Goal: Task Accomplishment & Management: Use online tool/utility

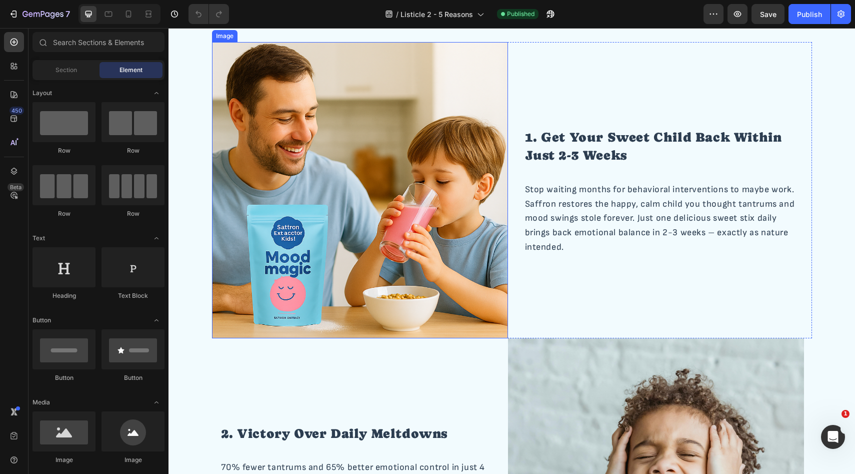
scroll to position [186, 0]
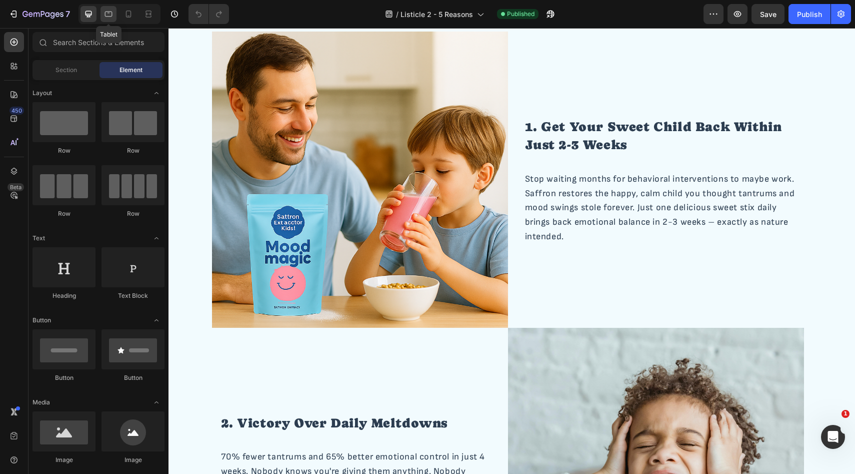
click at [104, 19] on div at bounding box center [109, 14] width 16 height 16
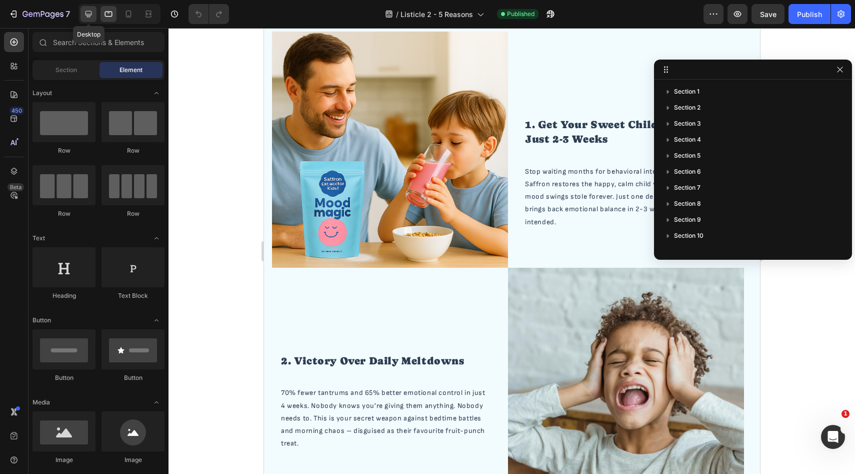
click at [91, 18] on icon at bounding box center [89, 14] width 10 height 10
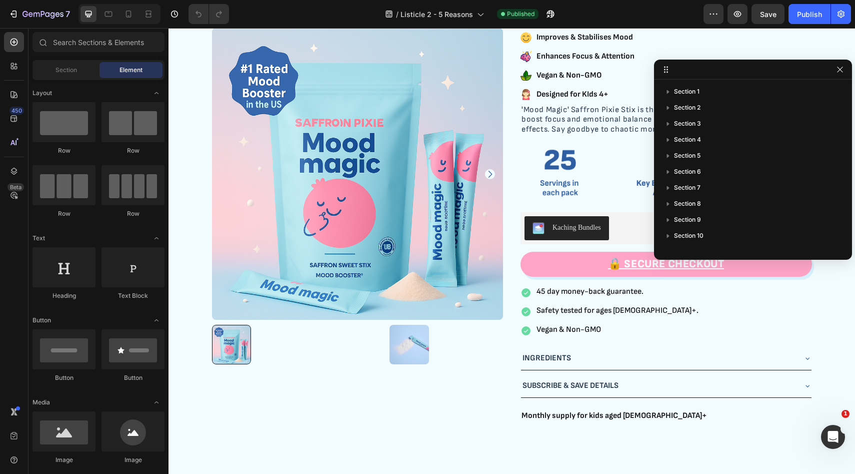
scroll to position [1806, 0]
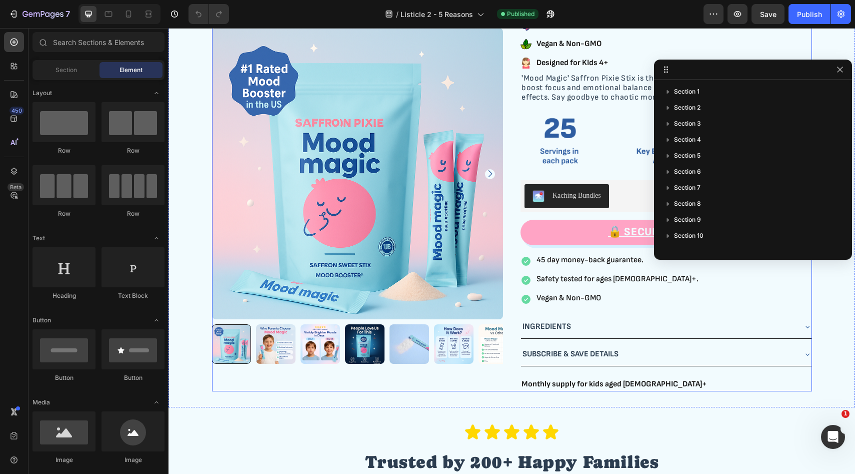
click at [546, 105] on div "Mood Magic Product Title Icon Icon Icon Icon Icon Icon List Row 4.7 | 200+ Revi…" at bounding box center [667, 168] width 292 height 445
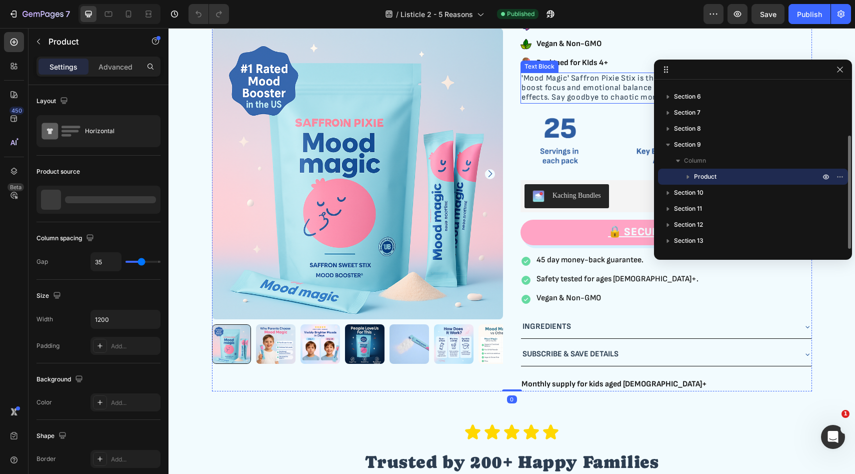
click at [549, 95] on p "'Mood Magic' Saffron Pixie Stix is the delicious daily ritual parents trust to …" at bounding box center [667, 88] width 290 height 29
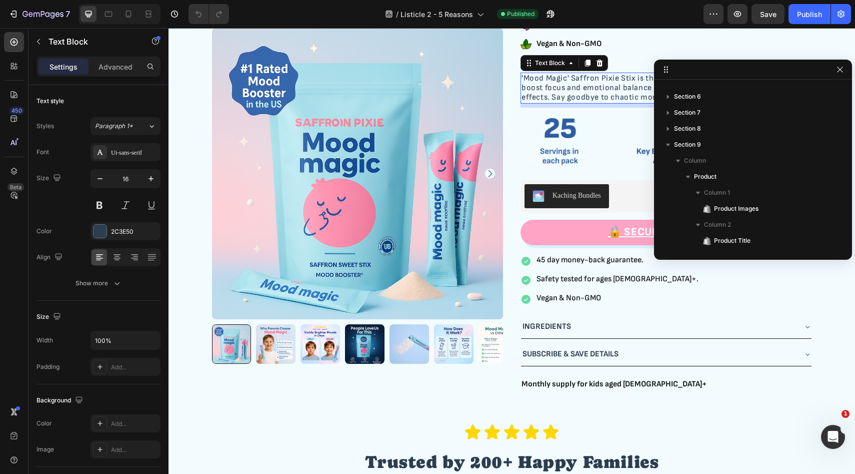
scroll to position [269, 0]
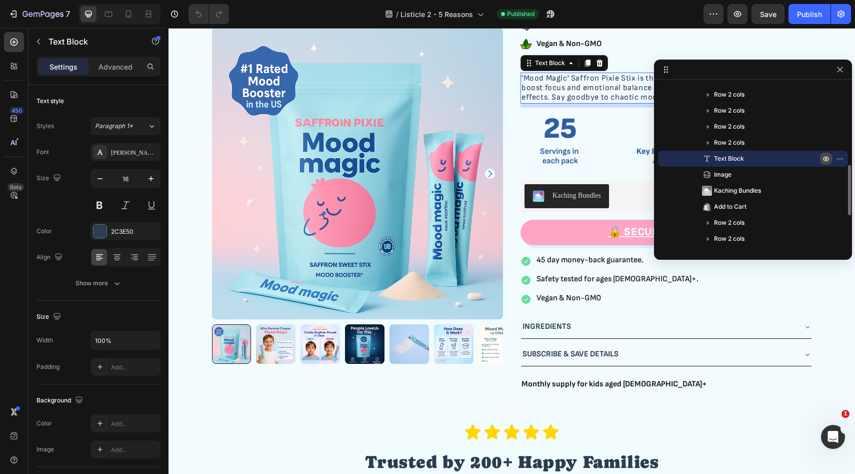
click at [842, 158] on icon "button" at bounding box center [842, 158] width 1 height 1
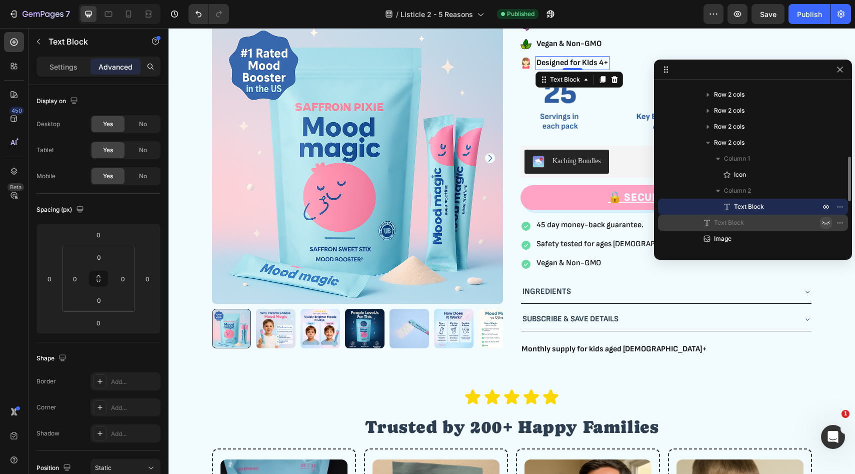
click at [591, 69] on div "Designed for KIds 4+" at bounding box center [573, 63] width 74 height 14
click at [630, 64] on div "Icon Designed for KIds 4+ Text Block Row 5" at bounding box center [667, 63] width 292 height 14
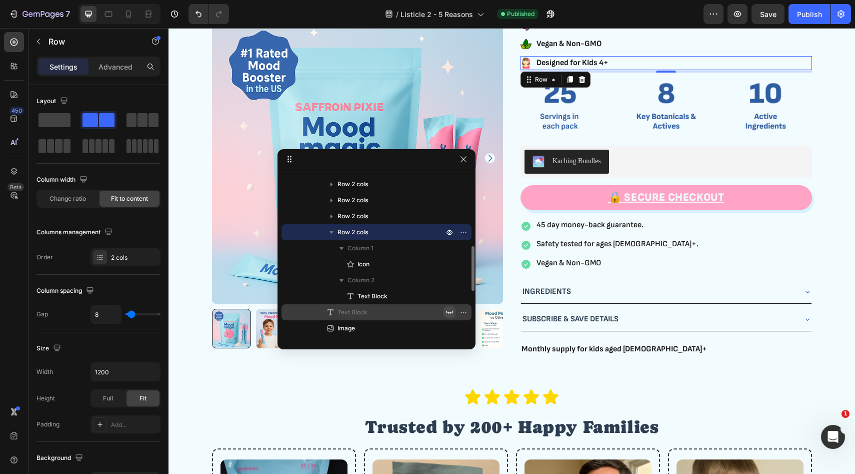
drag, startPoint x: 706, startPoint y: 74, endPoint x: 317, endPoint y: 160, distance: 398.4
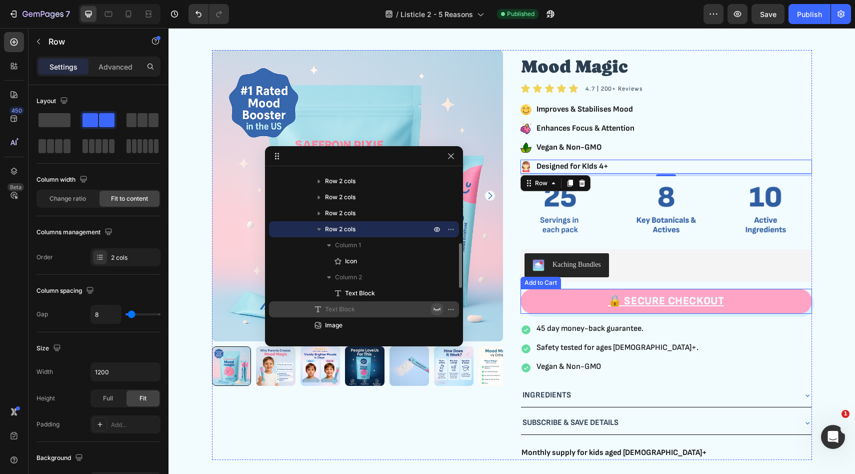
scroll to position [1684, 0]
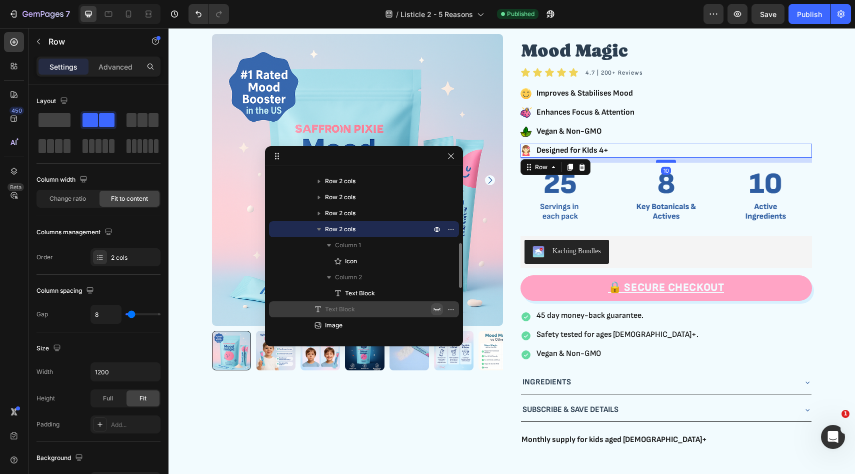
click at [668, 162] on div at bounding box center [666, 161] width 20 height 3
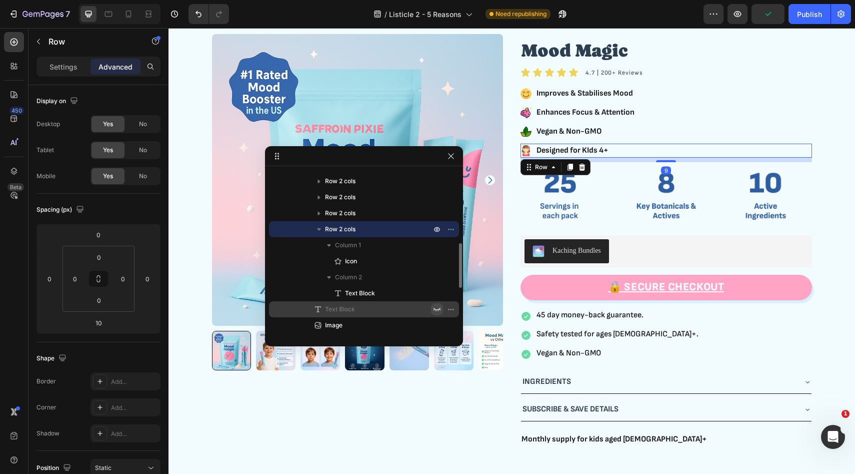
click at [668, 162] on div at bounding box center [666, 161] width 20 height 2
click at [667, 162] on div "Mood Magic Product Title Icon Icon Icon Icon Icon Icon List Row 4.7 | 200+ Revi…" at bounding box center [667, 239] width 292 height 411
type input "8"
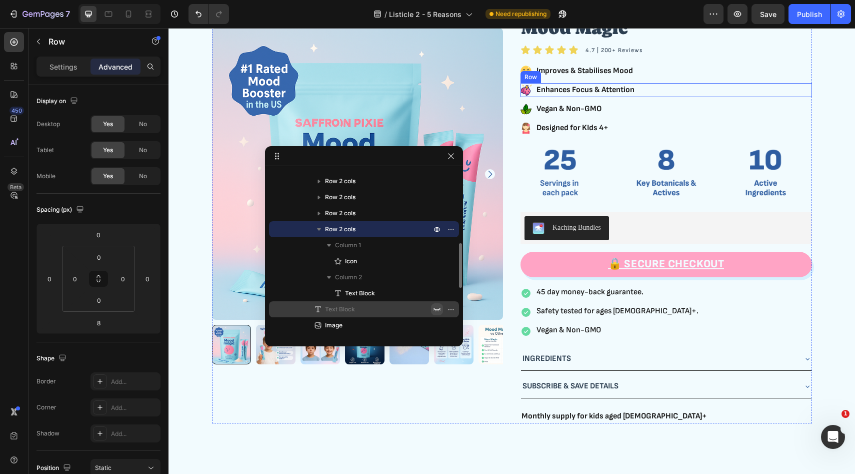
scroll to position [1702, 0]
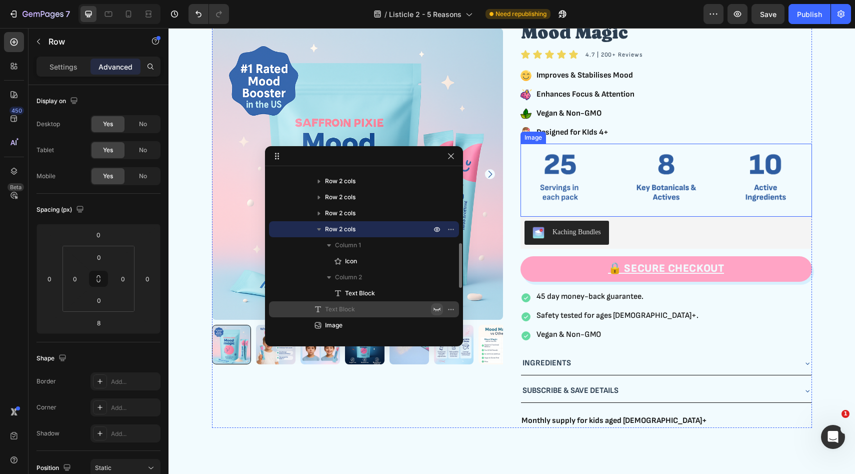
click at [649, 199] on img at bounding box center [667, 180] width 292 height 73
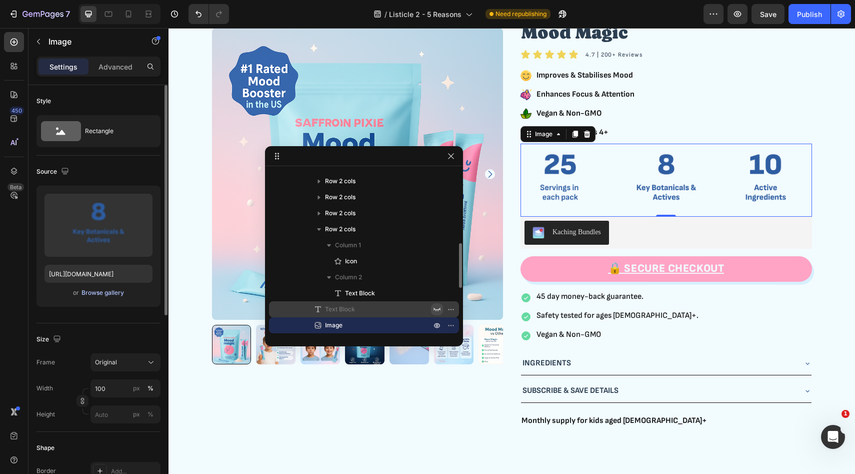
click at [108, 293] on div "Browse gallery" at bounding box center [103, 292] width 43 height 9
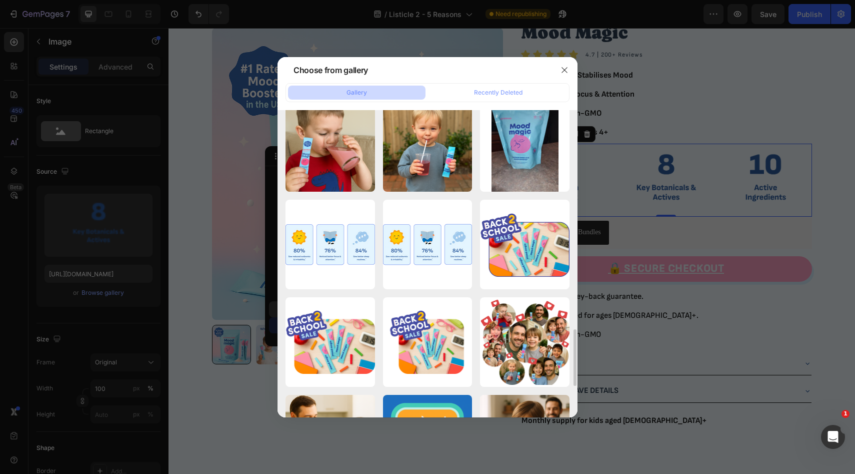
scroll to position [1200, 0]
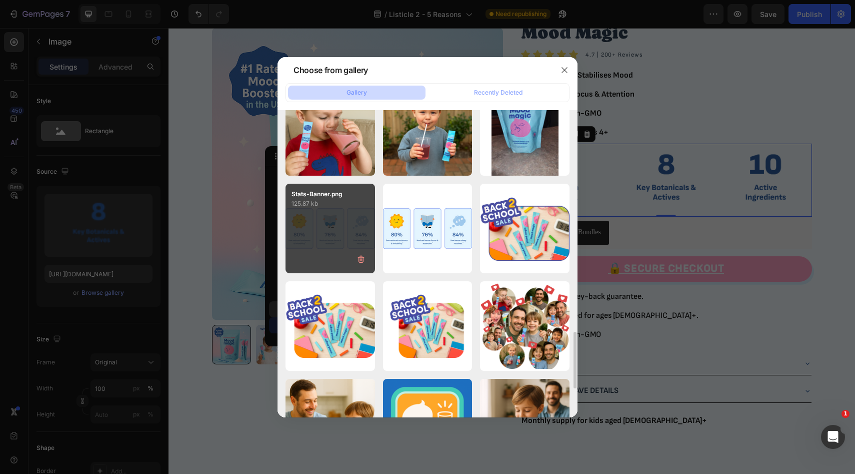
click at [312, 238] on div "Stats-Banner.png 125.87 kb" at bounding box center [331, 229] width 90 height 90
type input "[URL][DOMAIN_NAME]"
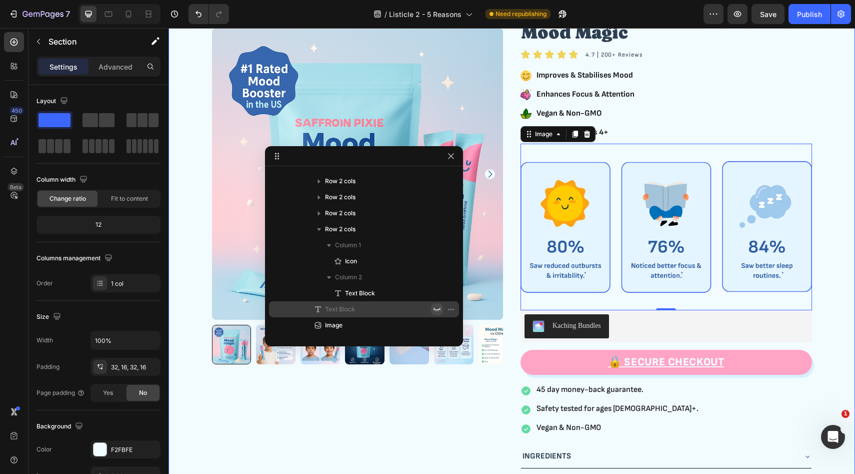
click at [837, 188] on div "Product Images Mood Magic Product Title Icon Icon Icon Icon Icon Icon List Row …" at bounding box center [512, 268] width 671 height 505
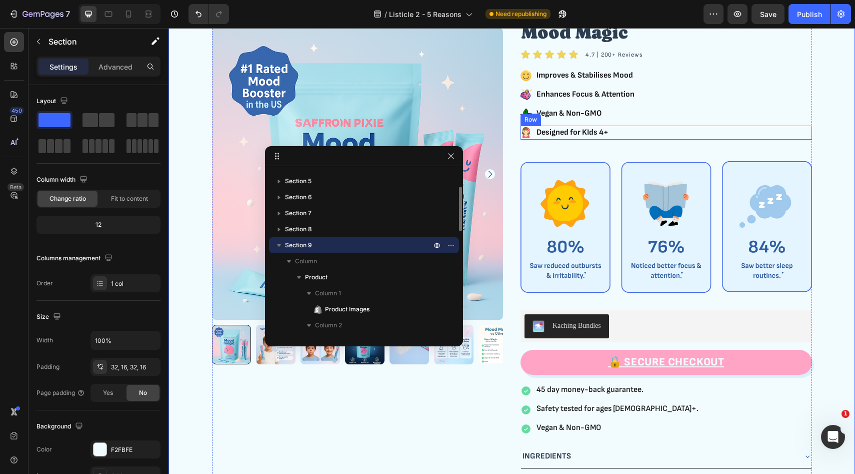
click at [622, 140] on div "Icon Designed for KIds 4+ Text Block Row" at bounding box center [667, 133] width 292 height 14
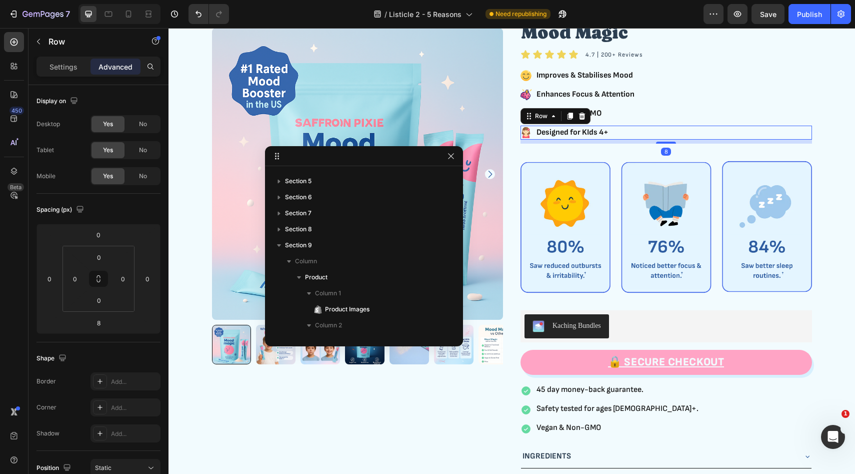
scroll to position [253, 0]
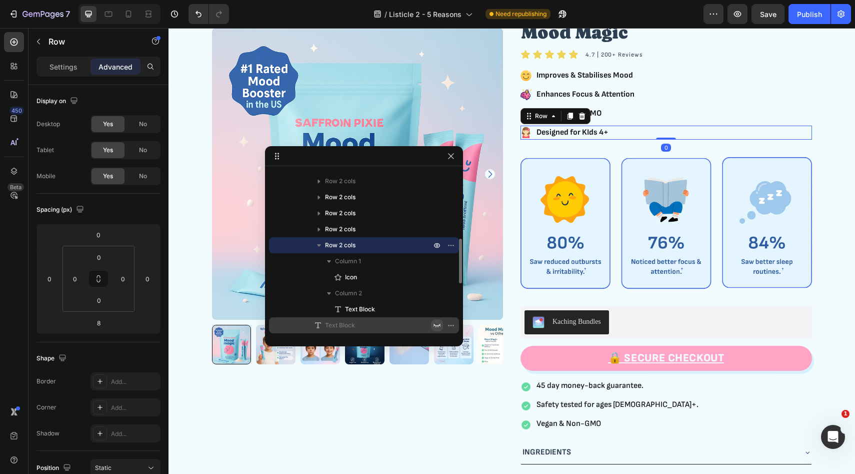
drag, startPoint x: 664, startPoint y: 176, endPoint x: 664, endPoint y: 168, distance: 8.5
click at [664, 140] on div "Icon Designed for KIds 4+ Text Block Row 0" at bounding box center [667, 133] width 292 height 14
type input "0"
click at [571, 274] on img at bounding box center [667, 223] width 292 height 167
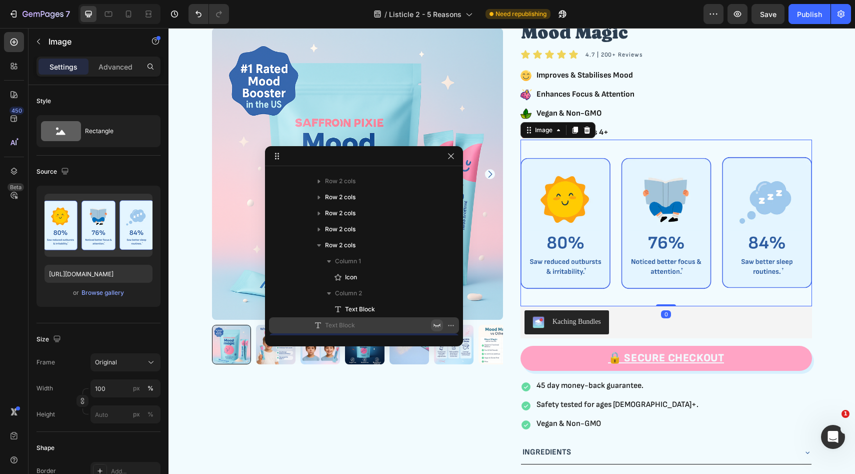
scroll to position [349, 0]
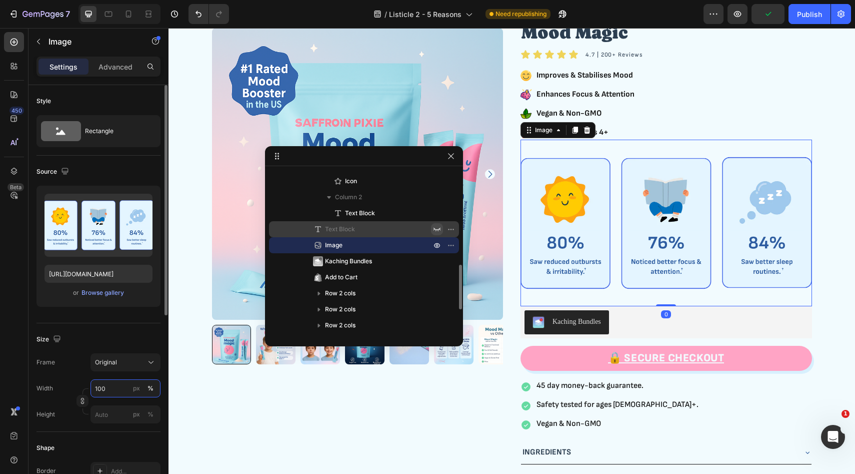
click at [107, 390] on input "100" at bounding box center [126, 388] width 70 height 18
type input "880"
click at [119, 323] on div "Size Frame Original Width 880 px % Height px %" at bounding box center [99, 377] width 124 height 109
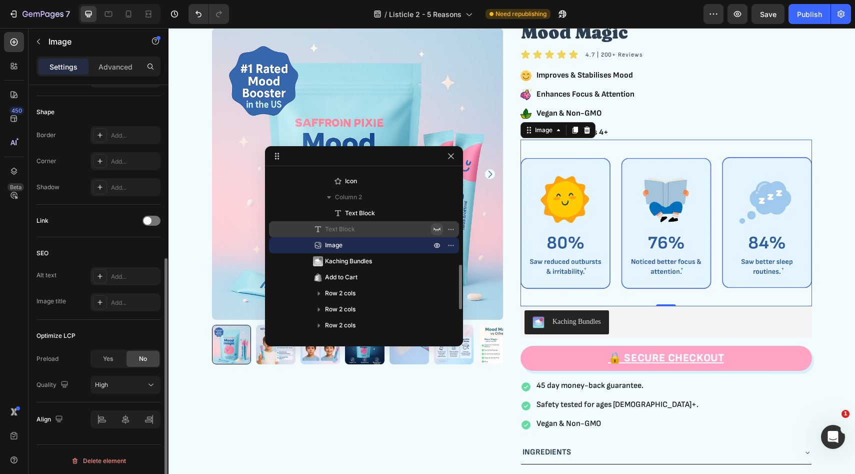
scroll to position [338, 0]
click at [665, 265] on img at bounding box center [667, 223] width 292 height 167
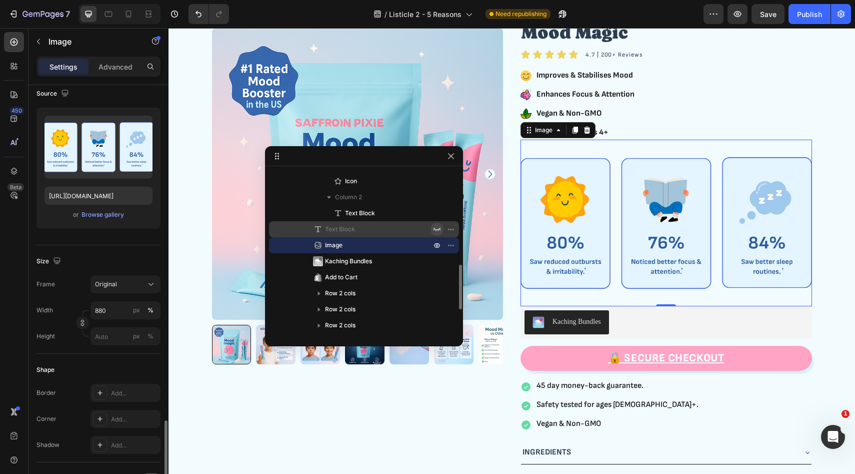
scroll to position [0, 0]
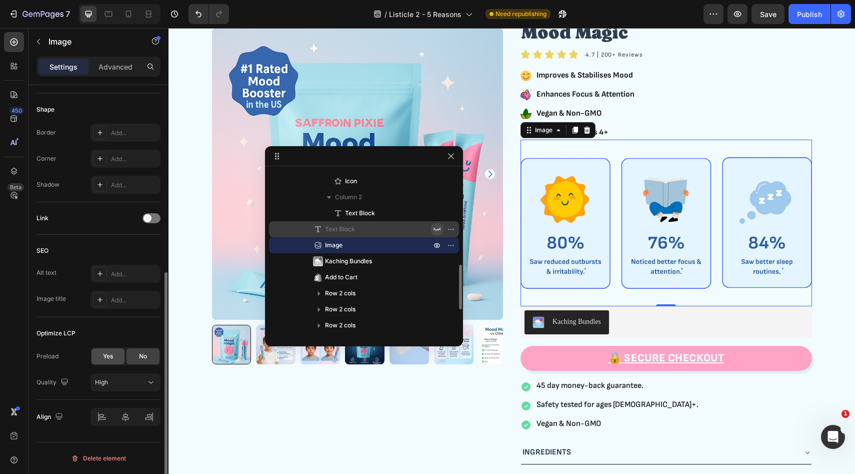
click at [108, 359] on span "Yes" at bounding box center [108, 356] width 10 height 9
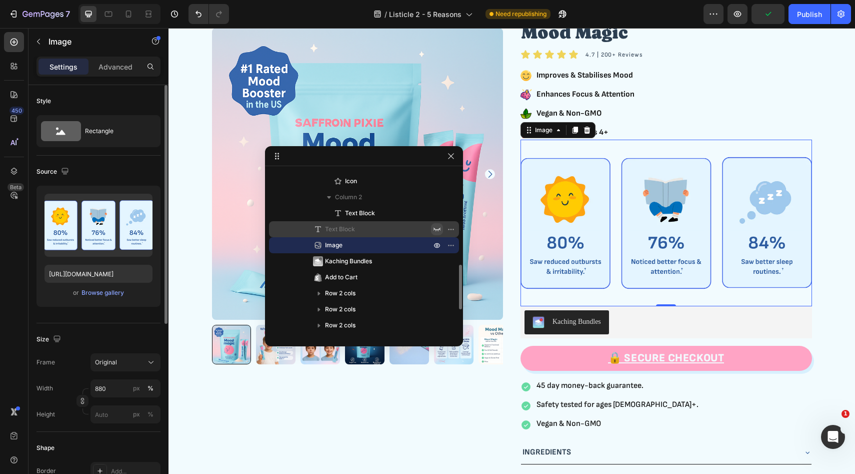
click at [111, 58] on div "Settings Advanced" at bounding box center [99, 67] width 124 height 20
click at [111, 64] on p "Advanced" at bounding box center [116, 67] width 34 height 11
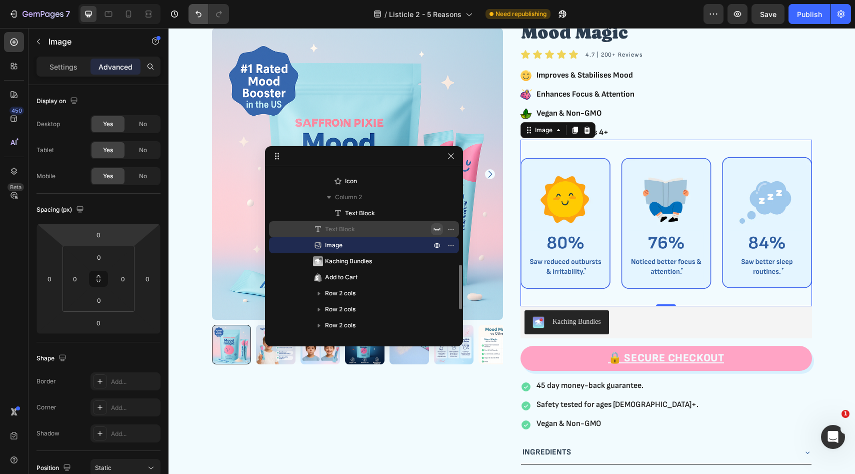
click at [190, 19] on button "Undo/Redo" at bounding box center [199, 14] width 20 height 20
click at [194, 17] on icon "Undo/Redo" at bounding box center [199, 14] width 10 height 10
click at [198, 16] on icon "Undo/Redo" at bounding box center [199, 14] width 10 height 10
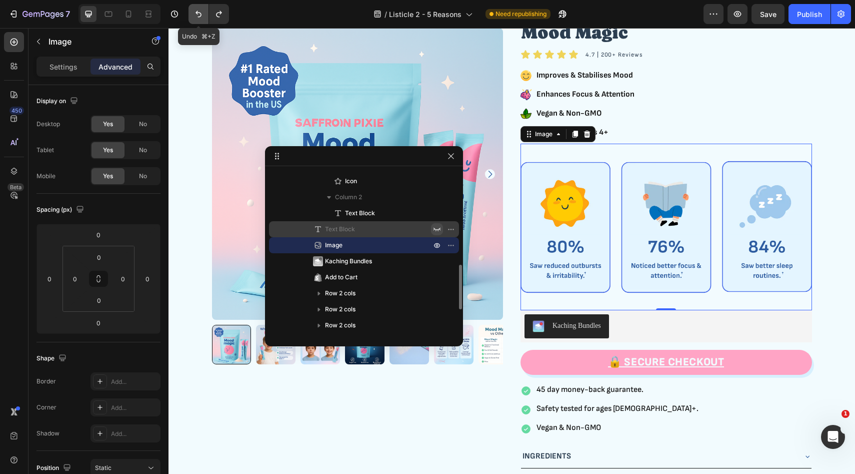
click at [198, 16] on icon "Undo/Redo" at bounding box center [199, 14] width 10 height 10
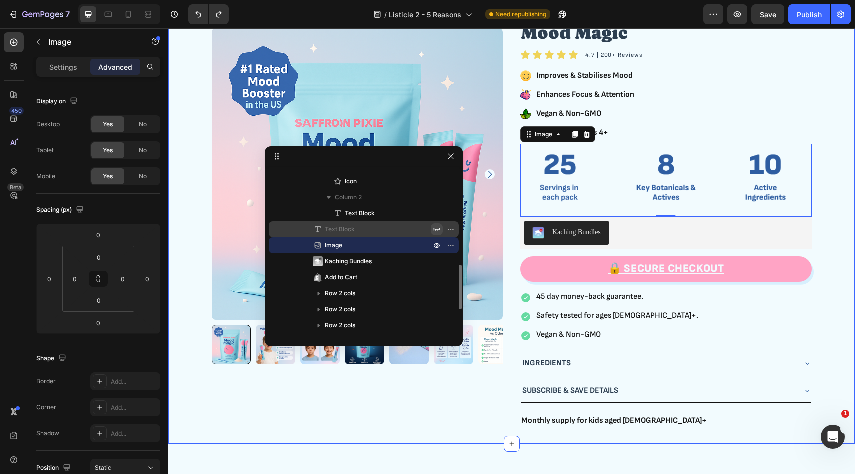
click at [841, 169] on div "Product Images Mood Magic Product Title Icon Icon Icon Icon Icon Icon List Row …" at bounding box center [512, 221] width 671 height 411
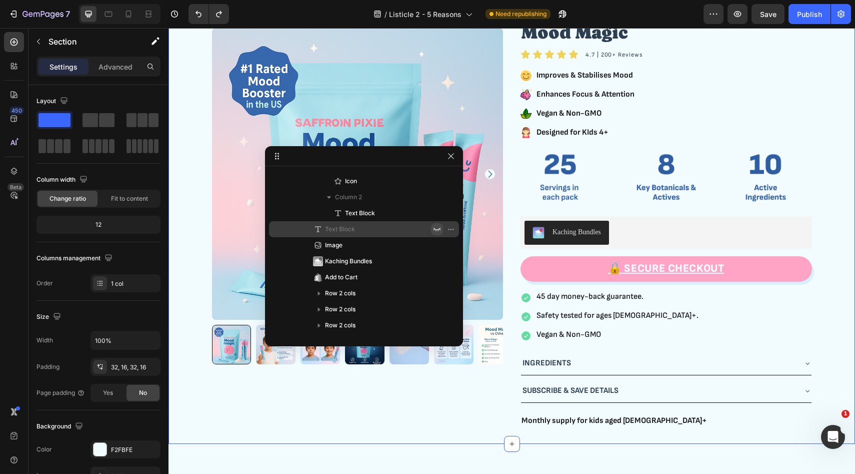
scroll to position [61, 0]
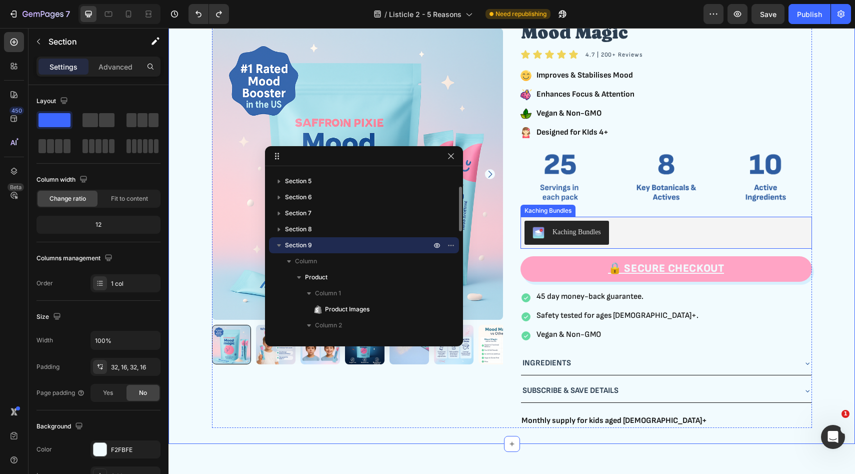
click at [616, 245] on div "Kaching Bundles" at bounding box center [667, 233] width 284 height 24
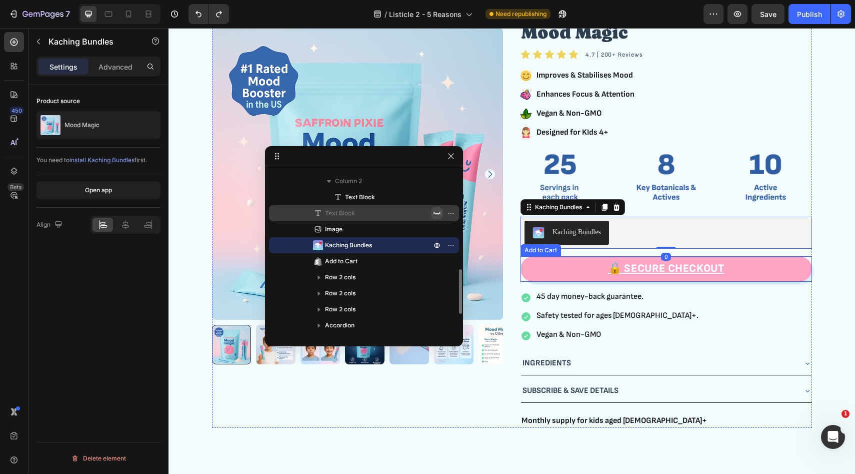
click at [586, 281] on button "🔒 SECURE CHECKOUT" at bounding box center [667, 268] width 292 height 25
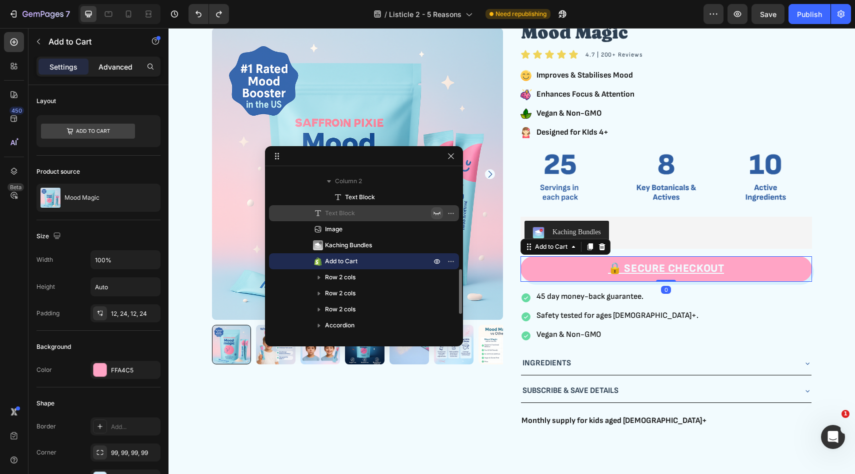
click at [140, 66] on div "Advanced" at bounding box center [116, 67] width 50 height 16
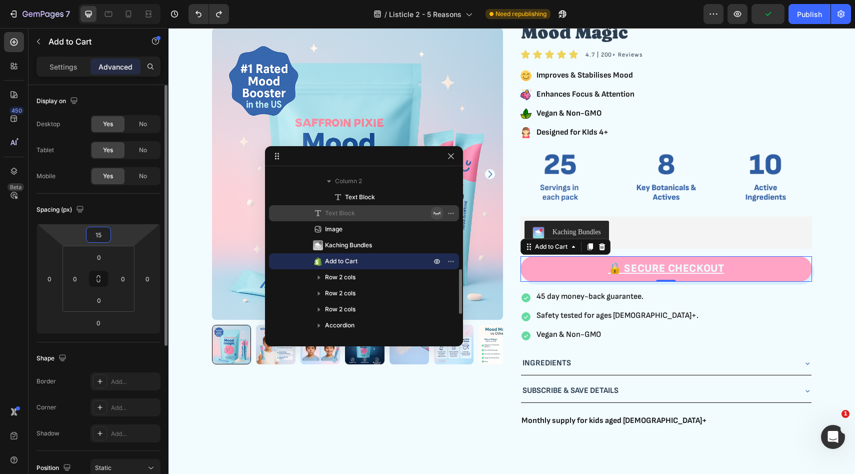
click at [104, 238] on input "15" at bounding box center [99, 234] width 20 height 15
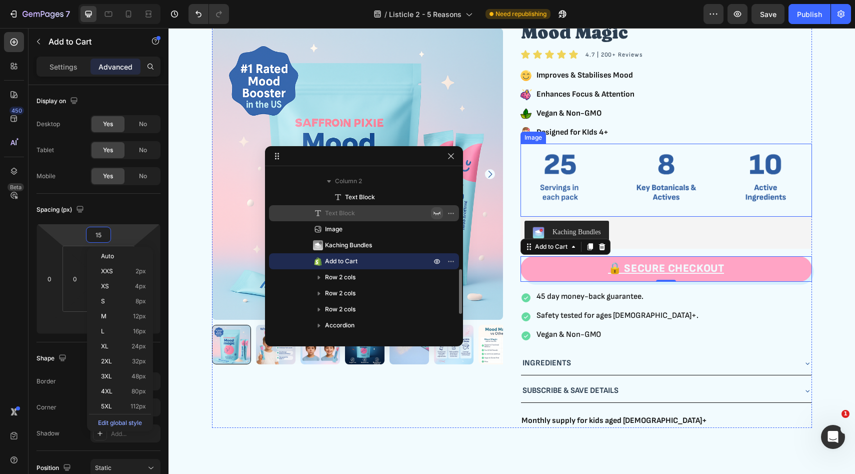
click at [653, 205] on img at bounding box center [667, 180] width 292 height 73
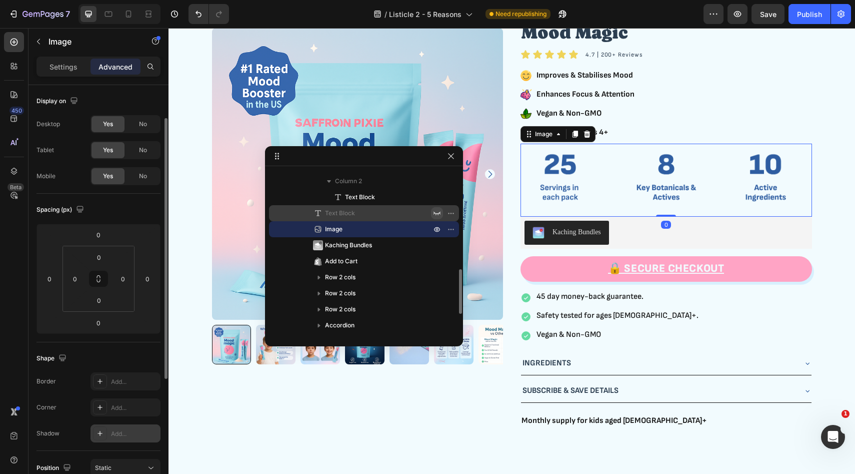
scroll to position [250, 0]
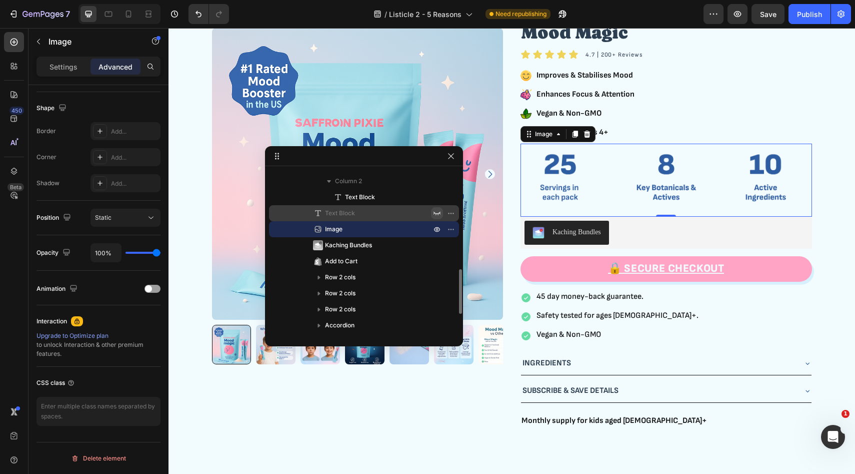
click at [65, 75] on div "Settings Advanced" at bounding box center [99, 67] width 124 height 20
click at [79, 57] on div "Settings Advanced" at bounding box center [99, 67] width 124 height 20
click at [78, 63] on div "Settings" at bounding box center [64, 67] width 50 height 16
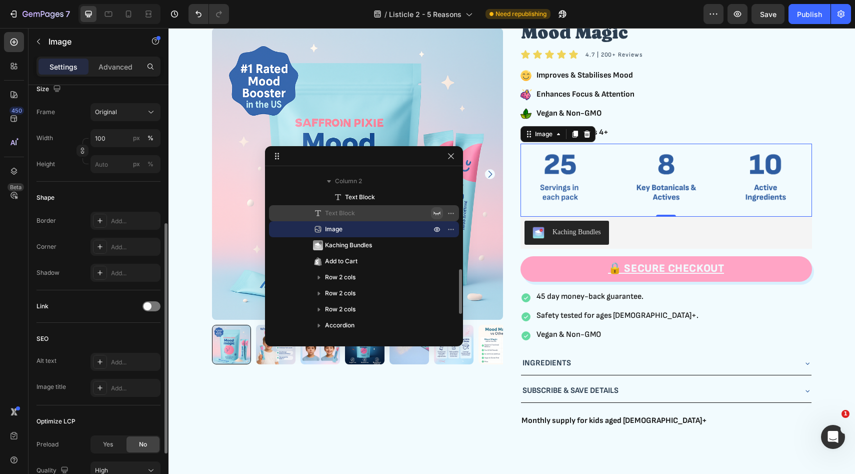
click at [103, 456] on div "Preload Yes No Quality High" at bounding box center [99, 457] width 124 height 44
click at [107, 442] on span "Yes" at bounding box center [108, 444] width 10 height 9
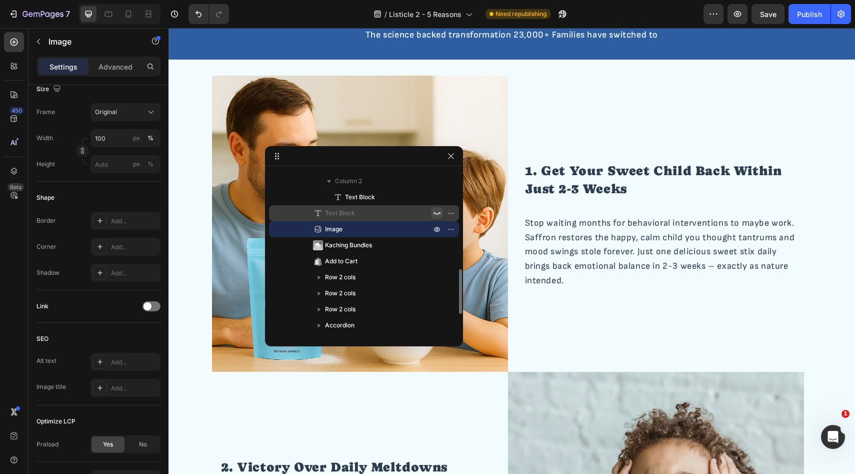
scroll to position [131, 0]
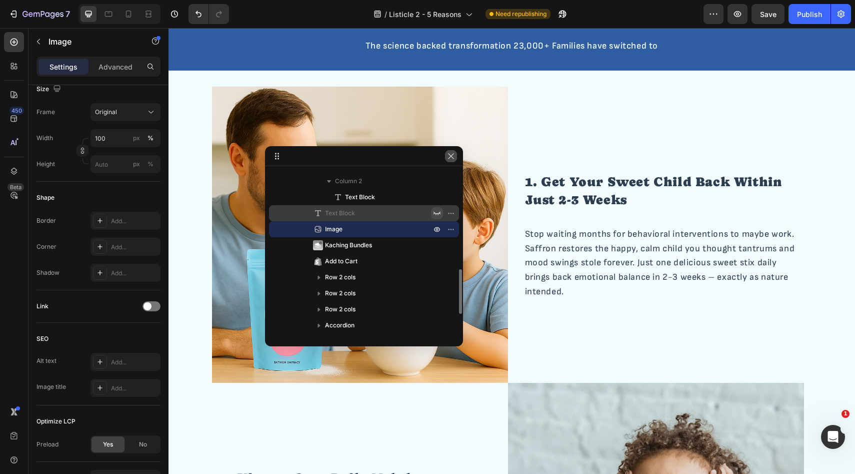
click at [450, 152] on icon "button" at bounding box center [451, 156] width 8 height 8
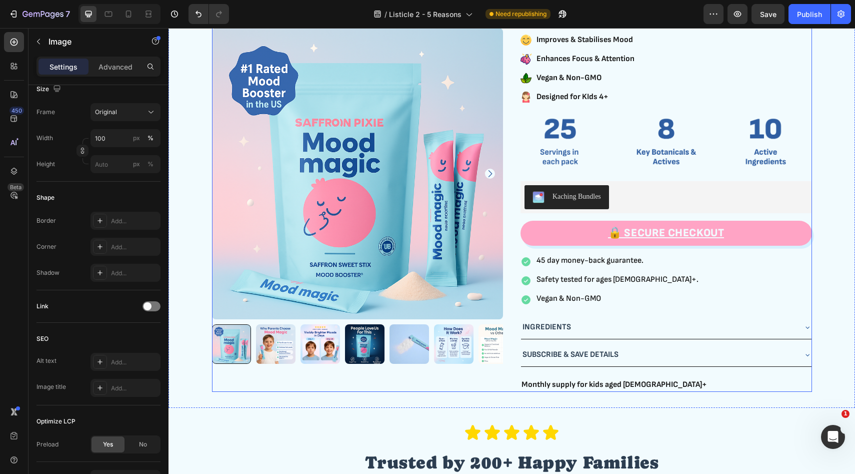
scroll to position [1819, 0]
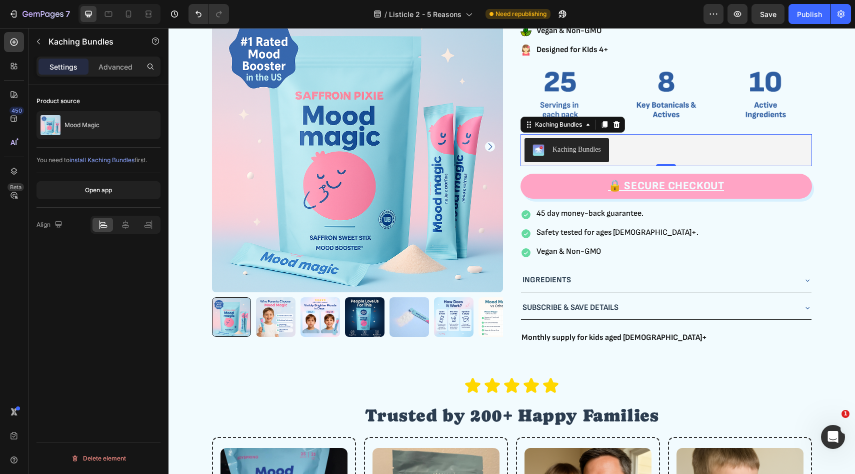
click at [630, 147] on div "Kaching Bundles" at bounding box center [667, 150] width 284 height 24
click at [578, 177] on button "🔒 SECURE CHECKOUT" at bounding box center [667, 186] width 292 height 25
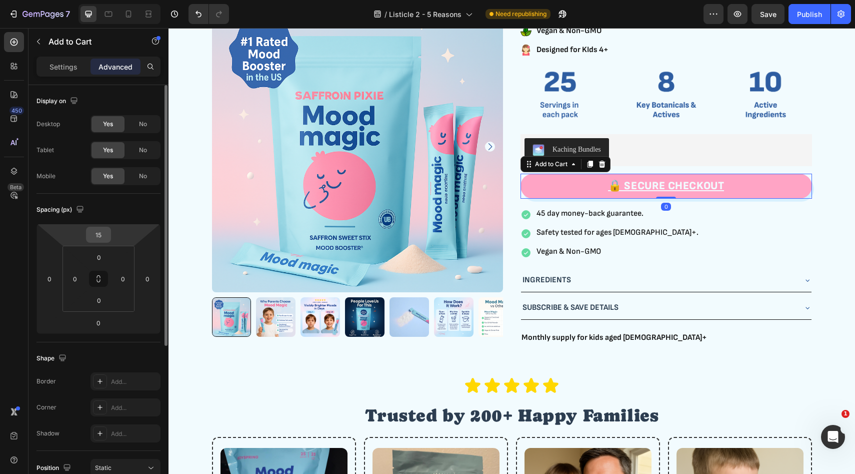
click at [100, 237] on input "15" at bounding box center [99, 234] width 20 height 15
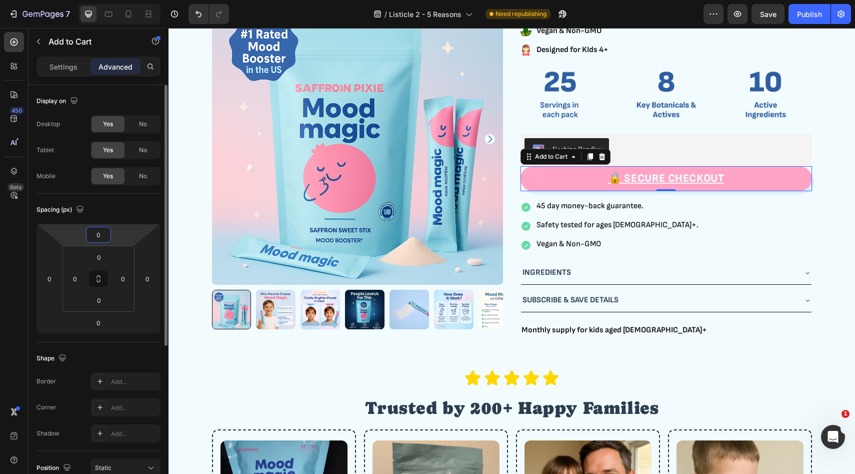
type input "0"
click at [0, 0] on div "Spacing (px) 0 0 0 0 0 0 0 0" at bounding box center [0, 0] width 0 height 0
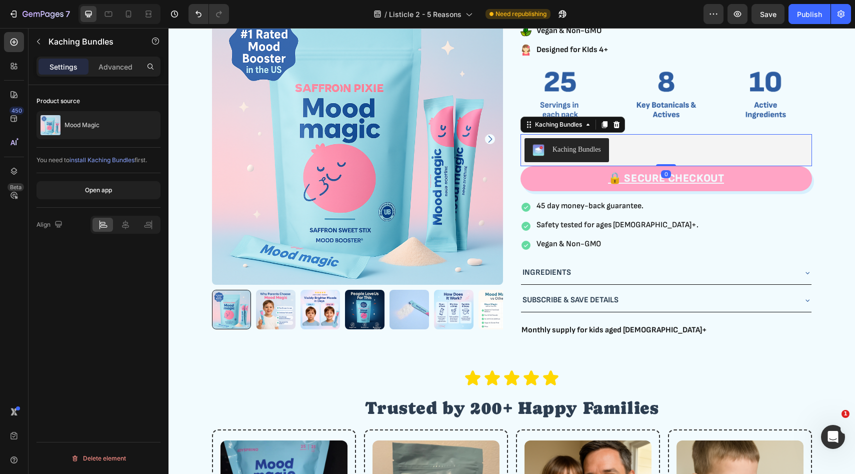
click at [638, 148] on div "Kaching Bundles" at bounding box center [667, 150] width 284 height 24
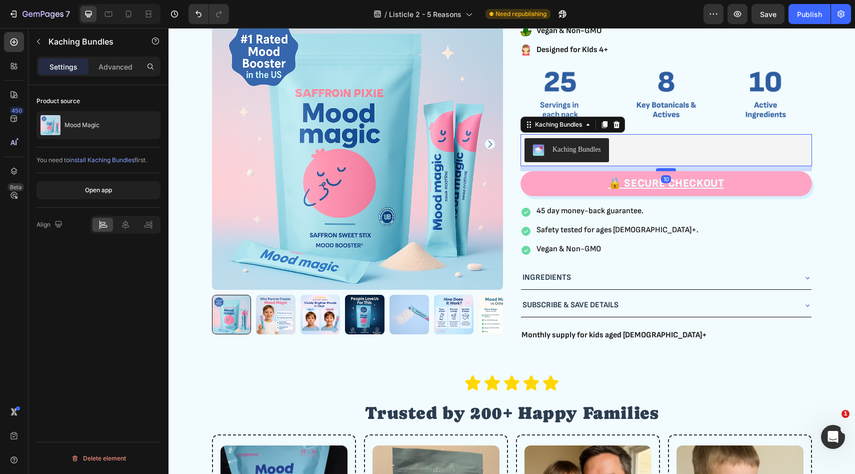
click at [662, 169] on div at bounding box center [666, 169] width 20 height 3
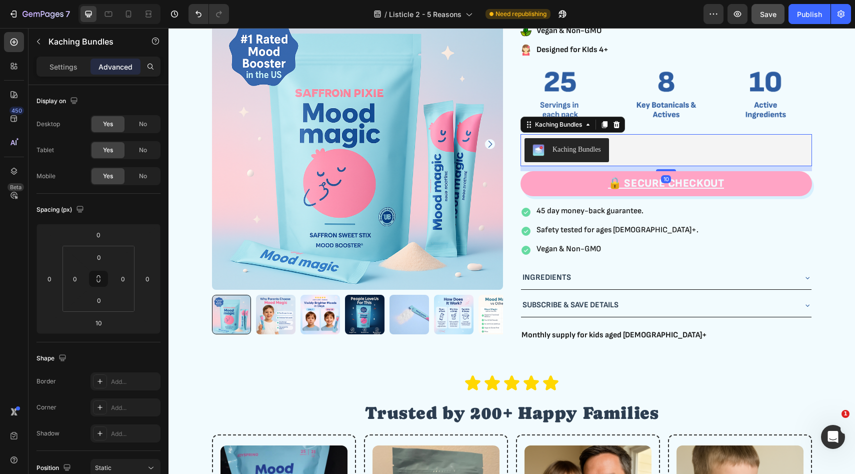
click at [763, 12] on span "Save" at bounding box center [768, 14] width 17 height 9
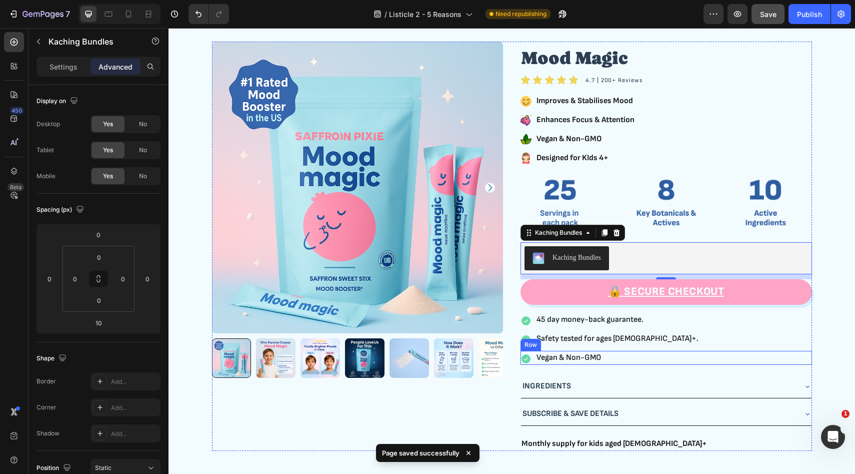
scroll to position [1675, 0]
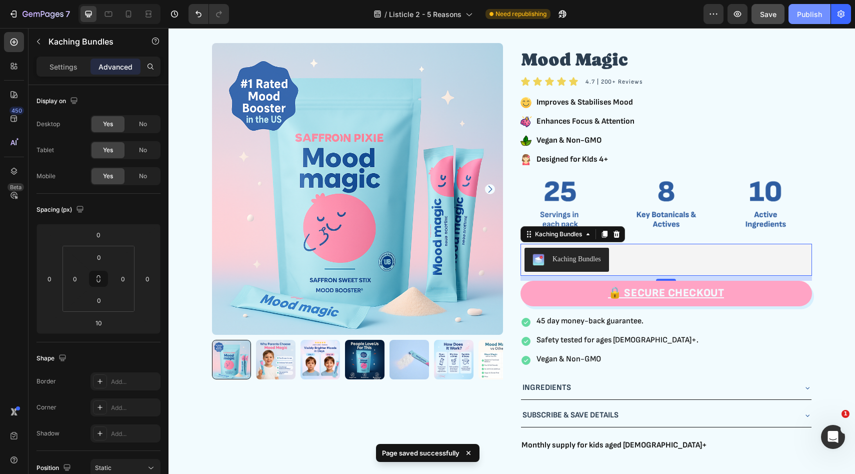
click at [806, 11] on div "Publish" at bounding box center [809, 14] width 25 height 11
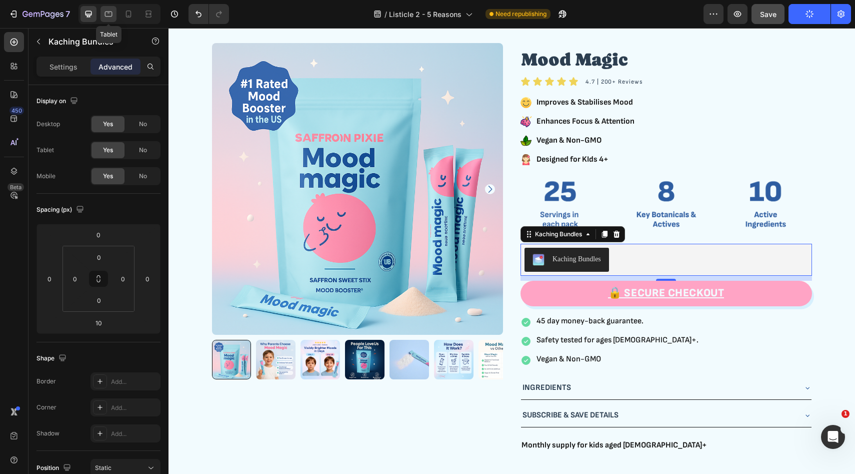
click at [109, 11] on icon at bounding box center [109, 14] width 10 height 10
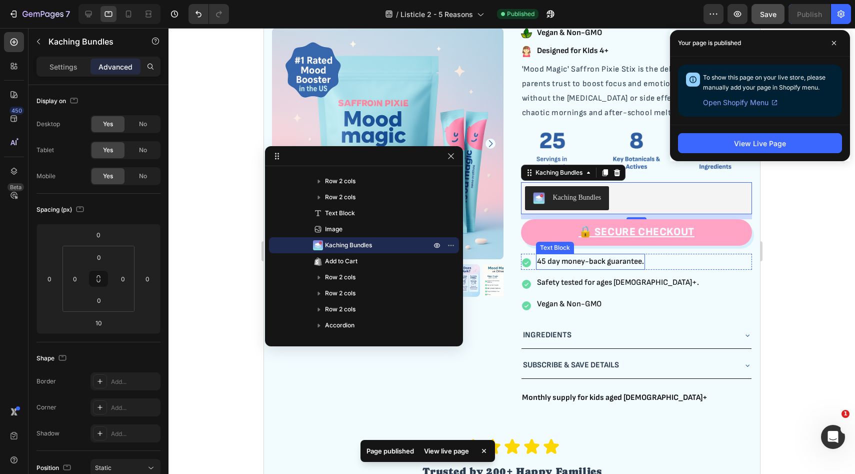
scroll to position [1798, 0]
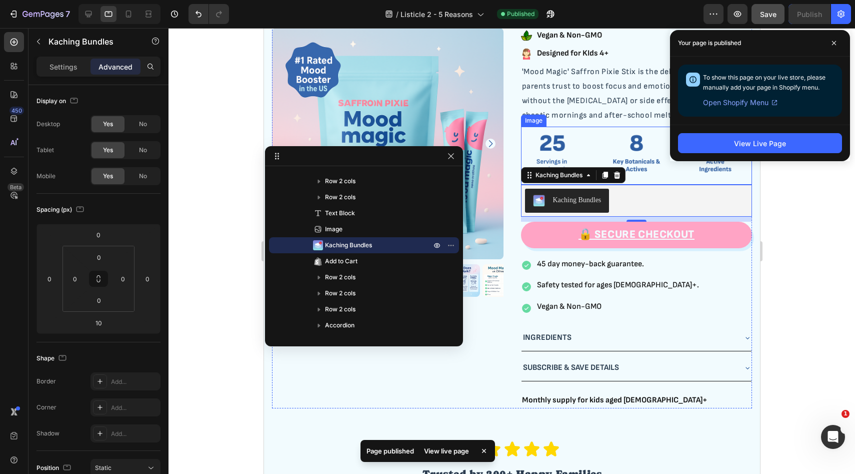
click at [623, 98] on p "'Mood Magic' Saffron Pixie Stix is the delicious daily ritual parents trust to …" at bounding box center [637, 94] width 230 height 58
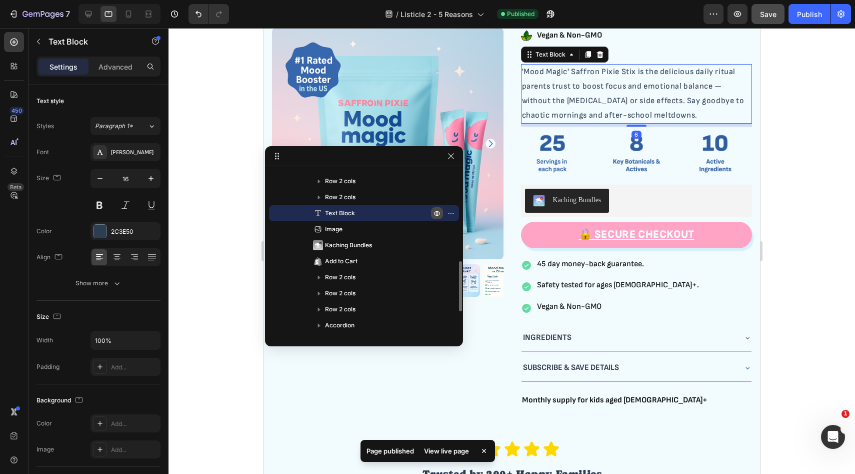
click at [438, 216] on icon "button" at bounding box center [437, 213] width 8 height 8
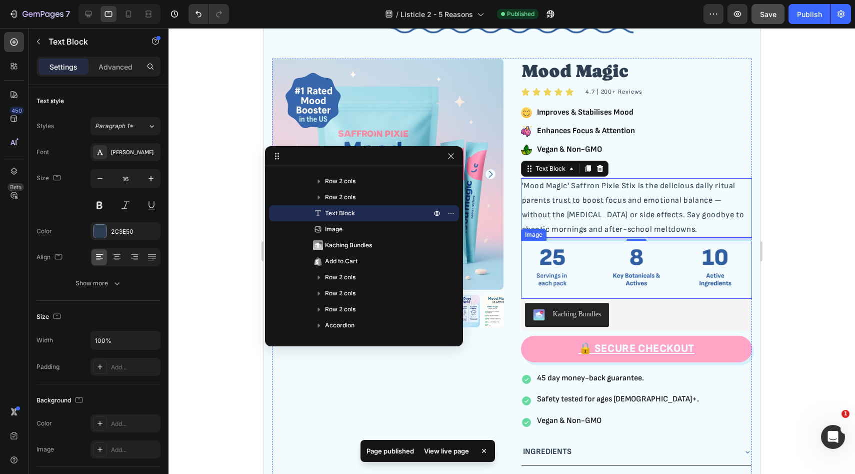
scroll to position [1679, 0]
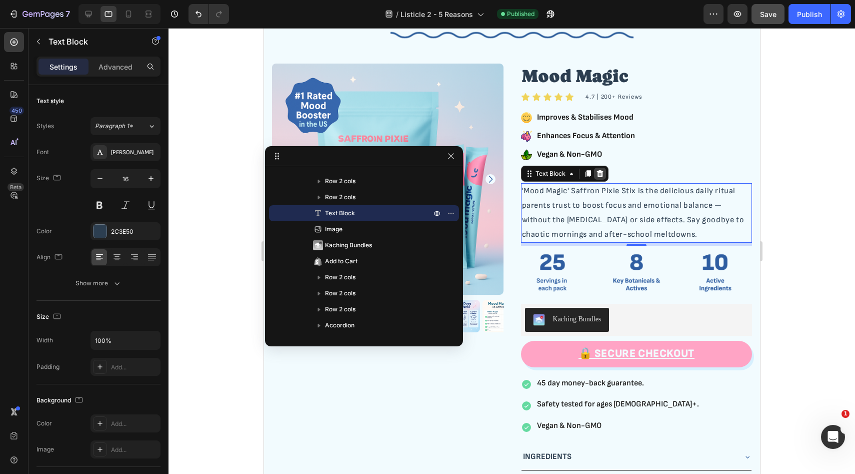
click at [601, 175] on icon at bounding box center [599, 173] width 7 height 7
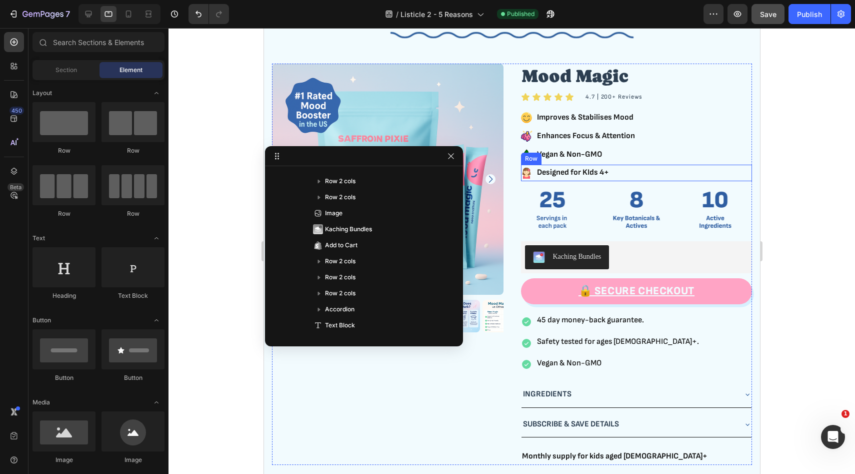
click at [645, 171] on div "Icon Designed for KIds 4+ Text Block Row" at bounding box center [637, 173] width 232 height 17
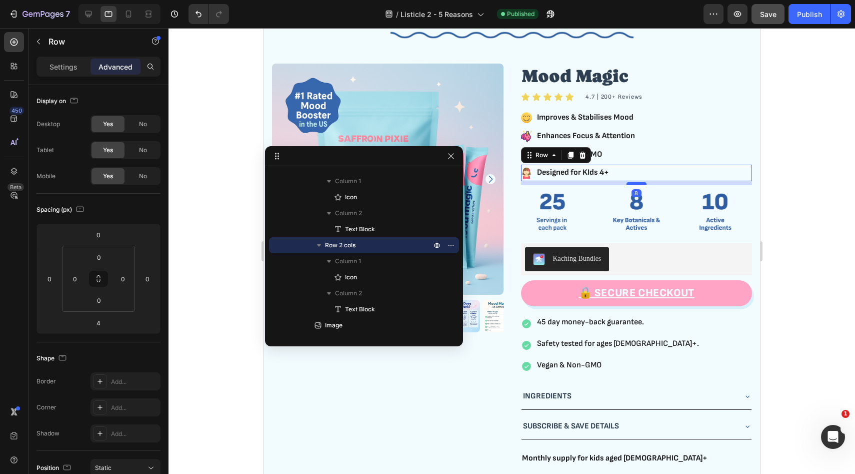
click at [634, 184] on div at bounding box center [636, 183] width 20 height 3
type input "8"
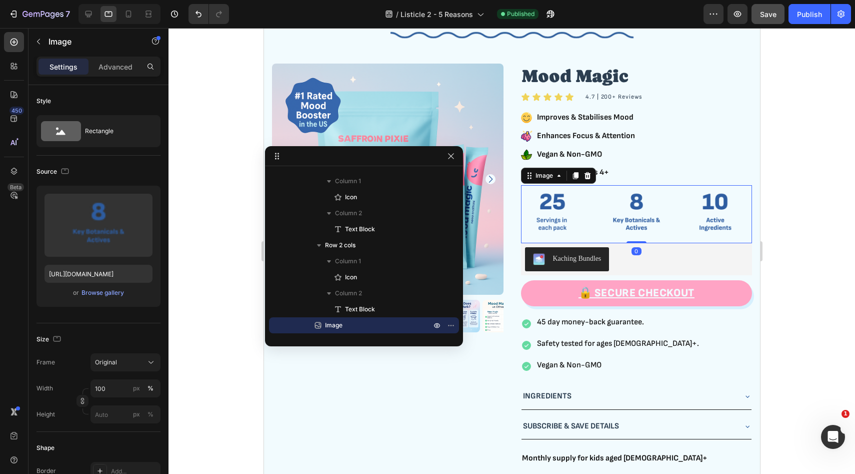
click at [619, 218] on img at bounding box center [637, 214] width 232 height 58
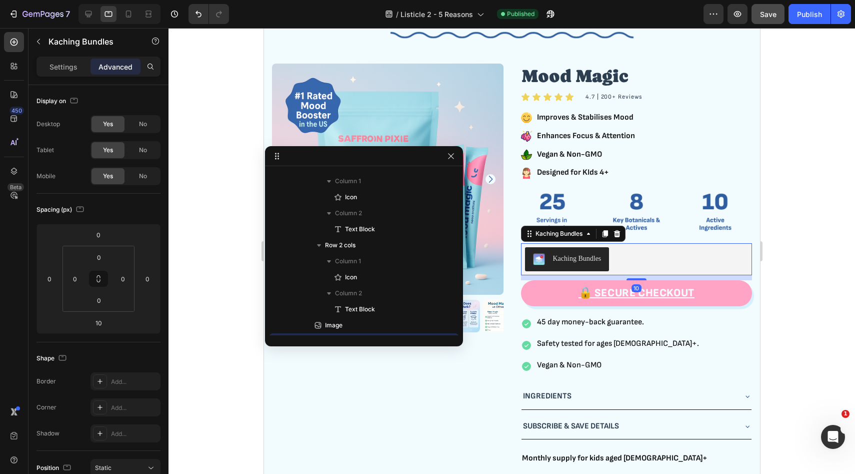
click at [625, 260] on div "Kaching Bundles" at bounding box center [637, 259] width 224 height 24
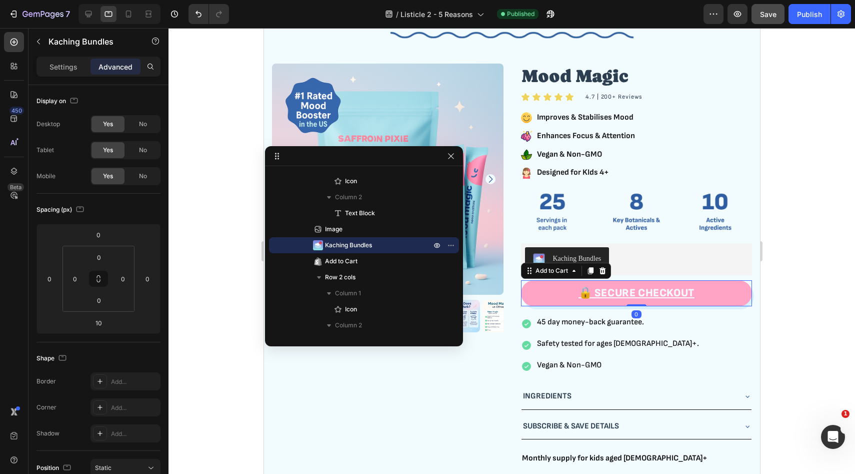
click at [563, 286] on button "🔒 SECURE CHECKOUT" at bounding box center [637, 293] width 232 height 27
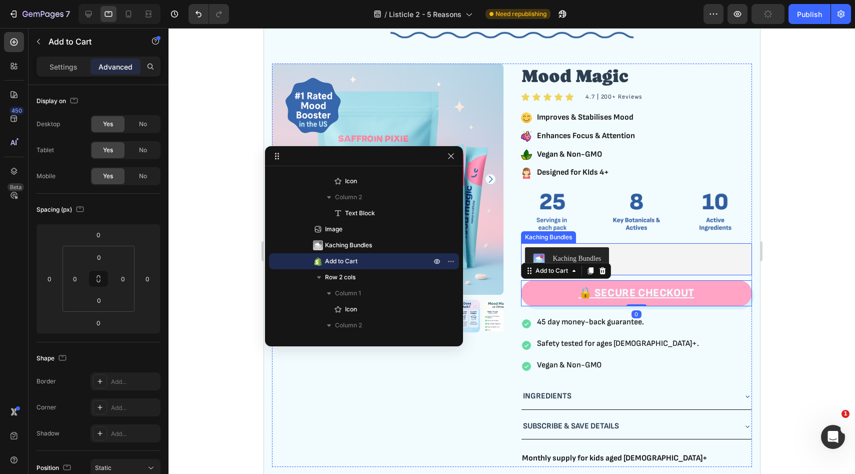
click at [637, 256] on div "Kaching Bundles" at bounding box center [637, 259] width 224 height 24
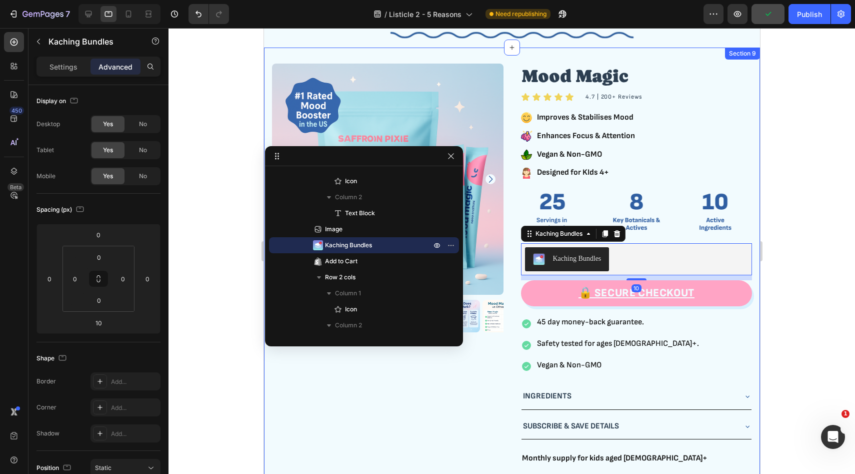
click at [802, 248] on div at bounding box center [512, 251] width 687 height 446
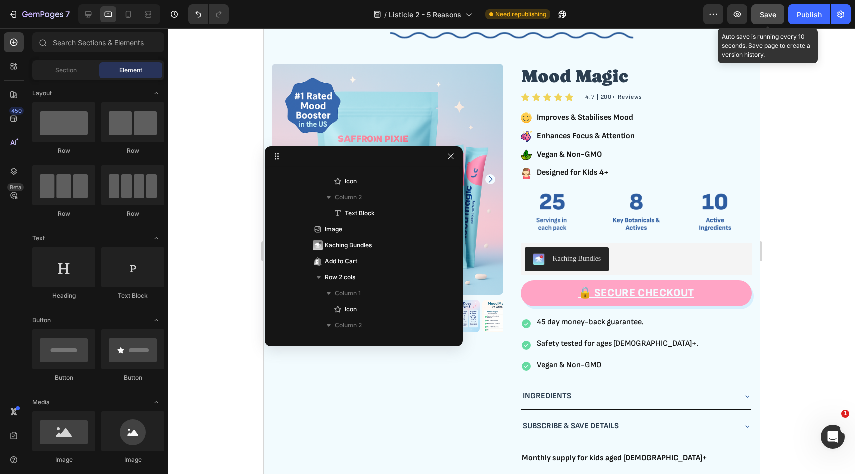
click at [779, 15] on button "Save" at bounding box center [768, 14] width 33 height 20
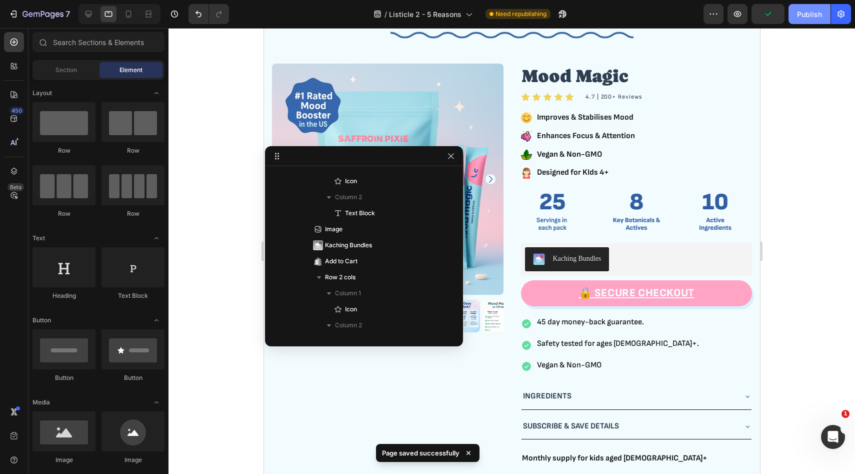
click at [812, 15] on div "Publish" at bounding box center [809, 14] width 25 height 11
click at [649, 219] on img at bounding box center [637, 214] width 232 height 58
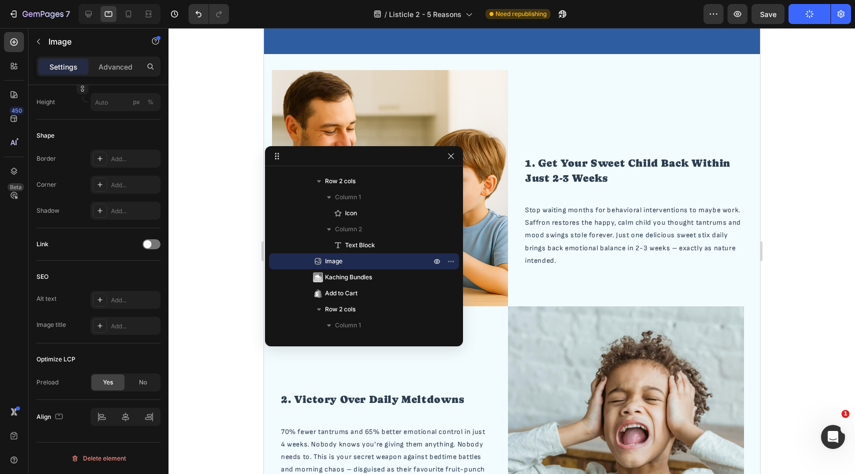
scroll to position [0, 0]
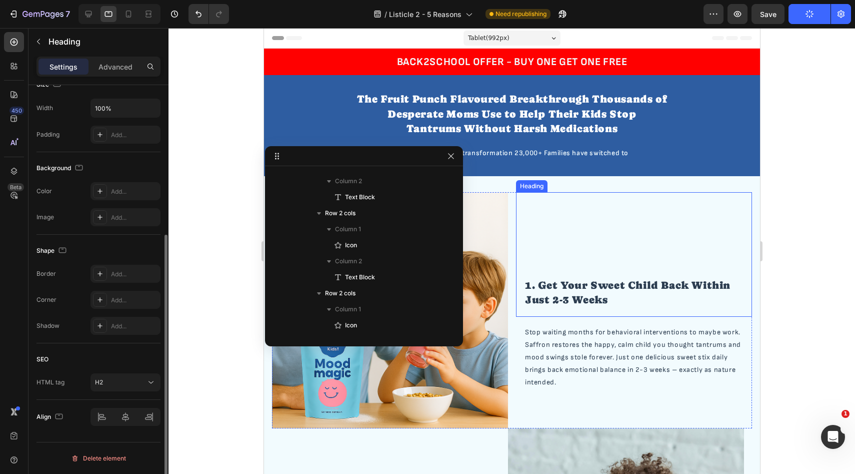
click at [598, 248] on div "1. Get Your Sweet Child Back Within Just 2-3 Weeks Heading" at bounding box center [634, 254] width 236 height 125
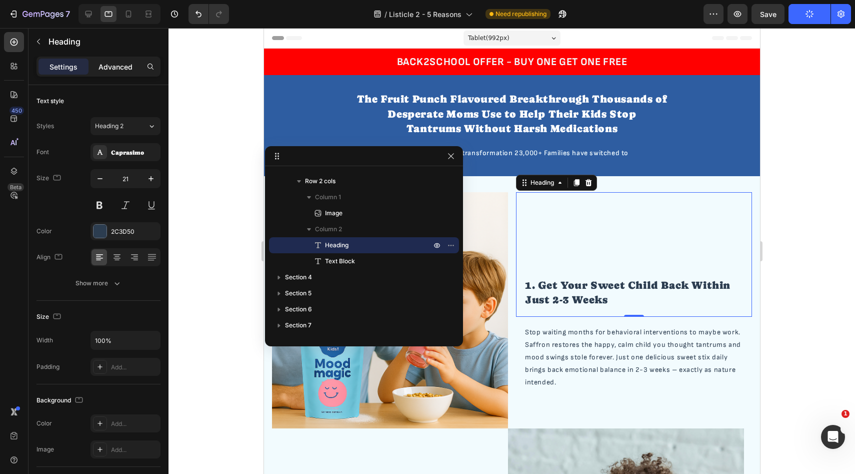
click at [128, 66] on p "Advanced" at bounding box center [116, 67] width 34 height 11
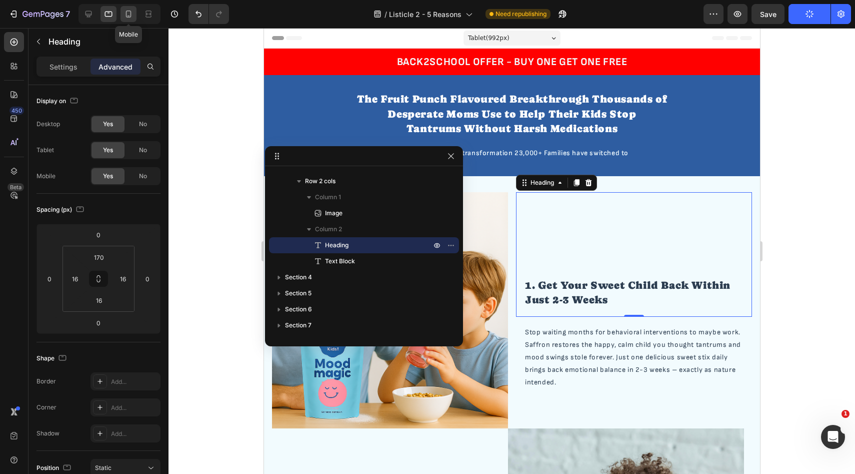
click at [126, 13] on icon at bounding box center [129, 14] width 10 height 10
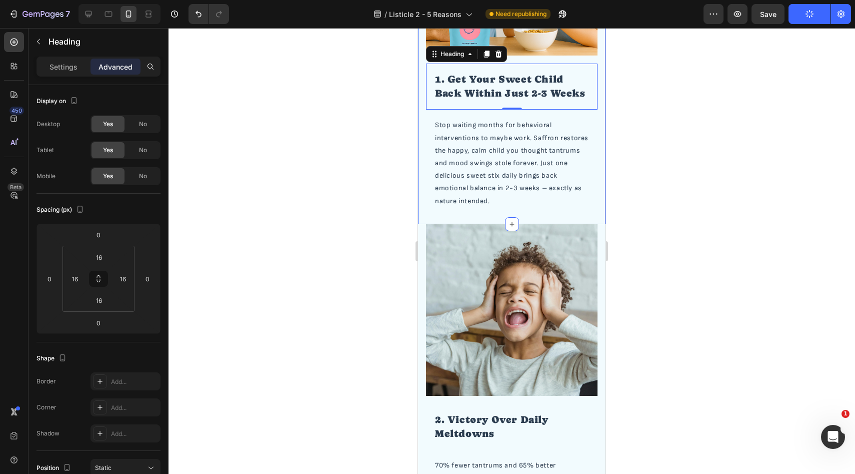
scroll to position [357, 0]
click at [105, 17] on icon at bounding box center [109, 14] width 10 height 10
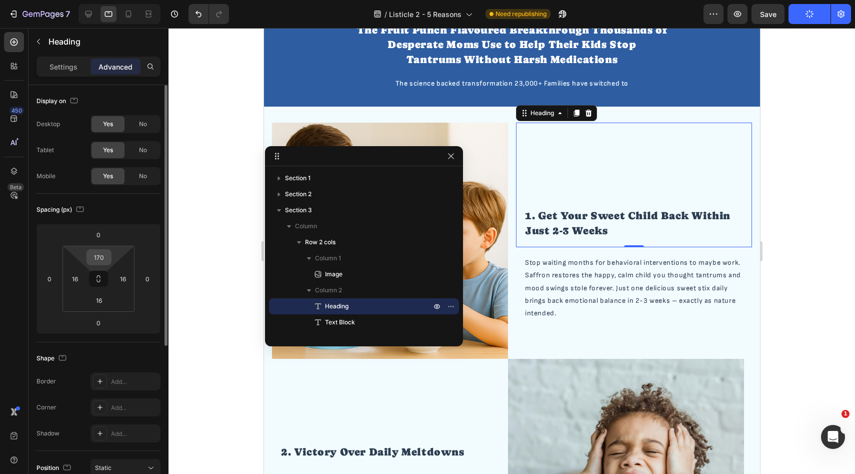
click at [102, 254] on input "170" at bounding box center [99, 257] width 20 height 15
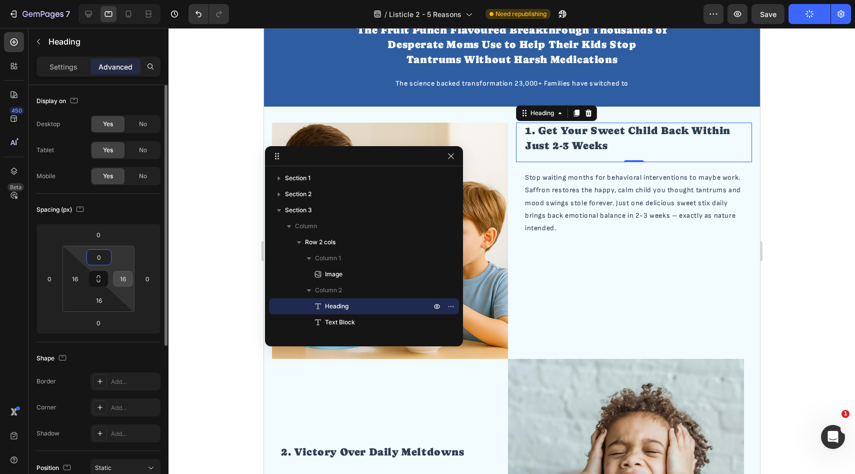
type input "0"
click at [122, 275] on input "16" at bounding box center [123, 278] width 15 height 15
click at [96, 305] on input "16" at bounding box center [99, 300] width 20 height 15
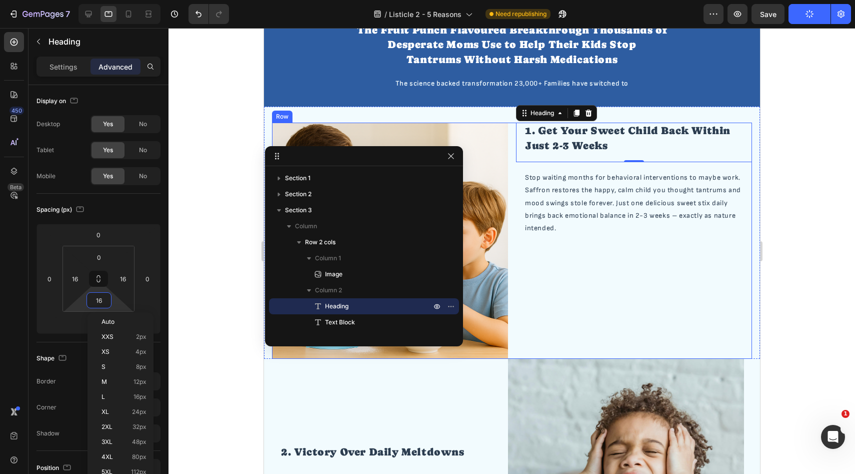
click at [514, 267] on div "Image 1. Get Your Sweet Child Back Within Just 2-3 Weeks Heading 0 Stop waiting…" at bounding box center [512, 241] width 480 height 236
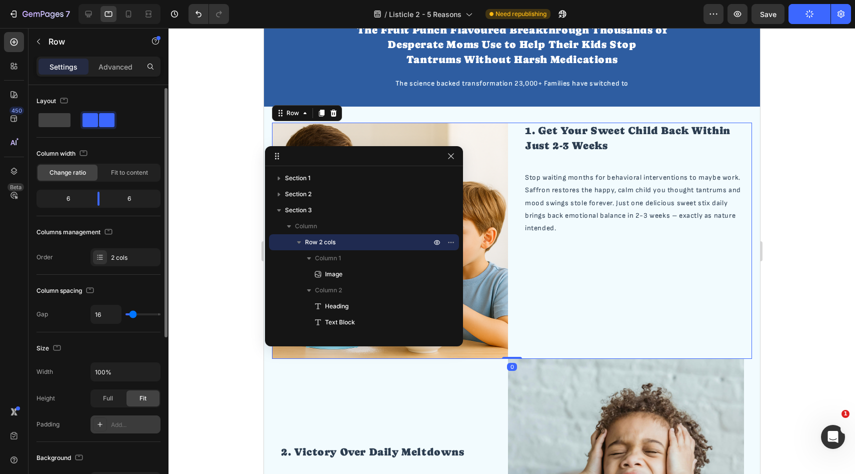
scroll to position [281, 0]
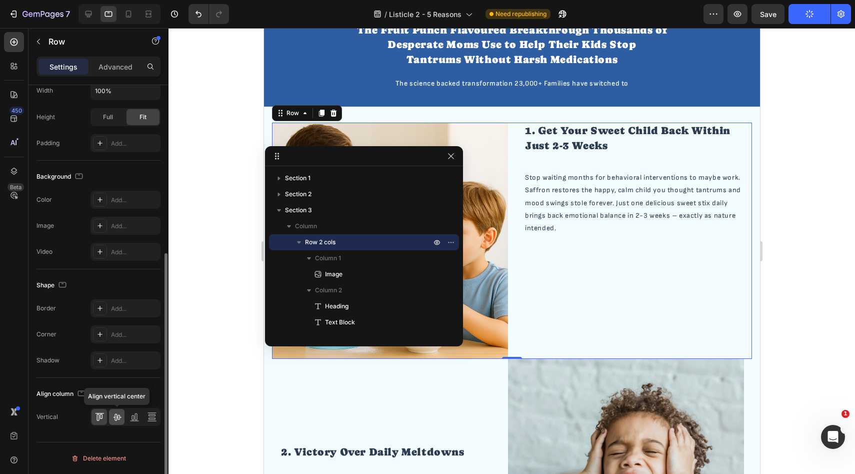
click at [116, 415] on icon at bounding box center [117, 417] width 10 height 10
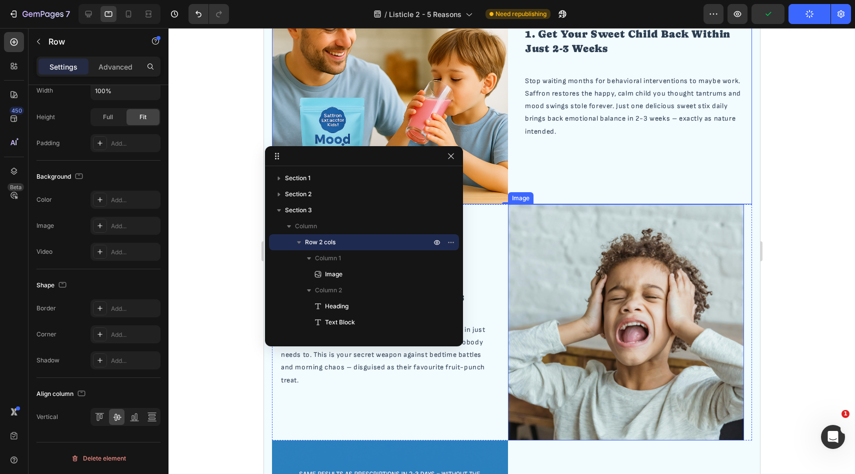
scroll to position [255, 0]
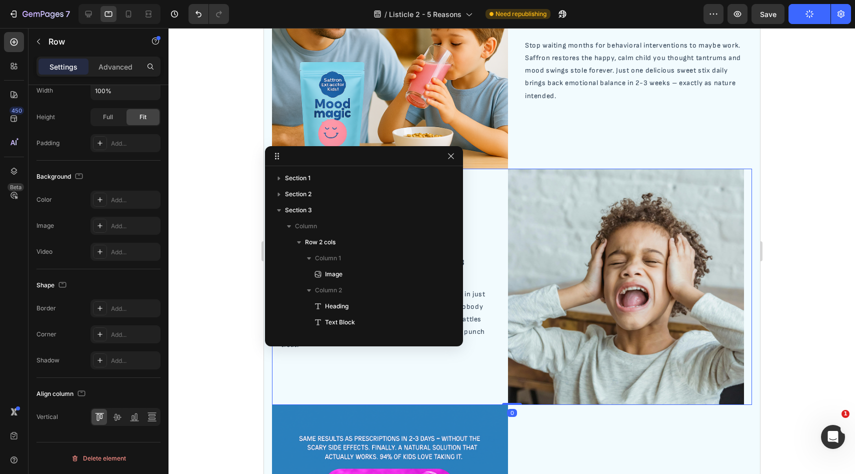
click at [493, 386] on div "2. Victory Over Daily Meltdowns Heading 70% fewer tantrums and 65% better emoti…" at bounding box center [390, 287] width 236 height 236
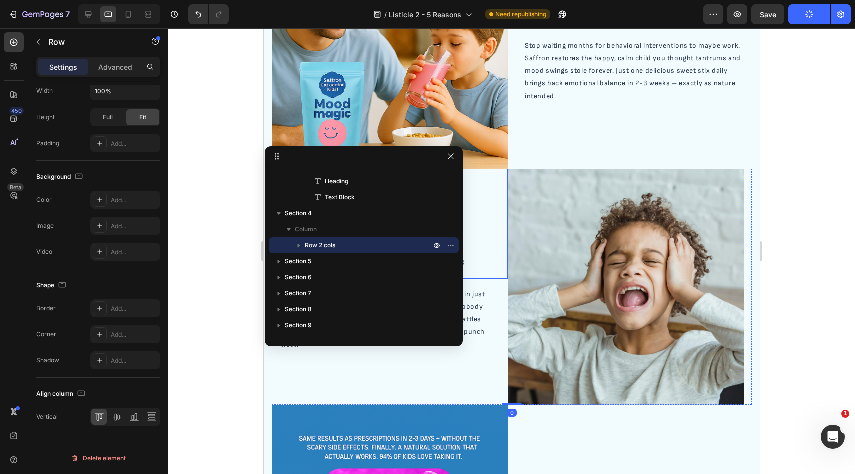
click at [497, 235] on div "2. Victory Over Daily Meltdowns Heading" at bounding box center [390, 224] width 236 height 110
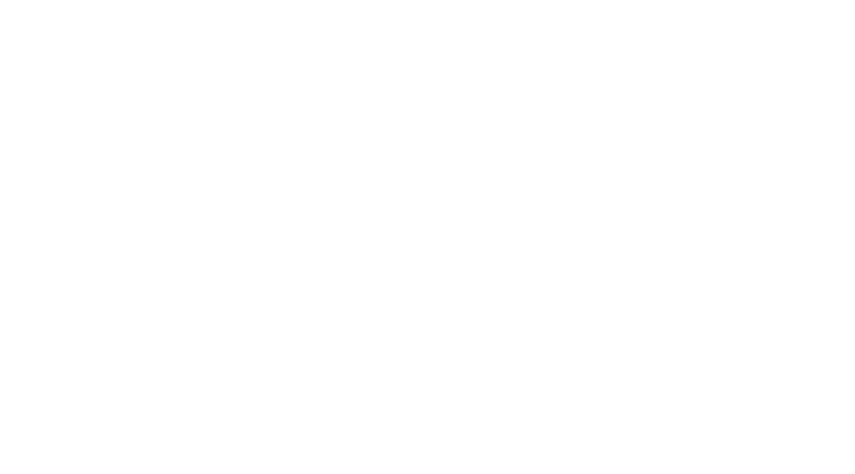
click at [119, 70] on p "Advanced" at bounding box center [116, 67] width 34 height 11
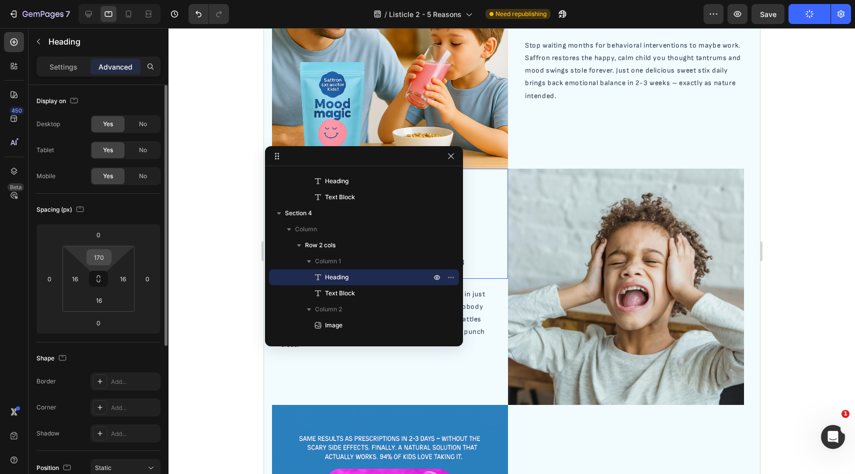
click at [101, 259] on input "170" at bounding box center [99, 257] width 20 height 15
click at [105, 260] on input "170" at bounding box center [99, 257] width 20 height 15
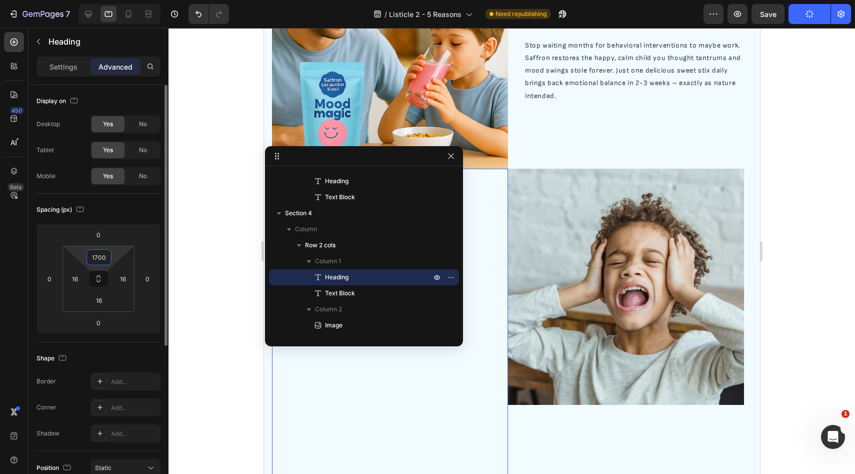
click at [100, 259] on input "1700" at bounding box center [99, 257] width 20 height 15
click at [101, 258] on input "1700" at bounding box center [99, 257] width 20 height 15
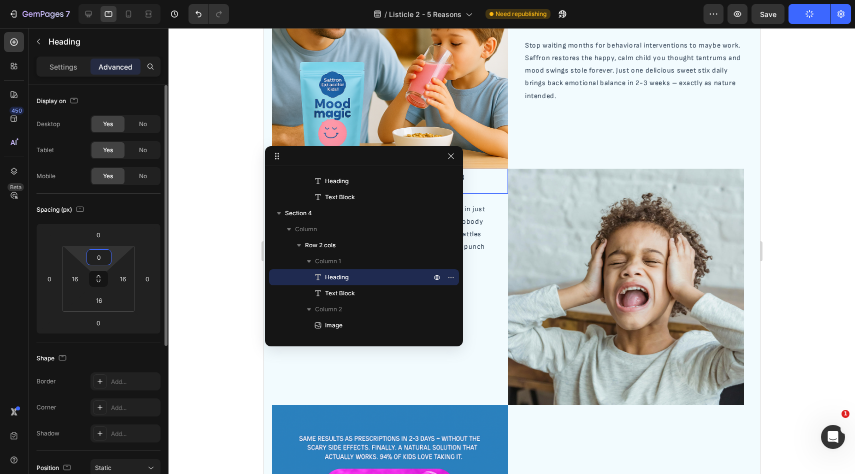
type input "0"
click at [144, 217] on div "Spacing (px)" at bounding box center [99, 210] width 124 height 16
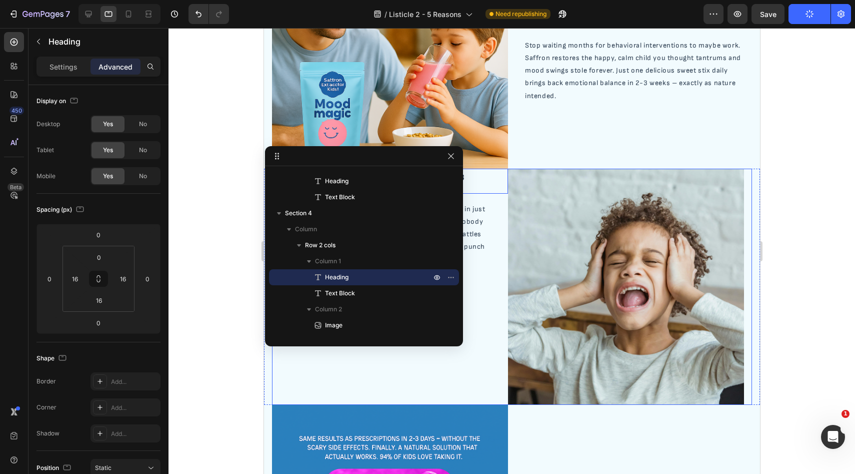
click at [429, 367] on div "2. Victory Over Daily Meltdowns Heading 0 70% fewer tantrums and 65% better emo…" at bounding box center [390, 287] width 236 height 236
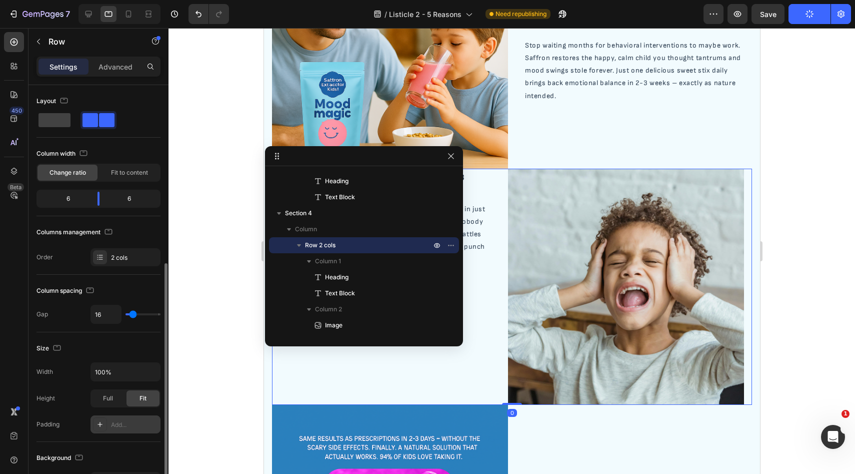
scroll to position [281, 0]
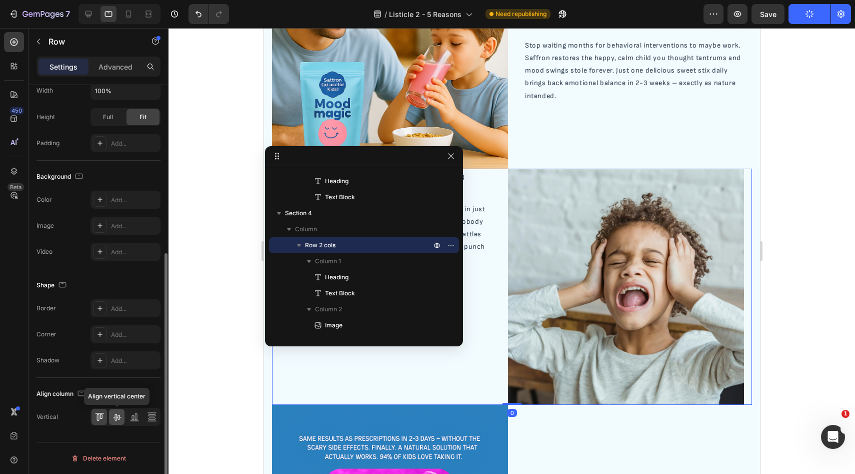
click at [116, 422] on div at bounding box center [117, 417] width 16 height 16
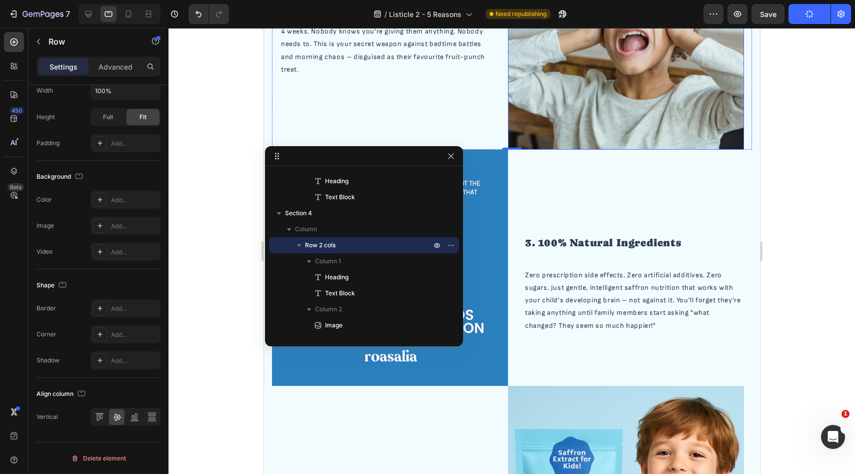
scroll to position [516, 0]
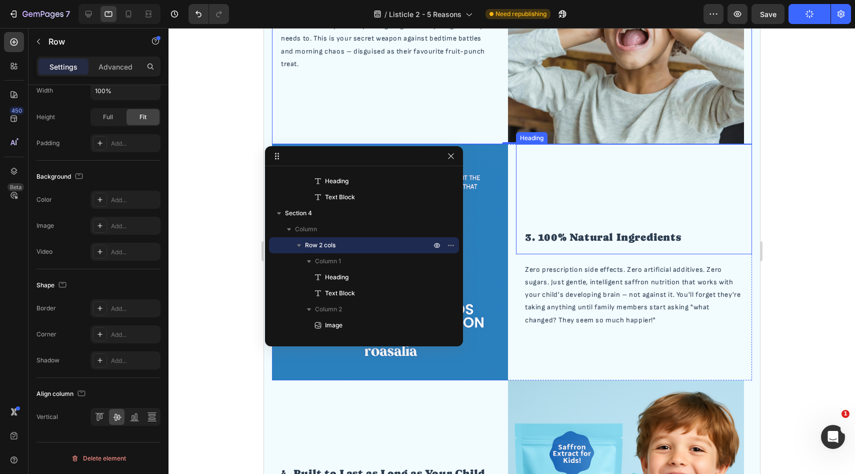
click at [616, 230] on h2 "3. 100% Natural Ingredients" at bounding box center [634, 237] width 220 height 17
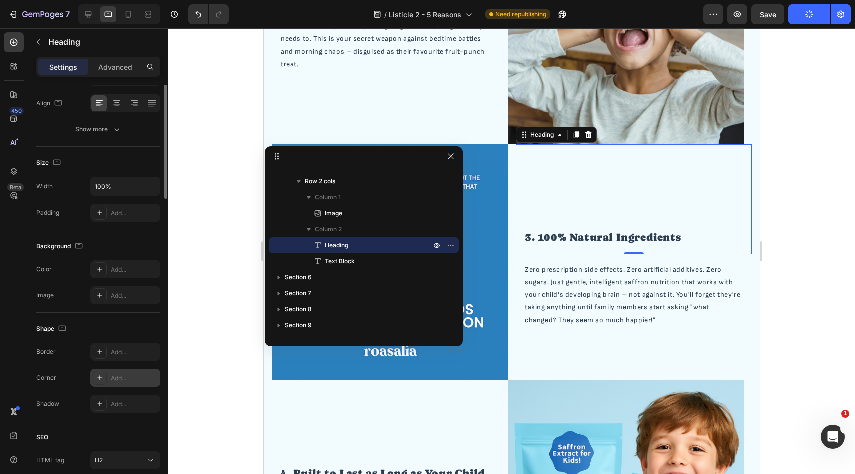
scroll to position [0, 0]
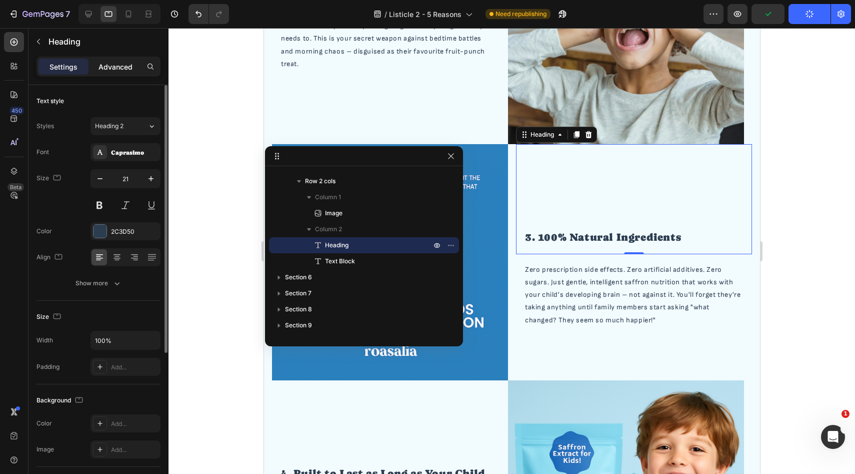
click at [117, 65] on p "Advanced" at bounding box center [116, 67] width 34 height 11
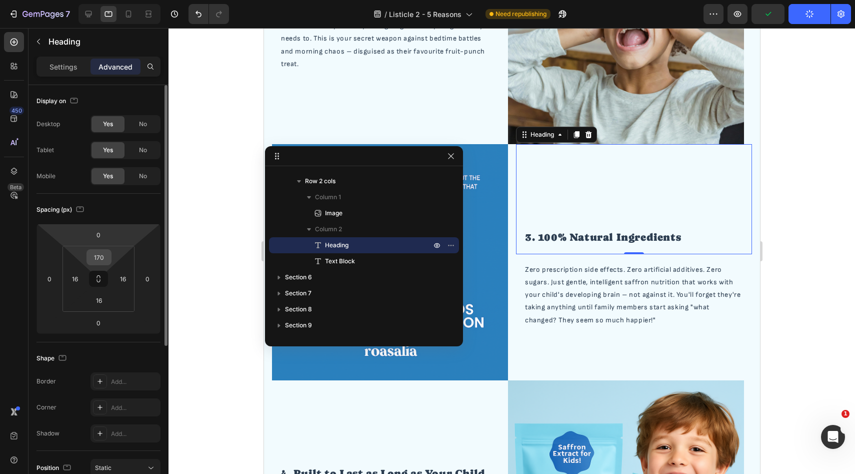
click at [102, 254] on input "170" at bounding box center [99, 257] width 20 height 15
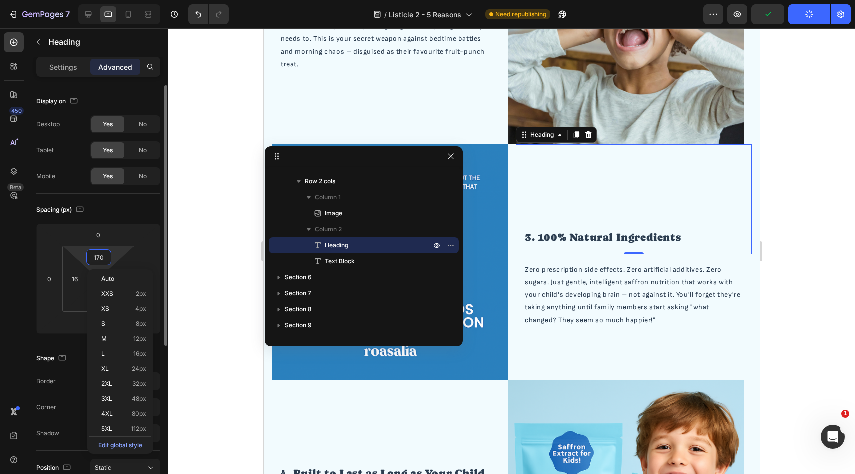
type input "0"
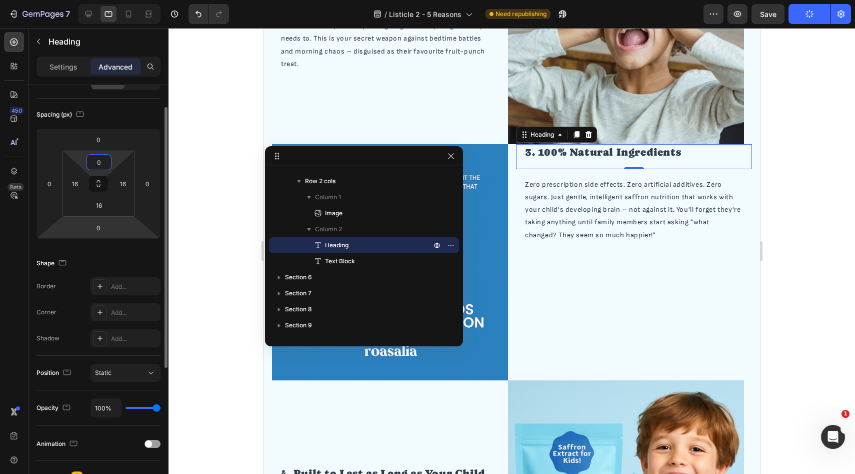
scroll to position [131, 0]
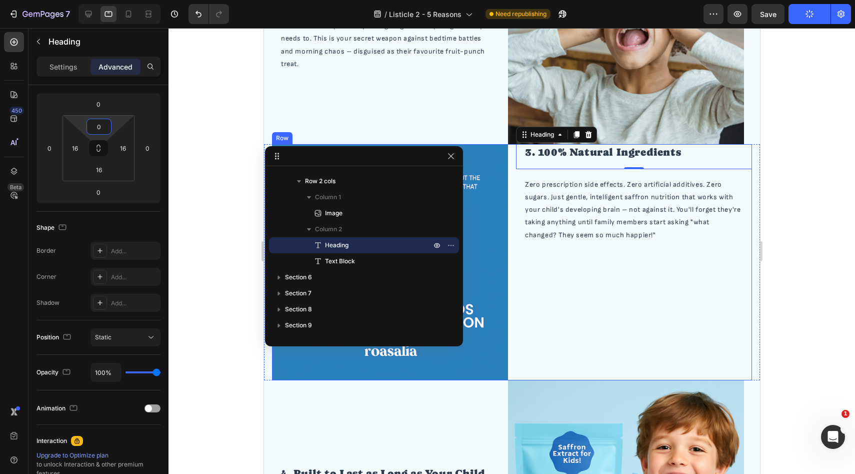
click at [533, 353] on div "3. 100% Natural Ingredients Heading 0 Zero prescription side effects. Zero arti…" at bounding box center [634, 262] width 236 height 236
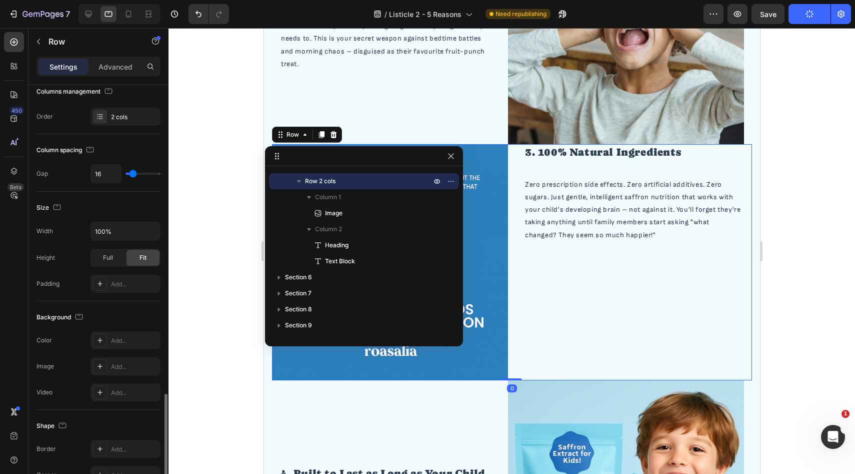
scroll to position [281, 0]
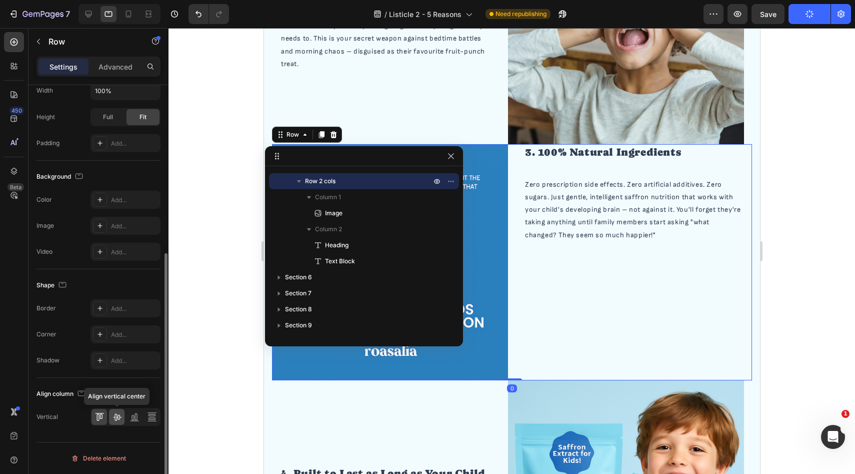
click at [115, 415] on icon at bounding box center [117, 417] width 10 height 10
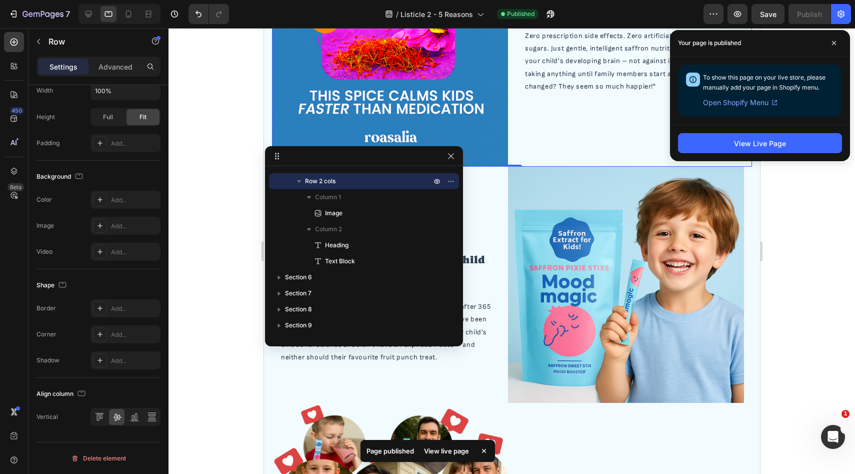
scroll to position [736, 0]
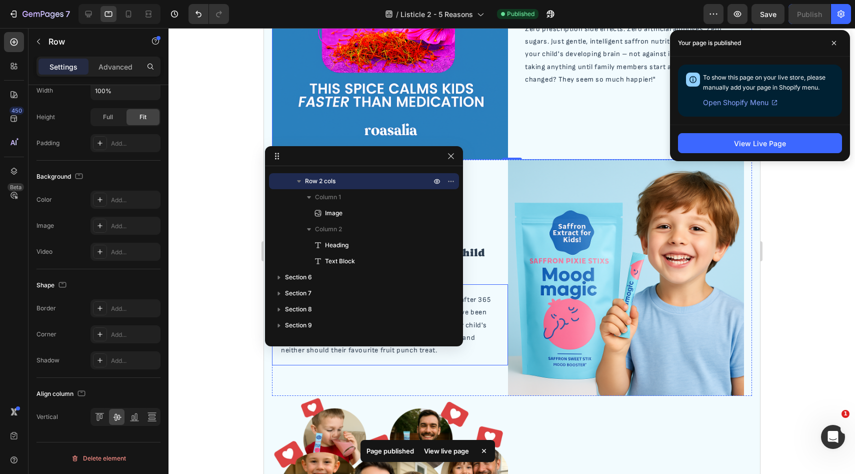
click at [491, 364] on div "Premium saffron formula maintains full effectiveness after 365 days of daily us…" at bounding box center [390, 324] width 236 height 81
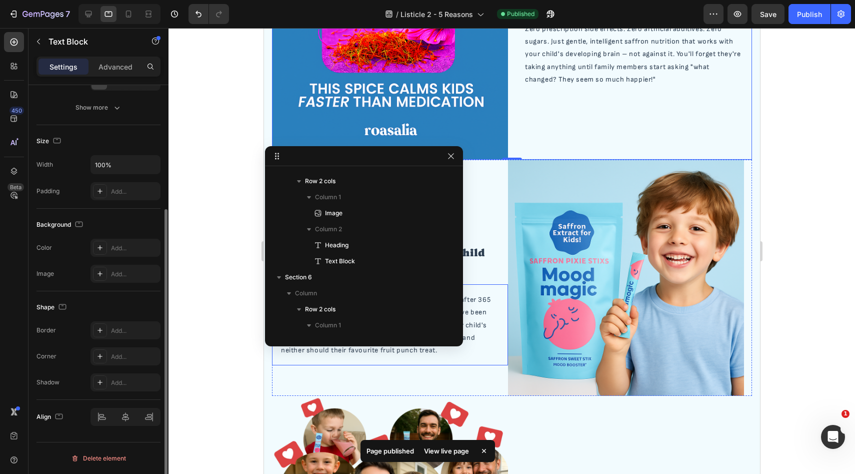
scroll to position [0, 0]
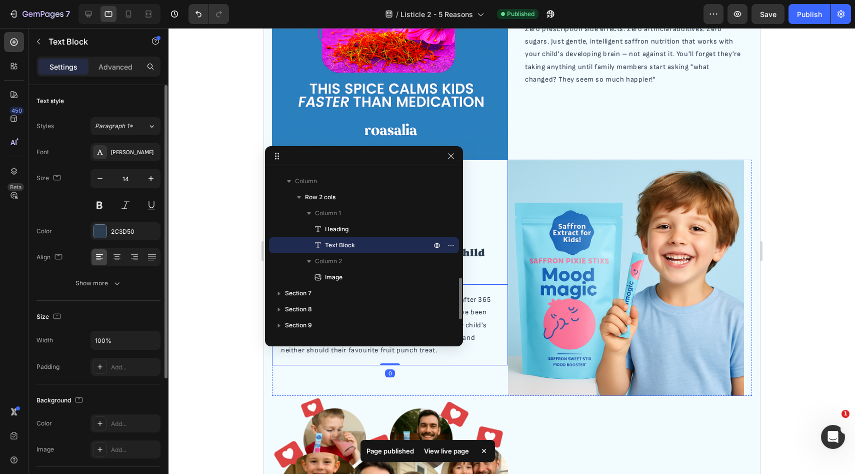
click at [491, 239] on div "4. Built to Last as Long as Your Child Needs It Heading" at bounding box center [390, 222] width 236 height 125
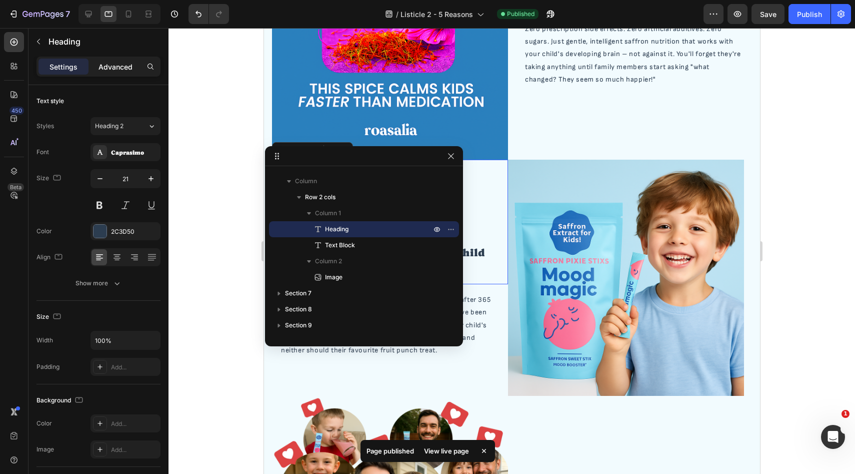
click at [114, 62] on p "Advanced" at bounding box center [116, 67] width 34 height 11
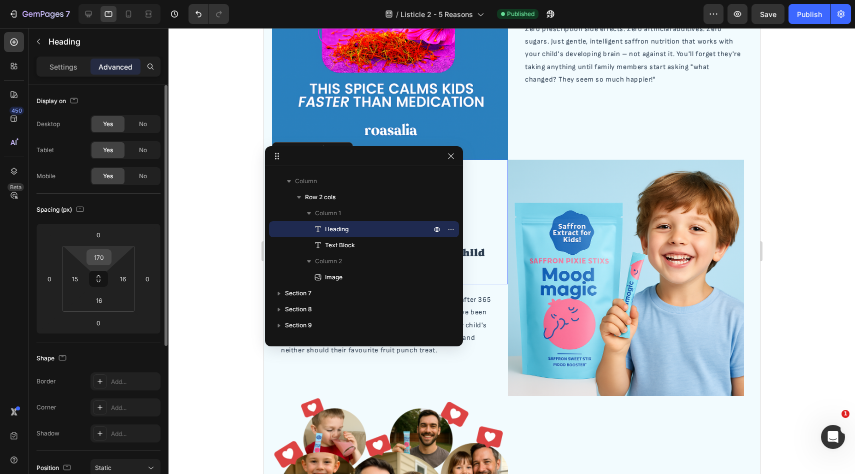
click at [100, 251] on input "170" at bounding box center [99, 257] width 20 height 15
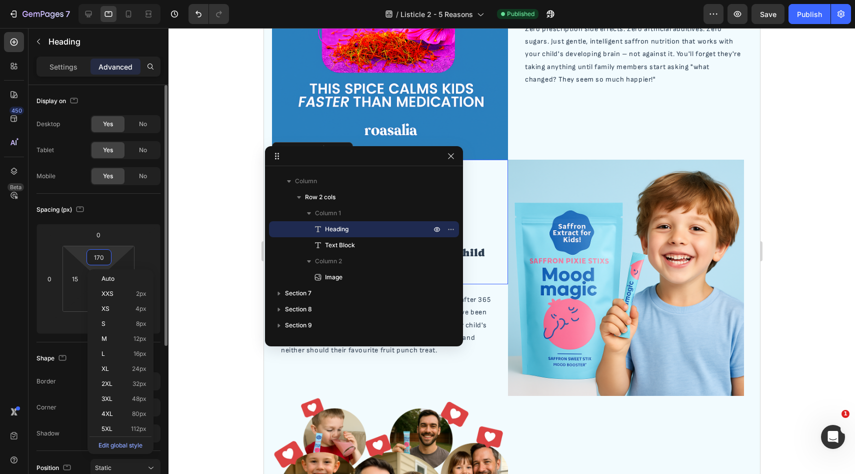
type input "0"
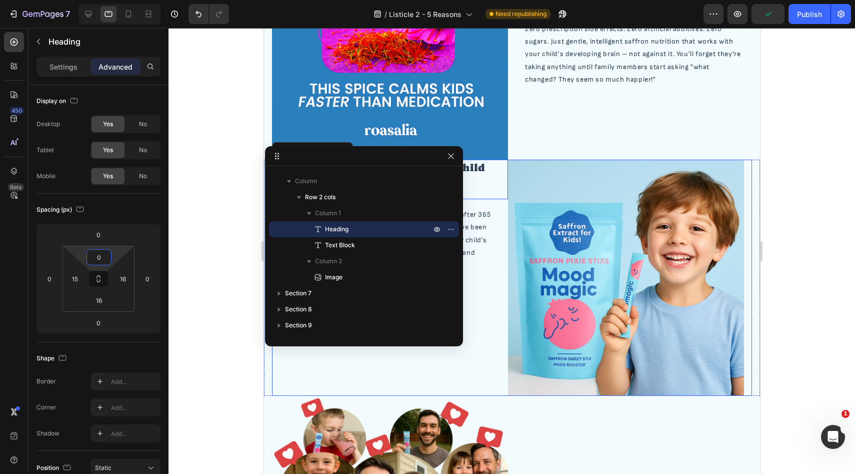
click at [315, 352] on div "4. Built to Last as Long as Your Child Needs It Heading 0 Premium saffron formu…" at bounding box center [390, 278] width 236 height 236
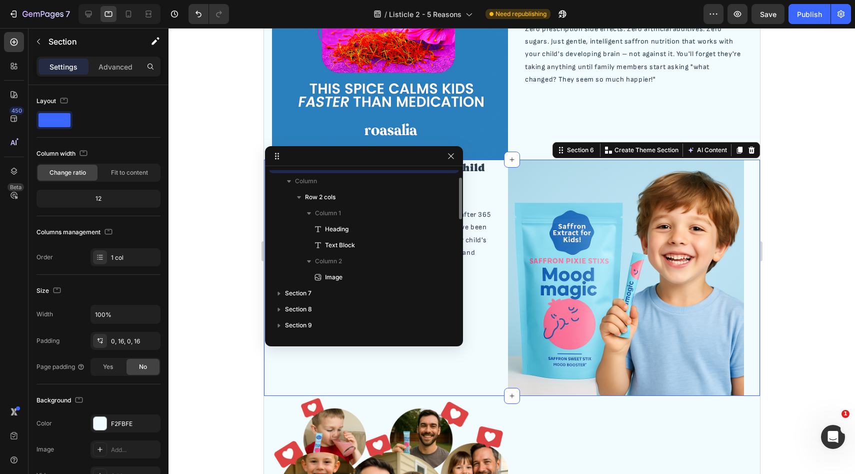
click at [267, 379] on div "4. Built to Last as Long as Your Child Needs It Heading Premium saffron formula…" at bounding box center [512, 278] width 496 height 236
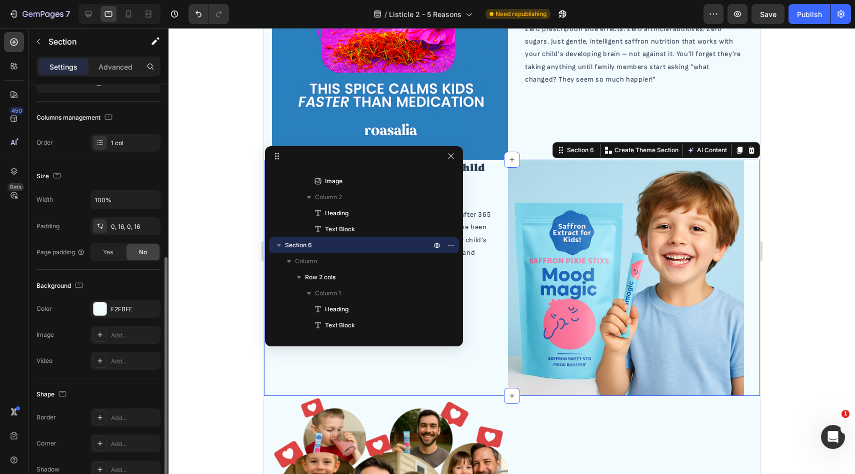
scroll to position [167, 0]
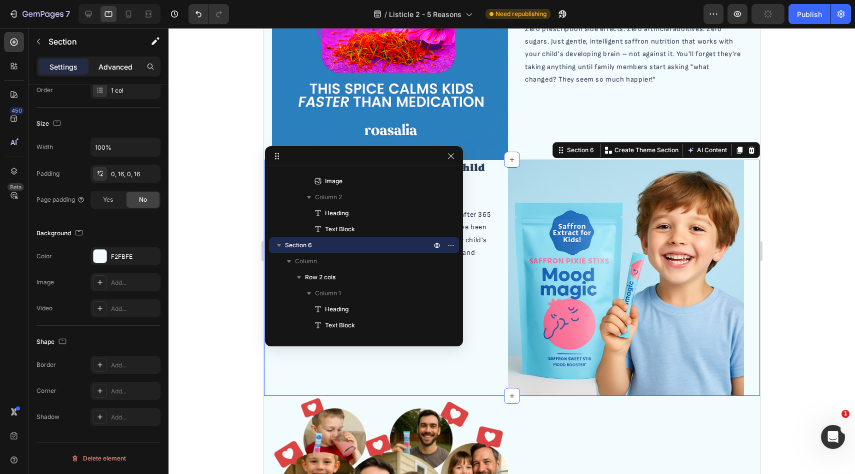
click at [120, 68] on p "Advanced" at bounding box center [116, 67] width 34 height 11
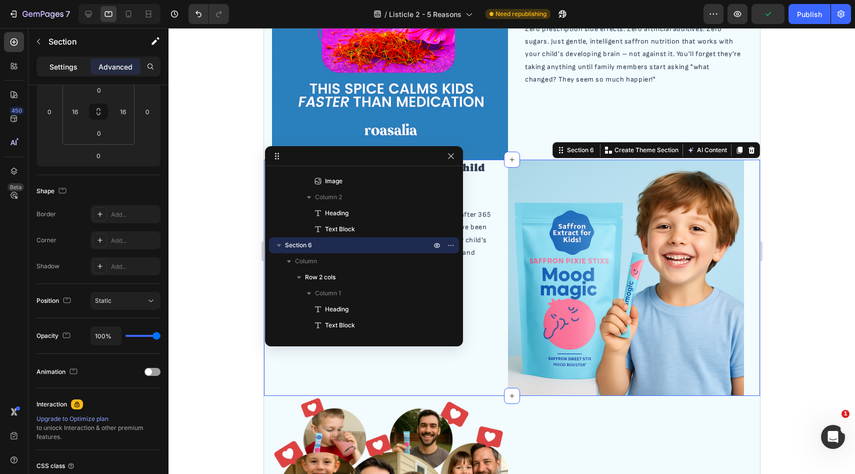
click at [81, 66] on div "Settings" at bounding box center [64, 67] width 50 height 16
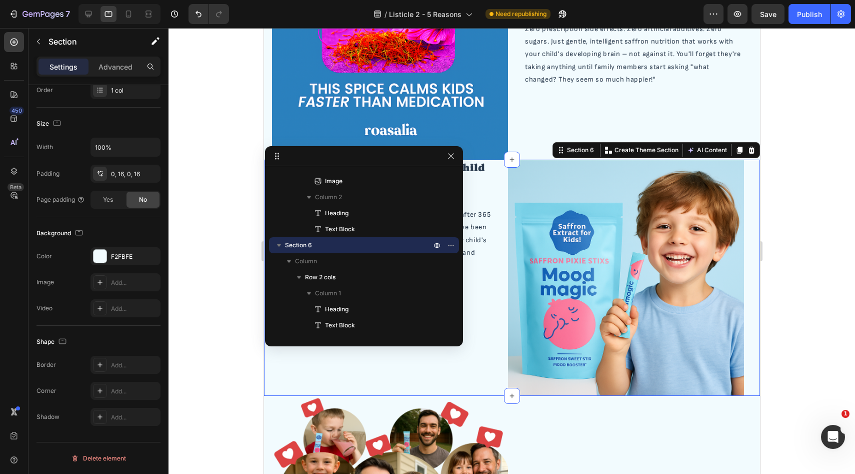
click at [268, 372] on div "4. Built to Last as Long as Your Child Needs It Heading Premium saffron formula…" at bounding box center [512, 278] width 496 height 236
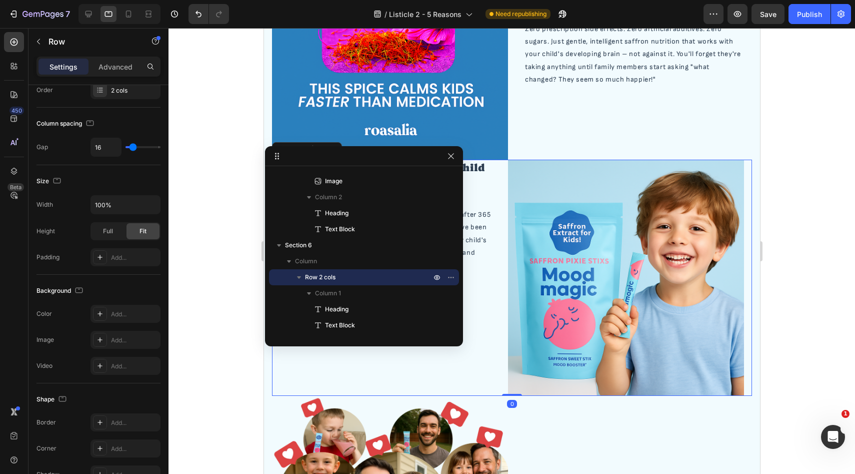
click at [338, 378] on div "4. Built to Last as Long as Your Child Needs It Heading Premium saffron formula…" at bounding box center [390, 278] width 236 height 236
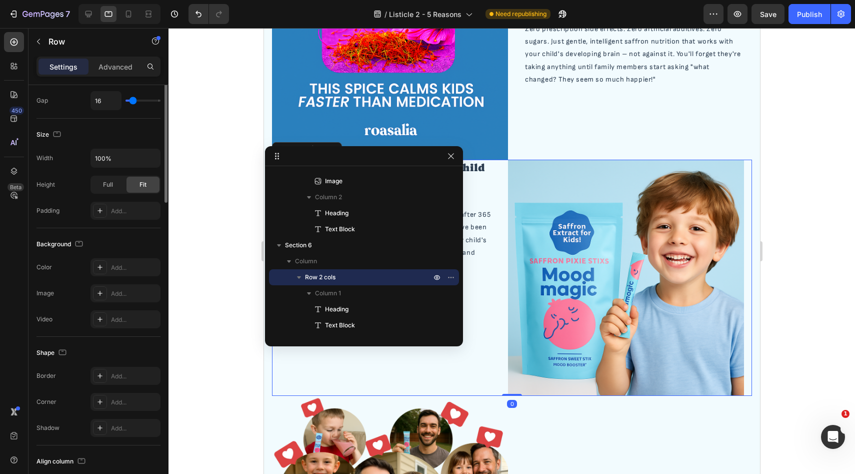
scroll to position [281, 0]
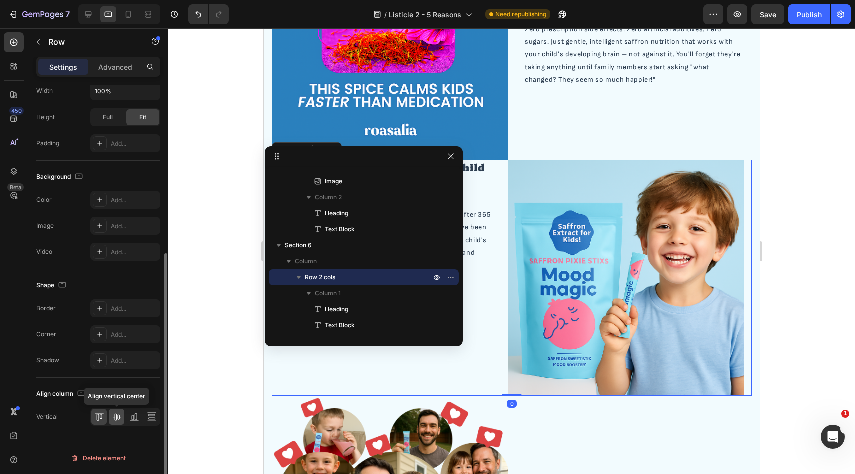
click at [119, 421] on icon at bounding box center [117, 417] width 10 height 10
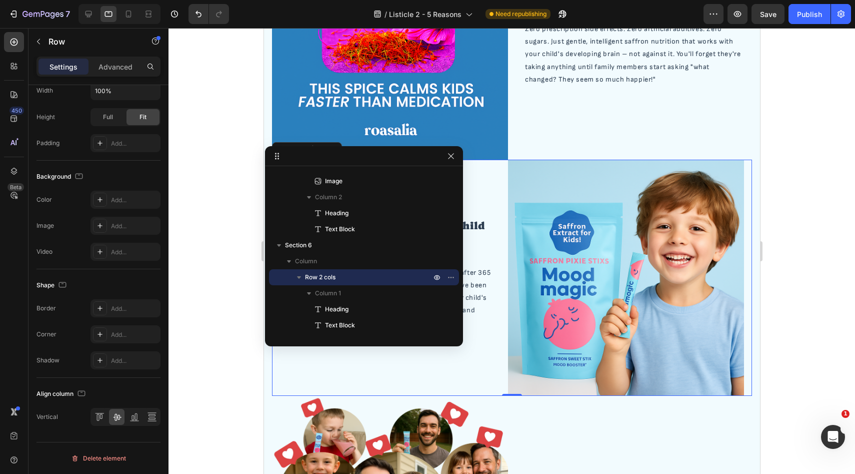
click at [115, 58] on div "Settings Advanced" at bounding box center [99, 67] width 124 height 20
click at [115, 62] on p "Advanced" at bounding box center [116, 67] width 34 height 11
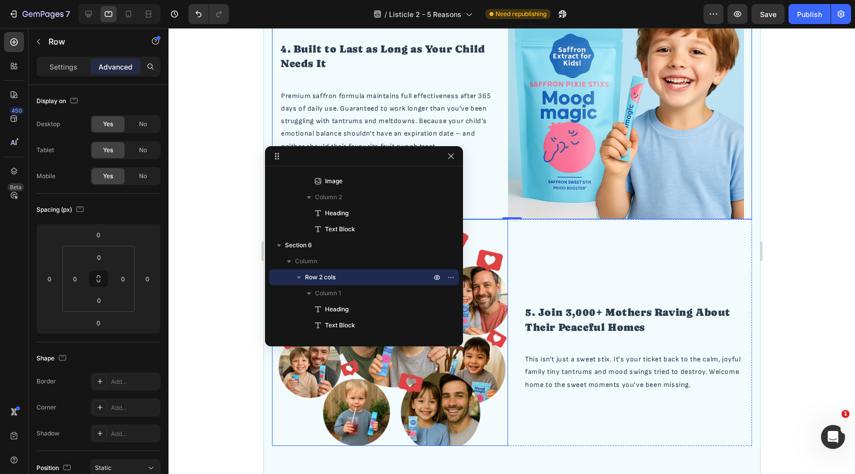
scroll to position [917, 0]
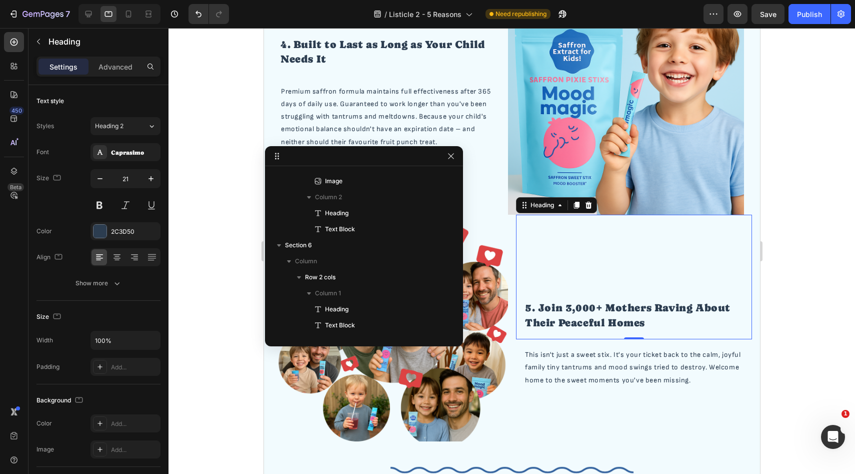
click at [611, 258] on div "5. Join 3,000+ Mothers Raving About Their Peaceful Homes Heading 0" at bounding box center [634, 277] width 236 height 125
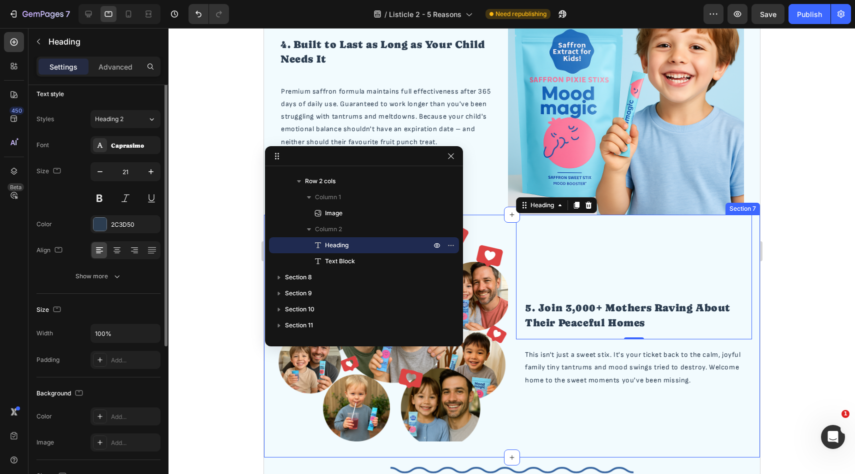
scroll to position [0, 0]
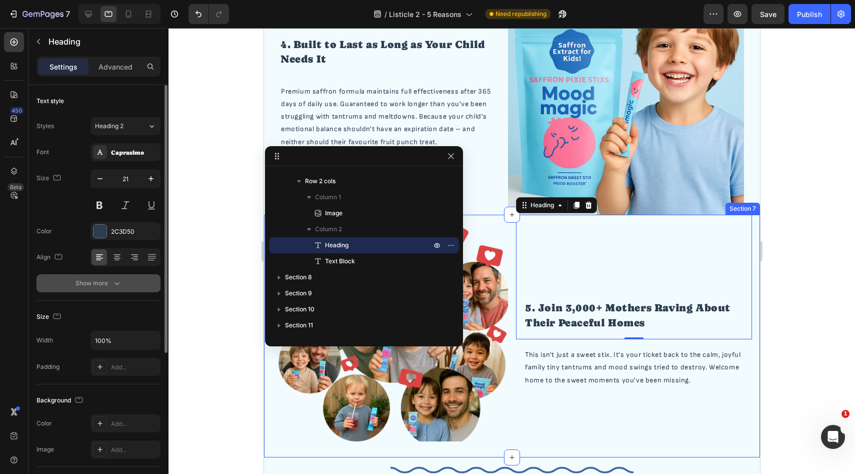
click at [115, 287] on icon "button" at bounding box center [117, 283] width 10 height 10
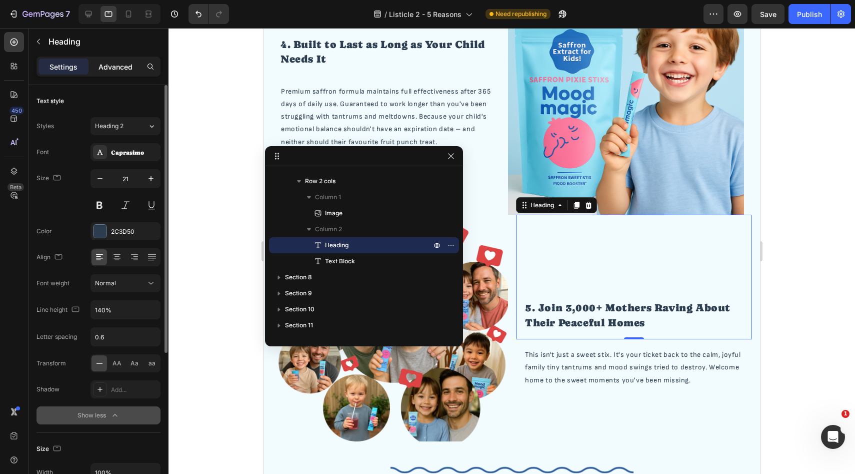
click at [108, 63] on p "Advanced" at bounding box center [116, 67] width 34 height 11
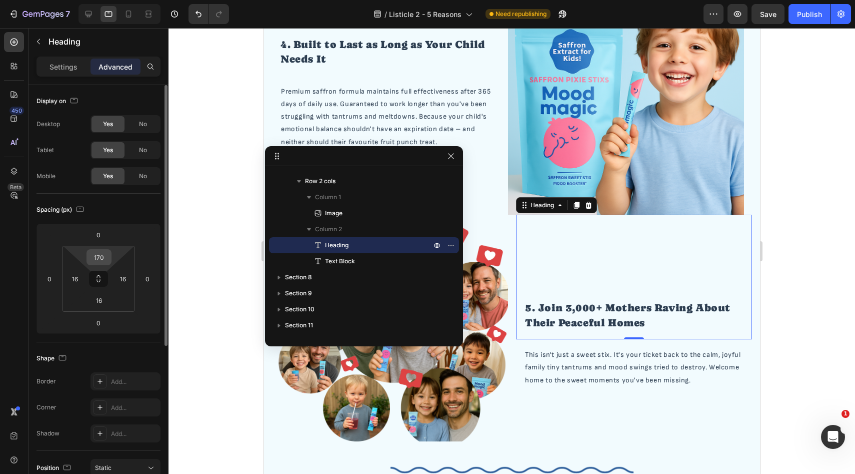
click at [101, 256] on input "170" at bounding box center [99, 257] width 20 height 15
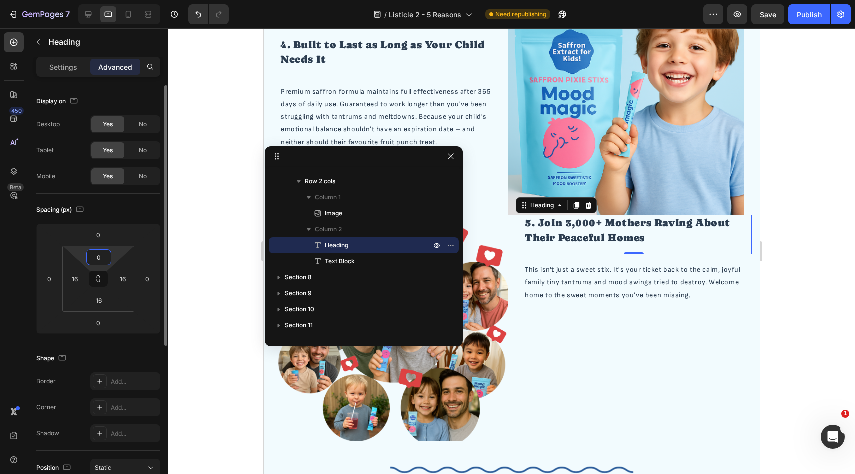
type input "0"
click at [137, 202] on div "Spacing (px)" at bounding box center [99, 210] width 124 height 16
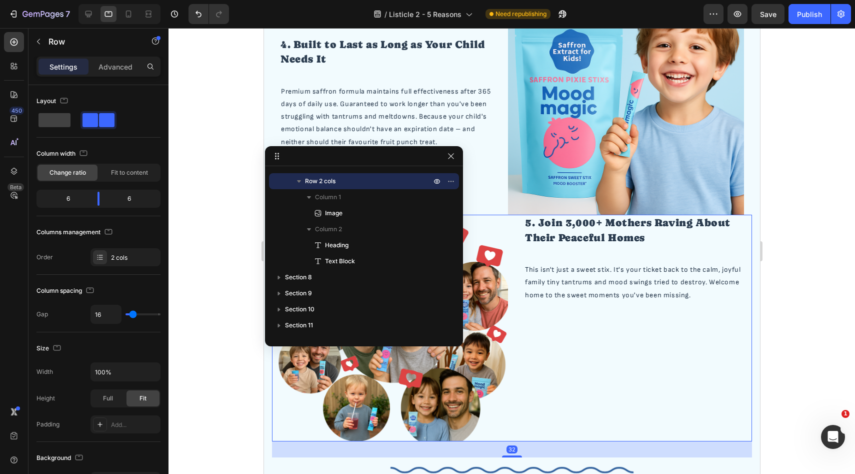
click at [588, 405] on div "5. Join 3,000+ Mothers Raving About Their Peaceful Homes Heading This isn't jus…" at bounding box center [634, 328] width 236 height 227
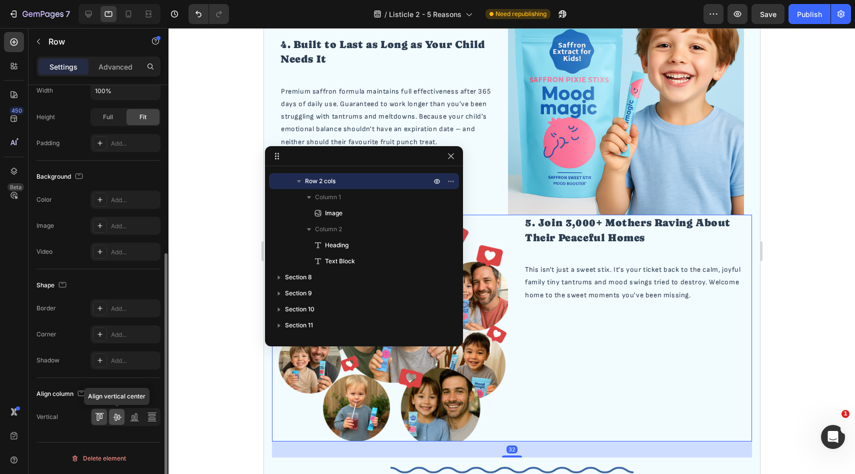
click at [115, 418] on icon at bounding box center [117, 417] width 10 height 10
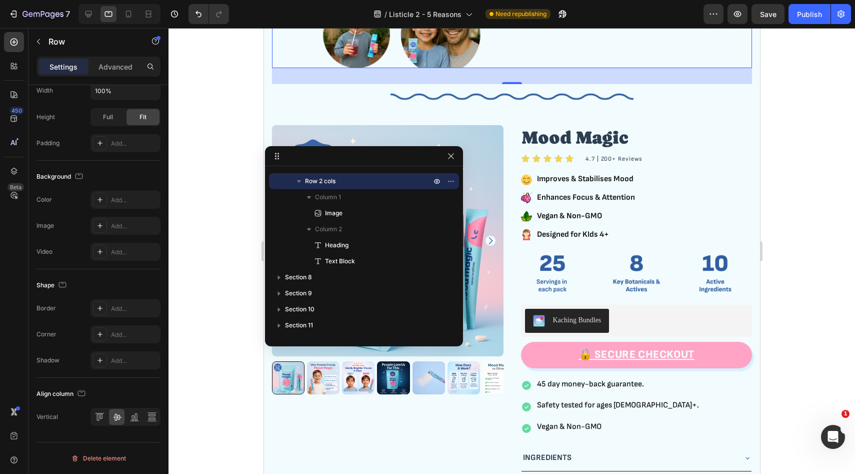
scroll to position [1291, 0]
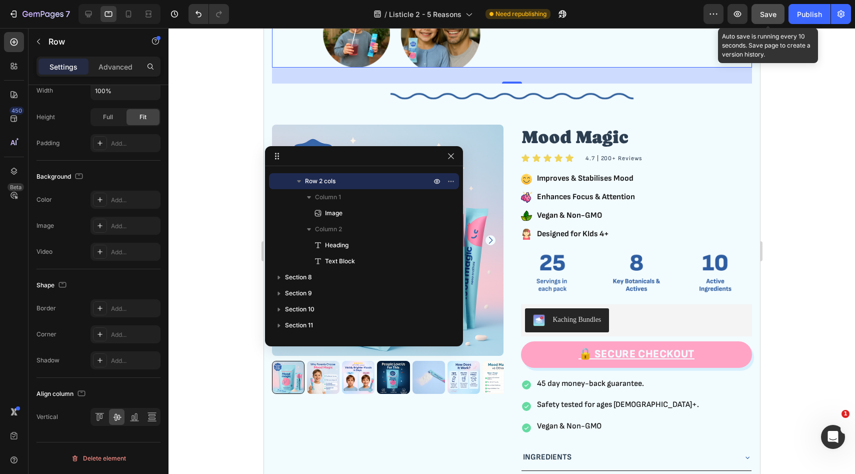
click at [770, 20] on button "Save" at bounding box center [768, 14] width 33 height 20
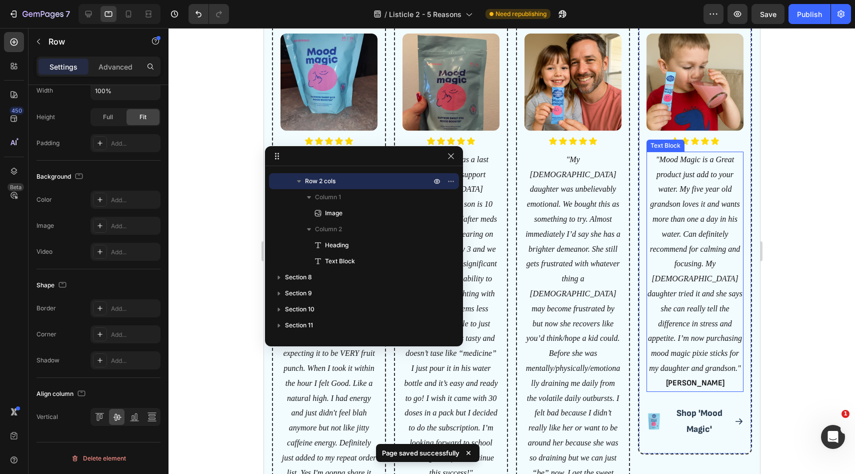
scroll to position [1779, 0]
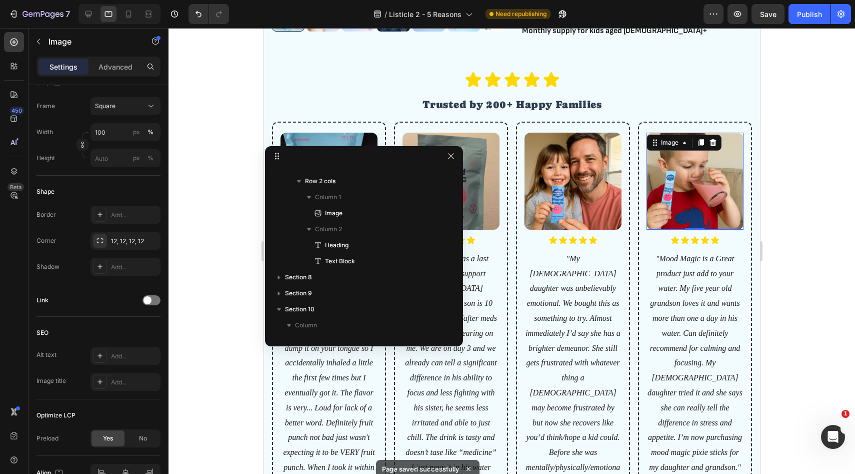
click at [689, 190] on img at bounding box center [694, 181] width 97 height 97
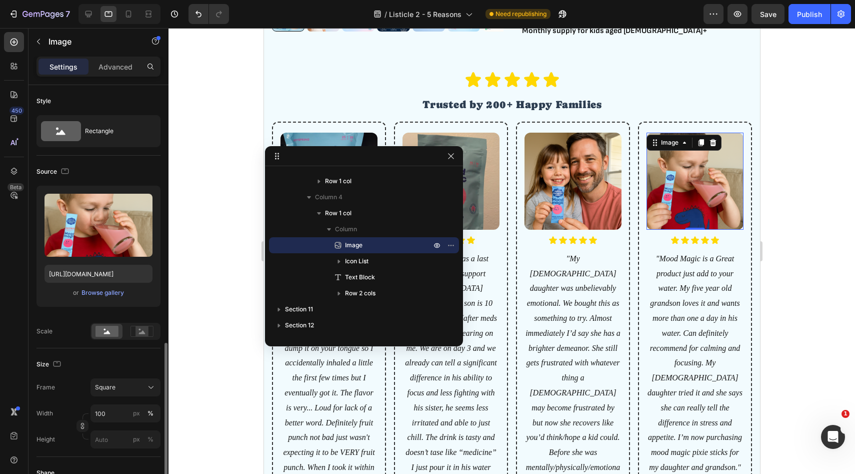
scroll to position [337, 0]
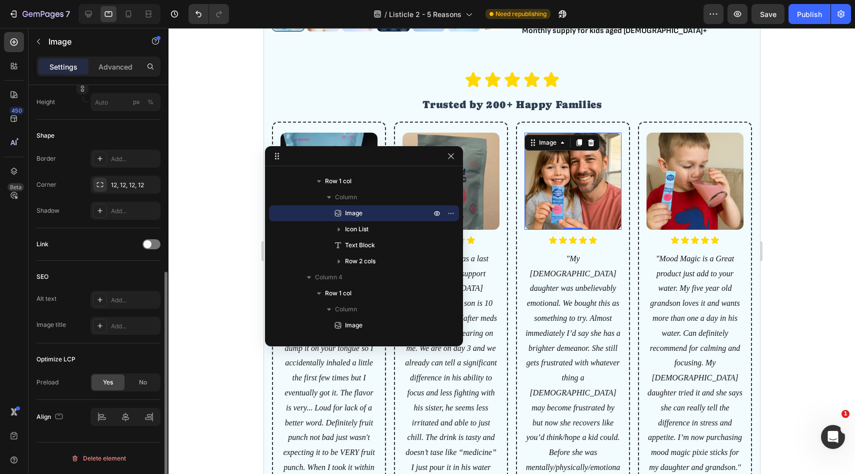
click at [558, 176] on img at bounding box center [572, 181] width 97 height 97
click at [481, 155] on img at bounding box center [450, 181] width 97 height 97
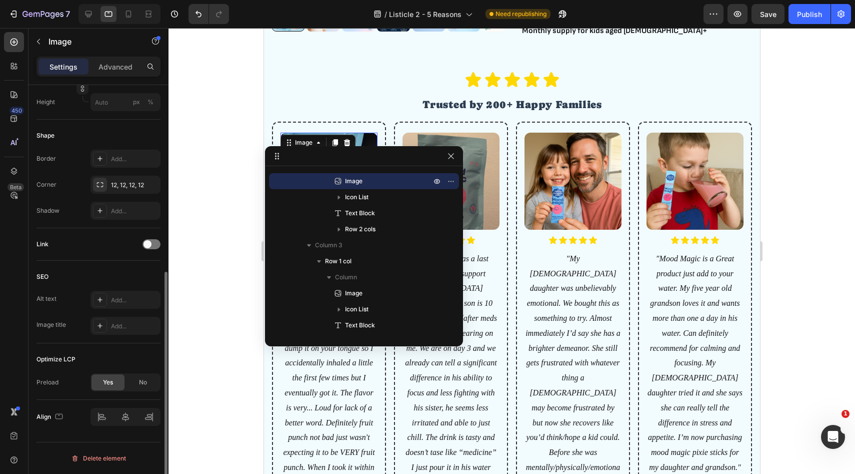
click at [317, 136] on div "Image 0" at bounding box center [328, 181] width 97 height 97
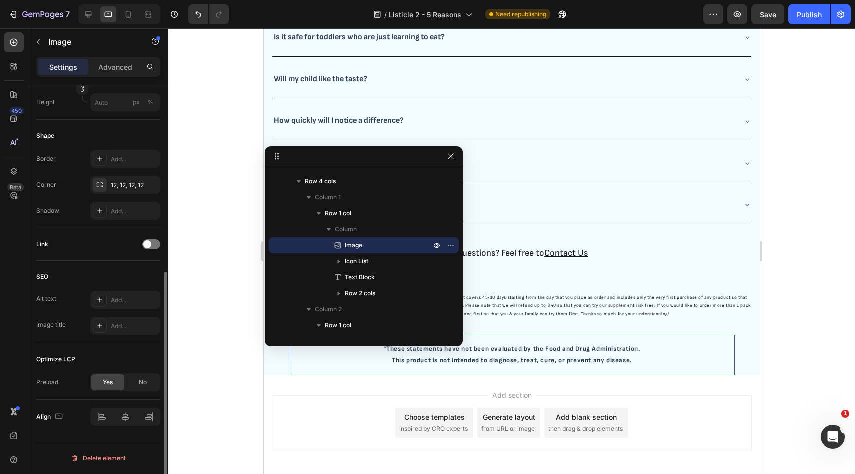
scroll to position [2951, 0]
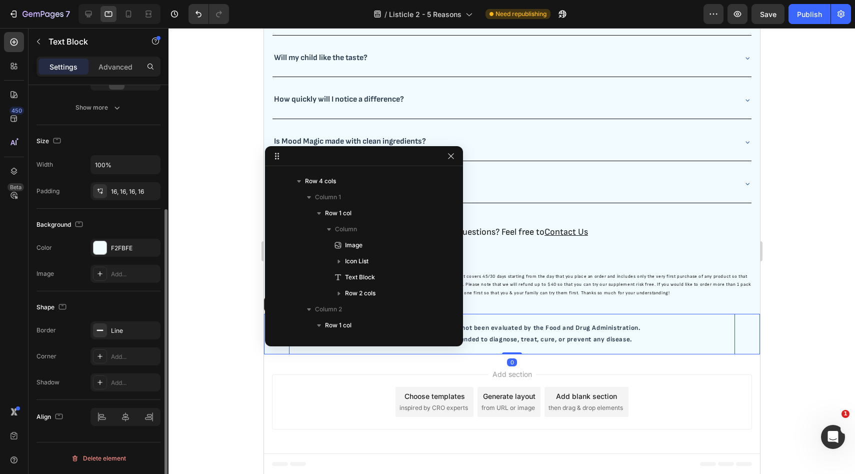
click at [754, 331] on div "*These statements have not been evaluated by the Food and Drug Administration. …" at bounding box center [512, 334] width 496 height 41
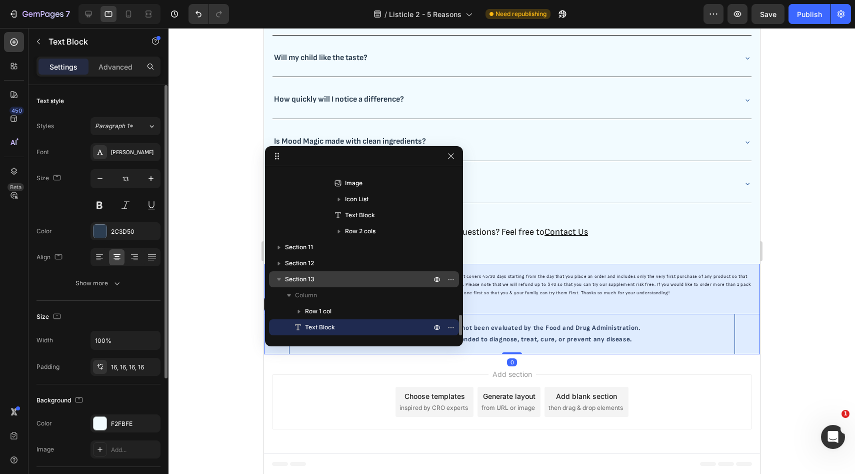
click at [309, 280] on span "Section 13" at bounding box center [300, 279] width 30 height 10
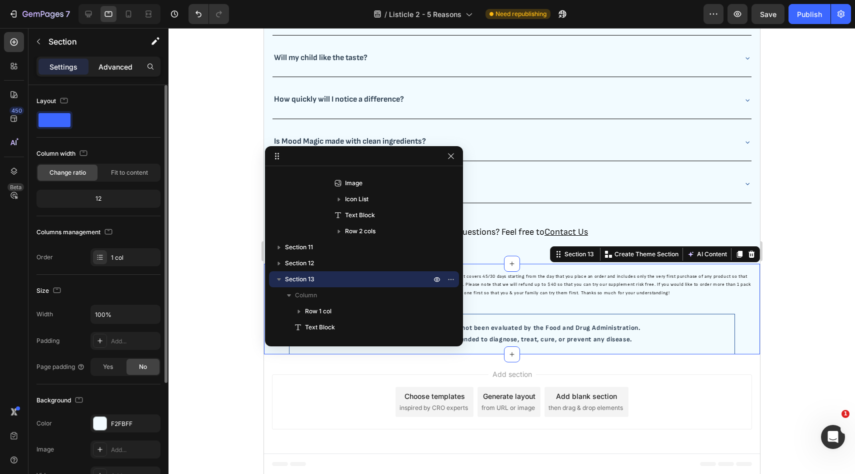
click at [121, 71] on p "Advanced" at bounding box center [116, 67] width 34 height 11
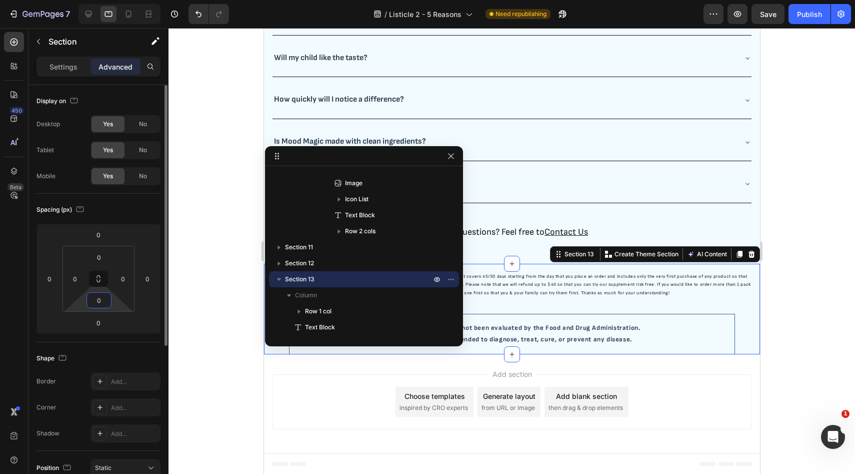
click at [107, 301] on input "0" at bounding box center [99, 300] width 20 height 15
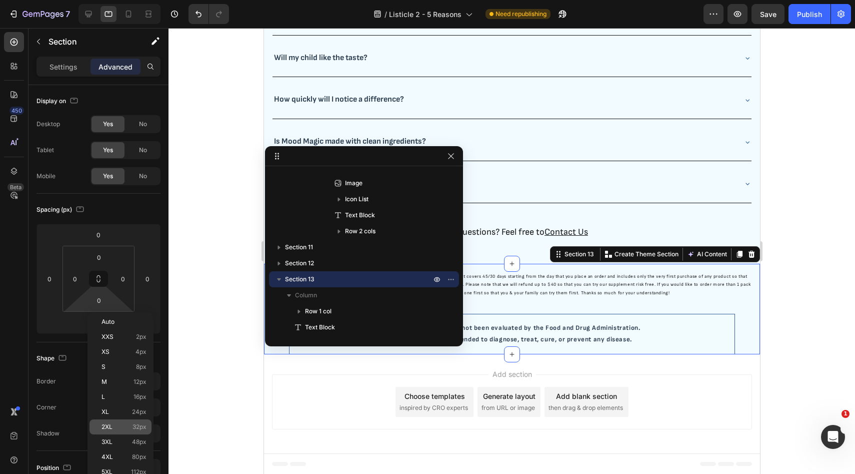
click at [129, 431] on div "2XL 32px" at bounding box center [121, 426] width 62 height 15
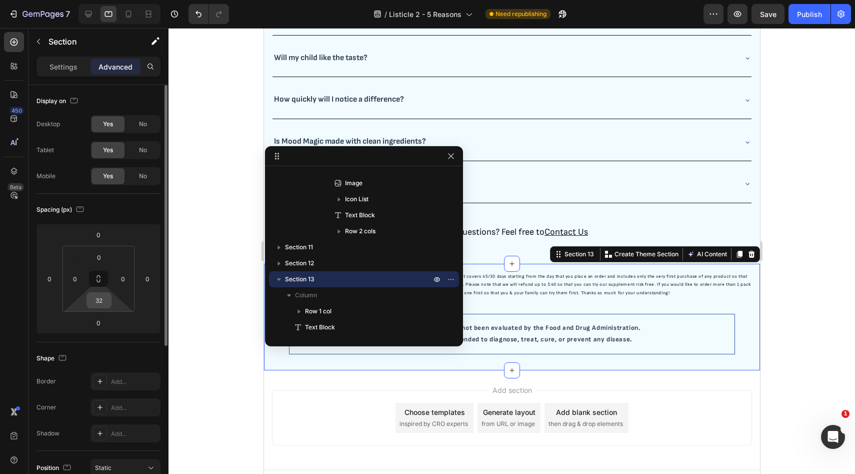
click at [101, 302] on input "32" at bounding box center [99, 300] width 20 height 15
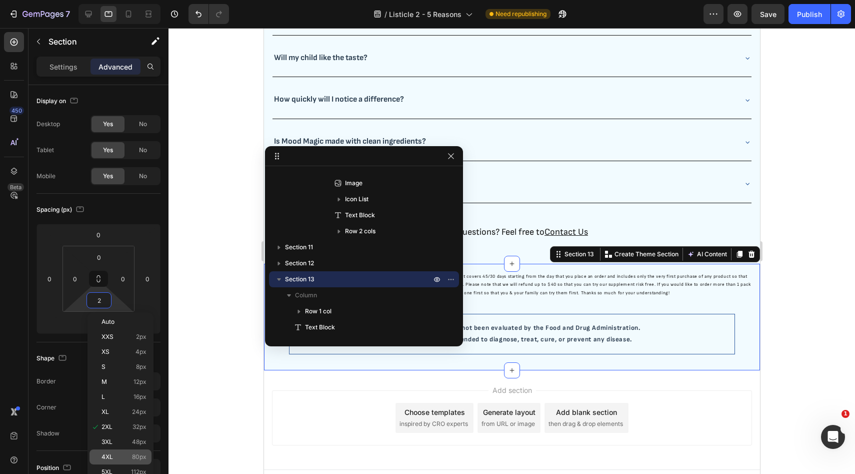
click at [121, 454] on p "4XL 80px" at bounding box center [124, 456] width 45 height 7
type input "80"
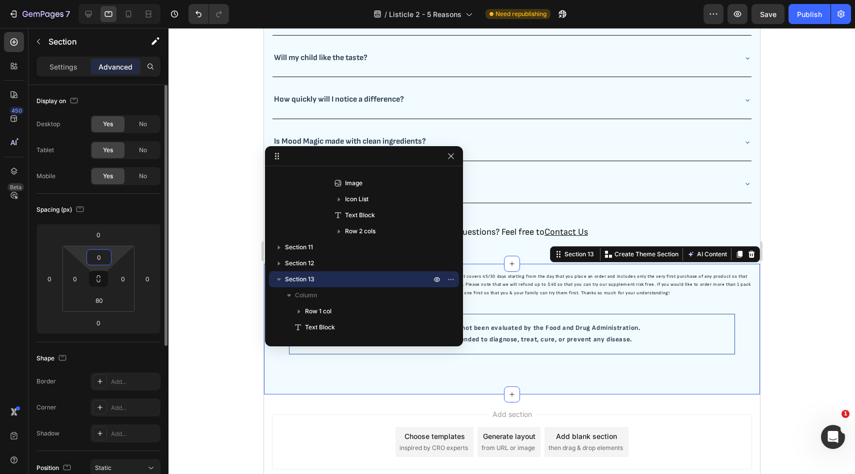
click at [105, 256] on input "0" at bounding box center [99, 257] width 20 height 15
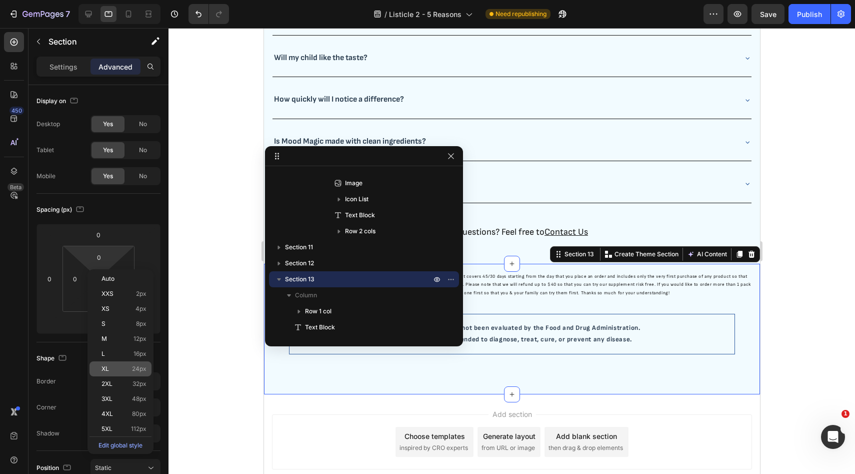
click at [123, 371] on p "XL 24px" at bounding box center [124, 368] width 45 height 7
type input "24"
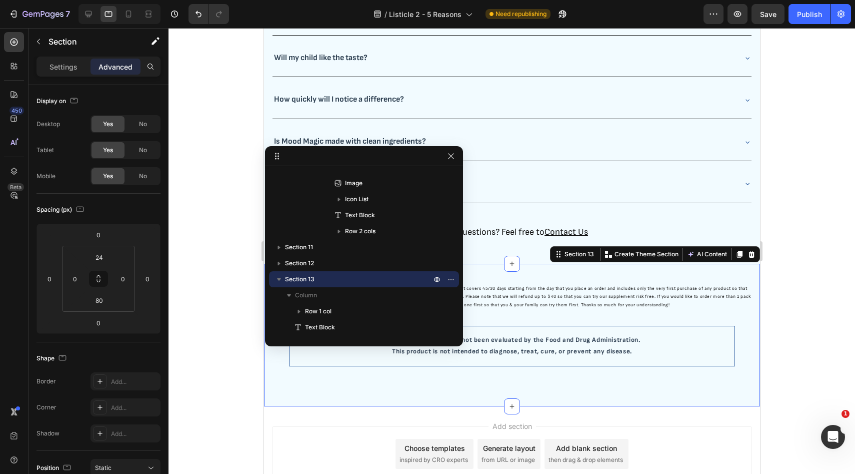
click at [773, 277] on div at bounding box center [512, 251] width 687 height 446
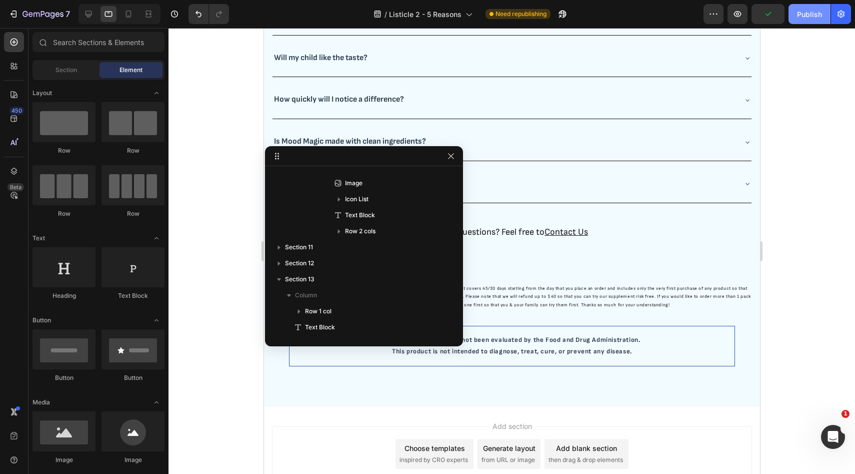
click at [807, 16] on div "Publish" at bounding box center [809, 14] width 25 height 11
click at [451, 156] on icon "button" at bounding box center [451, 156] width 8 height 8
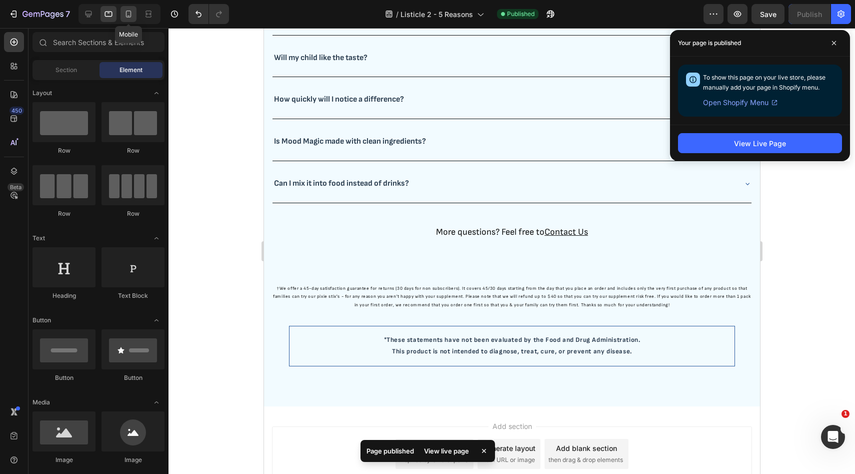
click at [132, 13] on icon at bounding box center [129, 14] width 10 height 10
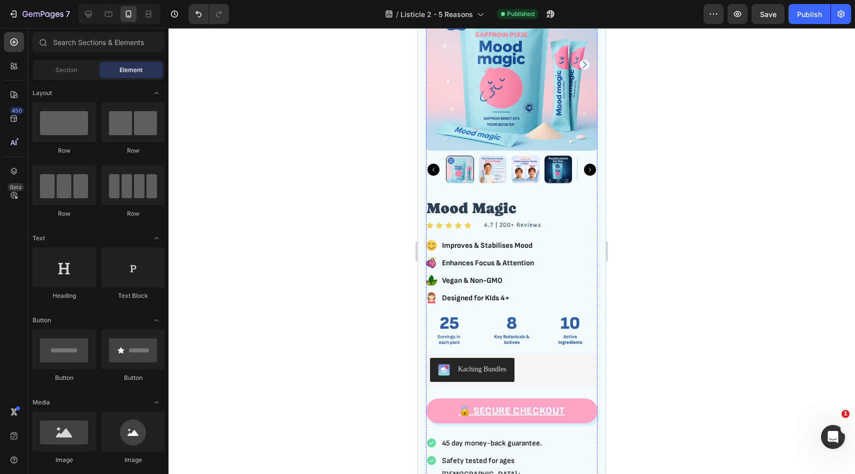
scroll to position [1415, 0]
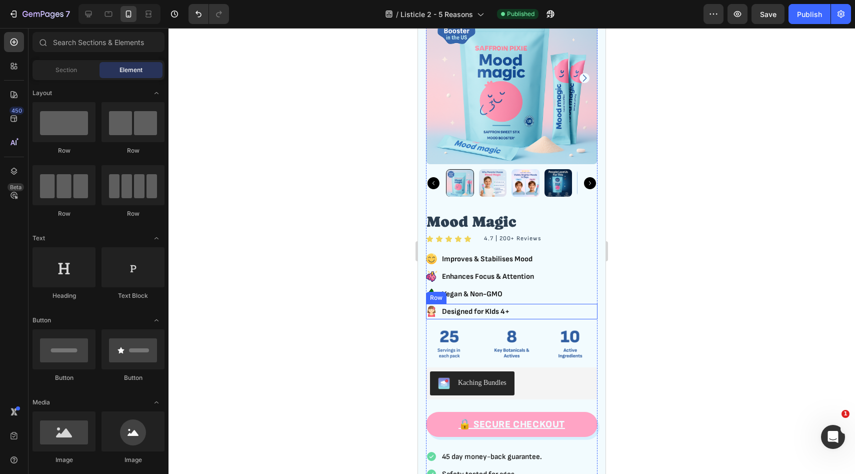
click at [538, 308] on div "Icon Designed for KIds 4+ Text Block Row" at bounding box center [512, 312] width 172 height 16
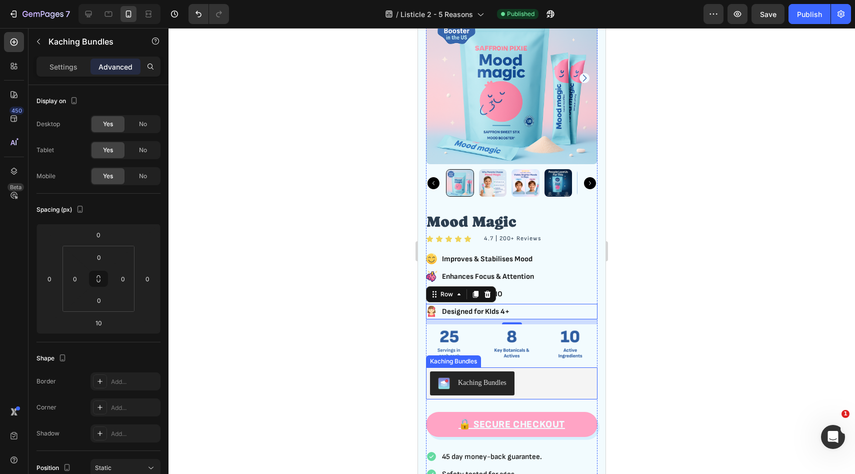
click at [531, 388] on div "Kaching Bundles" at bounding box center [512, 383] width 164 height 24
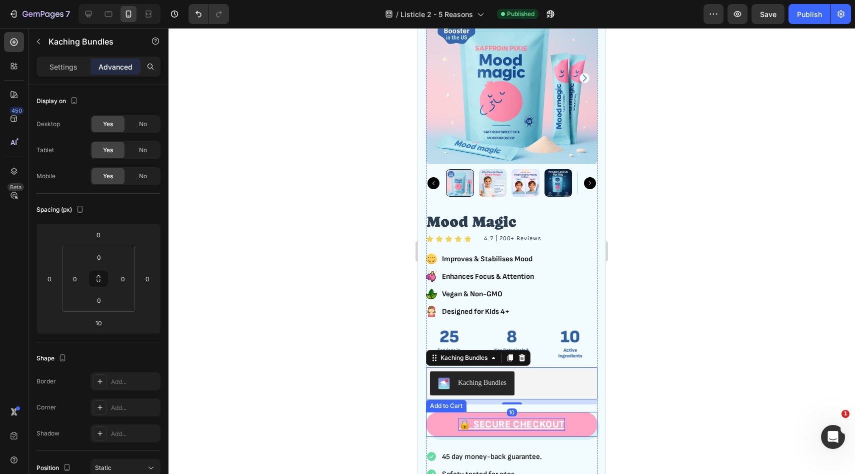
click at [541, 421] on div "🔒 SECURE CHECKOUT" at bounding box center [512, 424] width 107 height 13
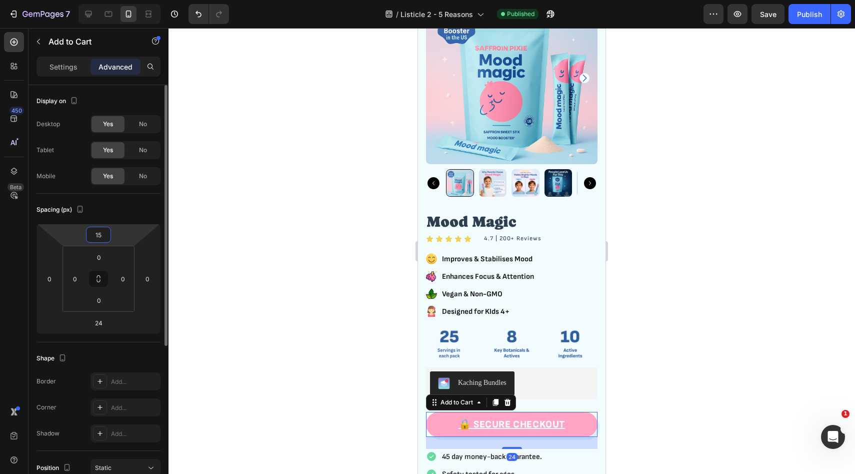
click at [106, 232] on input "15" at bounding box center [99, 234] width 20 height 15
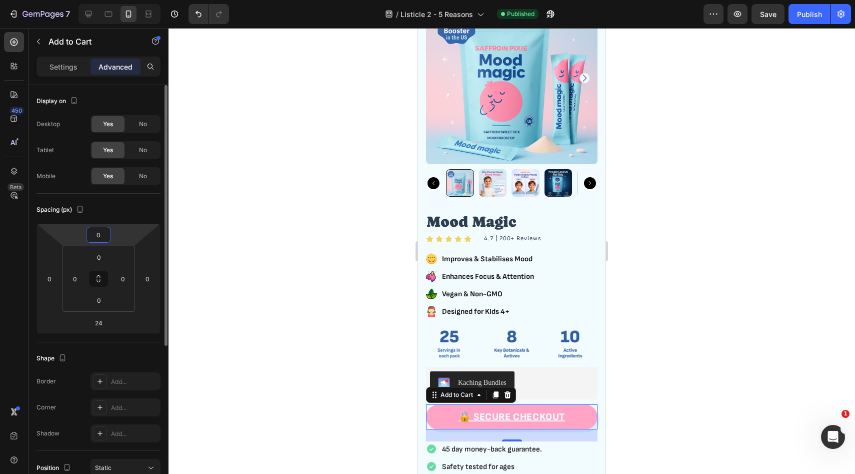
type input "0"
click at [127, 217] on div "Spacing (px)" at bounding box center [99, 210] width 124 height 16
click at [684, 385] on div at bounding box center [512, 251] width 687 height 446
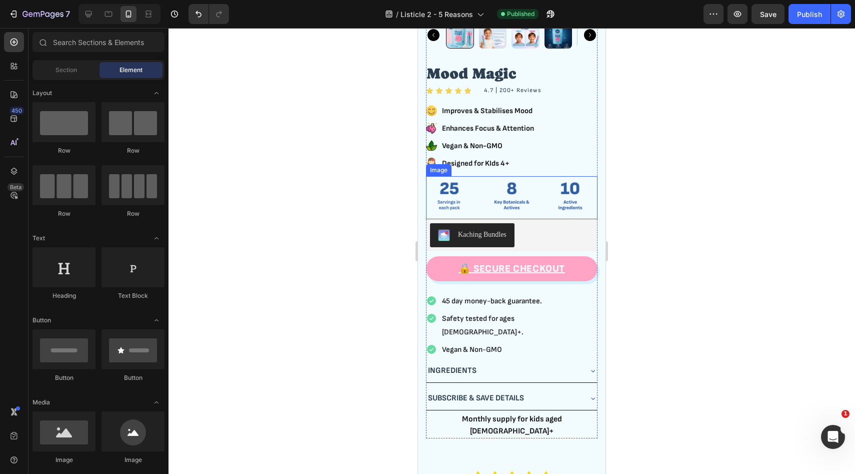
scroll to position [1565, 0]
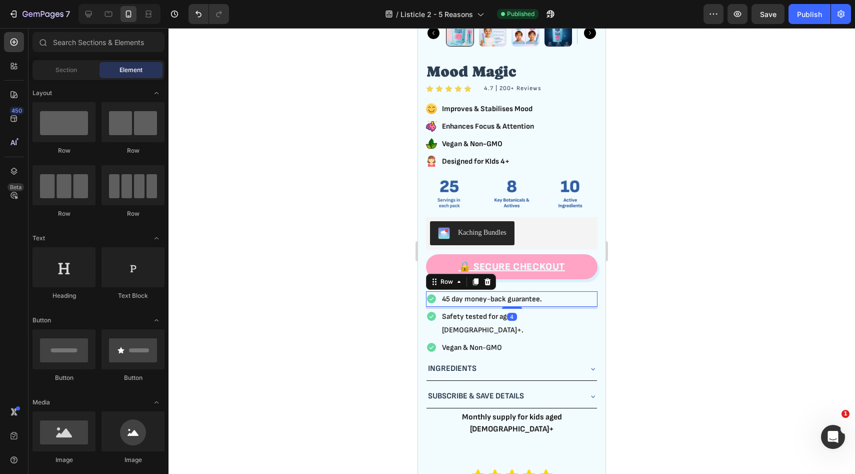
click at [574, 299] on div "Icon 45 day money-back guarantee. Text Block Row 4" at bounding box center [512, 299] width 172 height 16
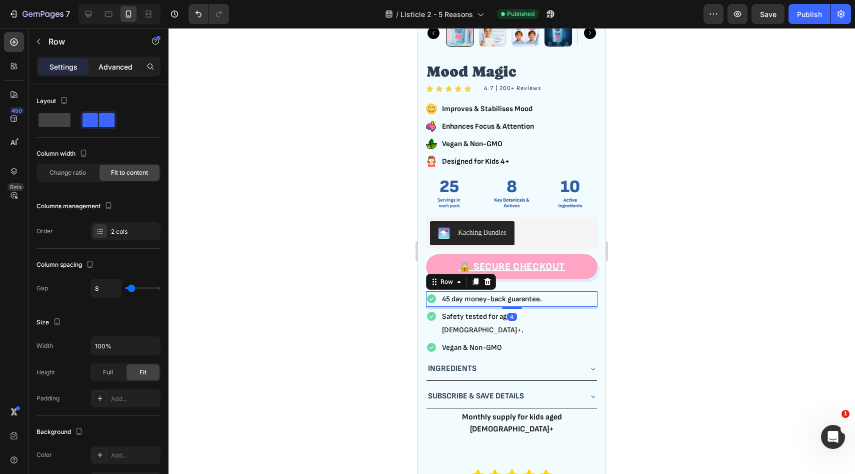
click at [118, 73] on div "Advanced" at bounding box center [116, 67] width 50 height 16
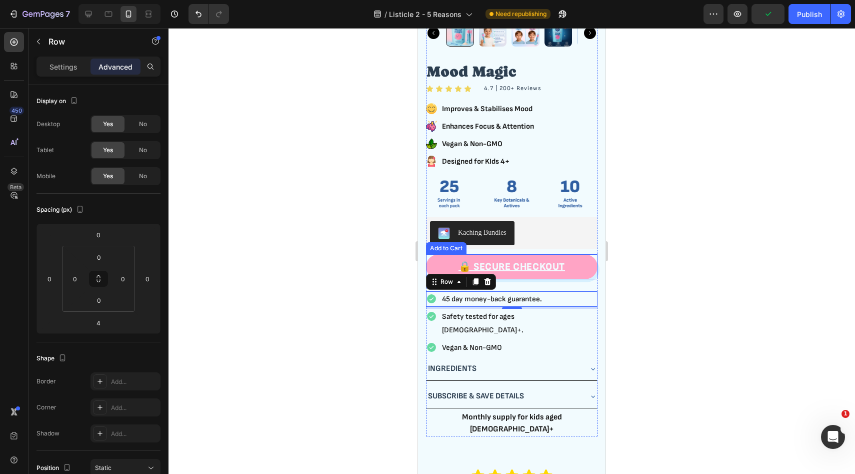
click at [575, 265] on button "🔒 SECURE CHECKOUT" at bounding box center [512, 266] width 172 height 25
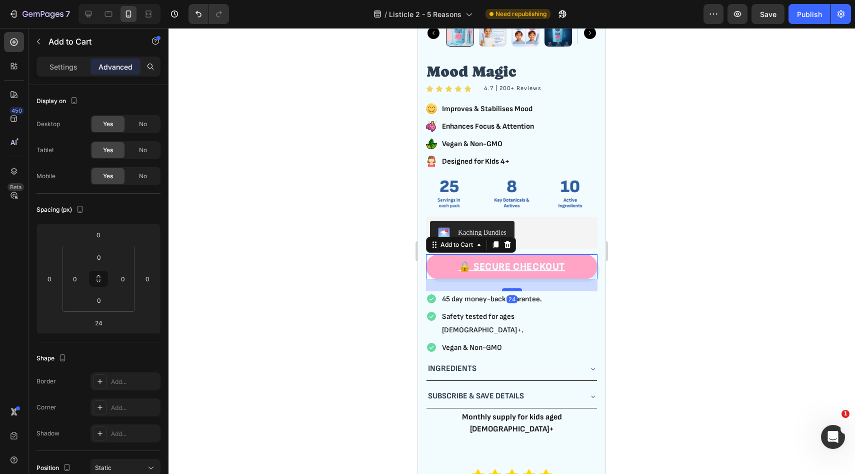
click at [511, 290] on div at bounding box center [512, 289] width 20 height 3
click at [648, 275] on div at bounding box center [512, 251] width 687 height 446
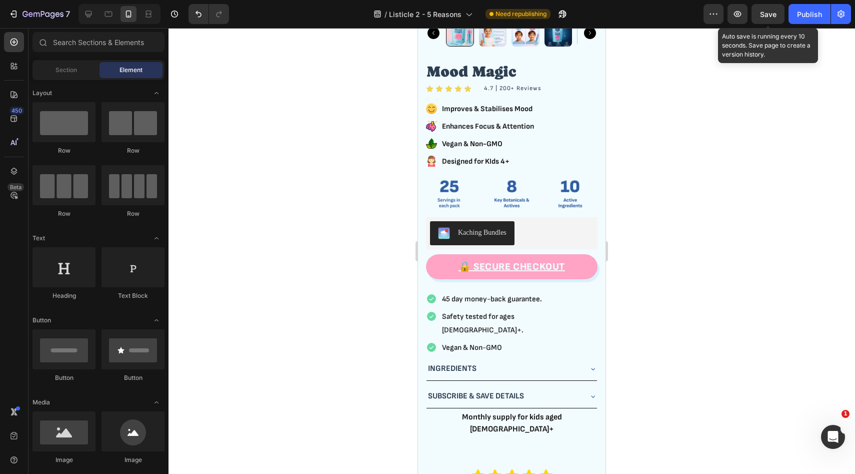
click at [765, 17] on span "Save" at bounding box center [768, 14] width 17 height 9
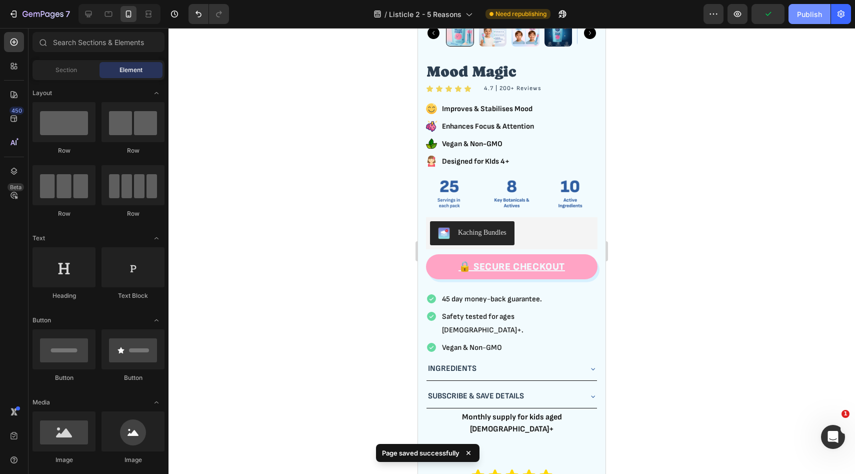
click at [822, 11] on div "Publish" at bounding box center [809, 14] width 25 height 11
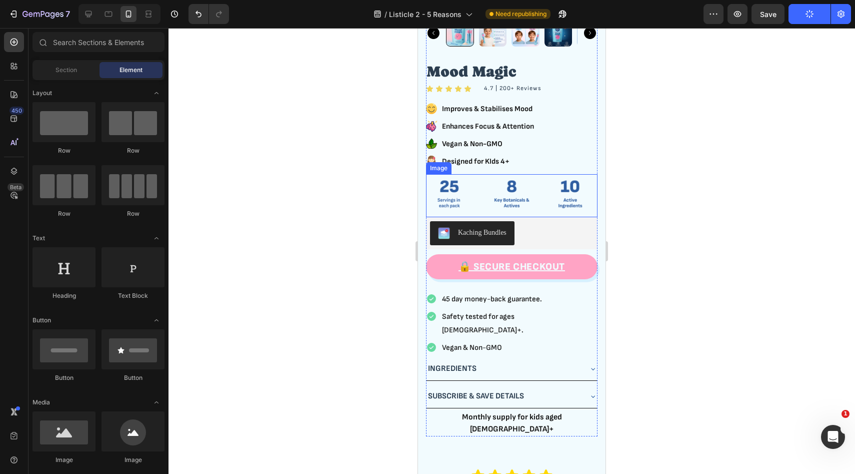
click at [557, 196] on img at bounding box center [512, 195] width 172 height 43
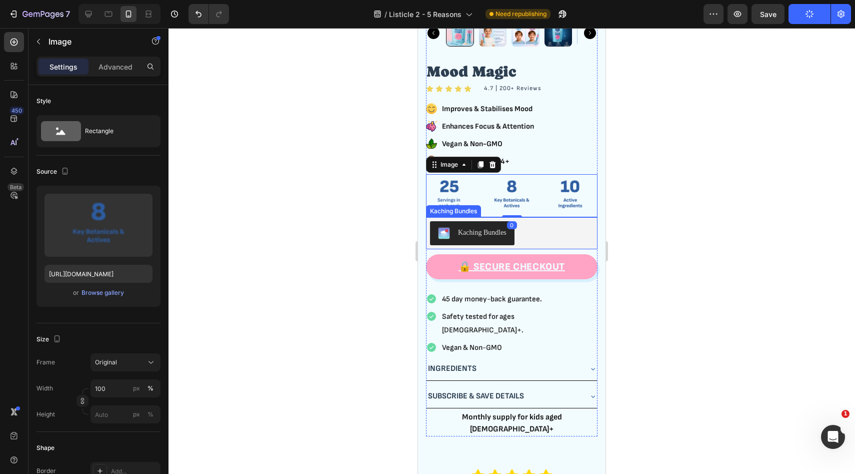
click at [551, 231] on div "Kaching Bundles" at bounding box center [512, 233] width 164 height 24
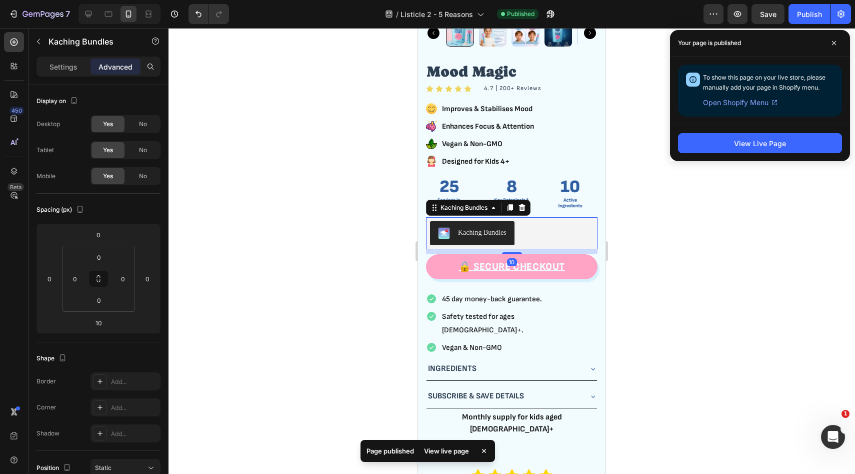
click at [661, 248] on div at bounding box center [512, 251] width 687 height 446
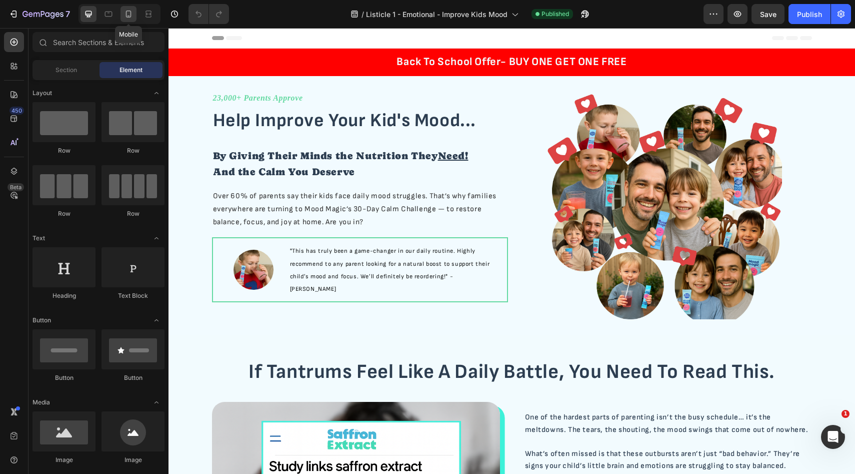
click at [122, 15] on div at bounding box center [129, 14] width 16 height 16
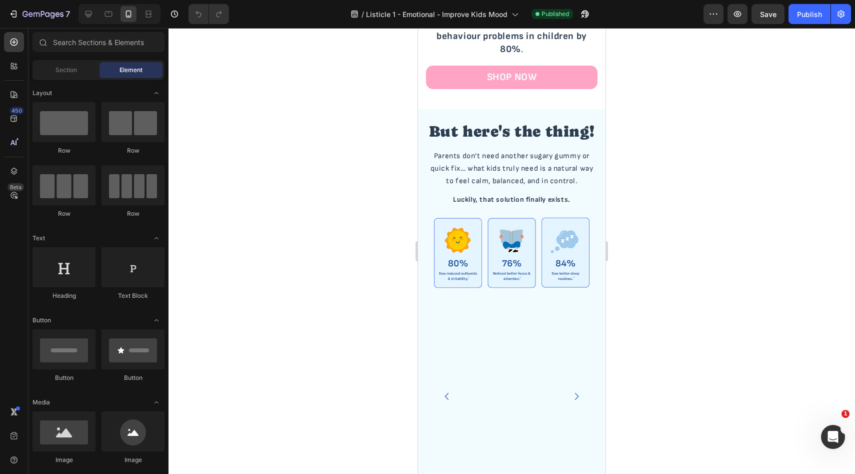
scroll to position [1604, 0]
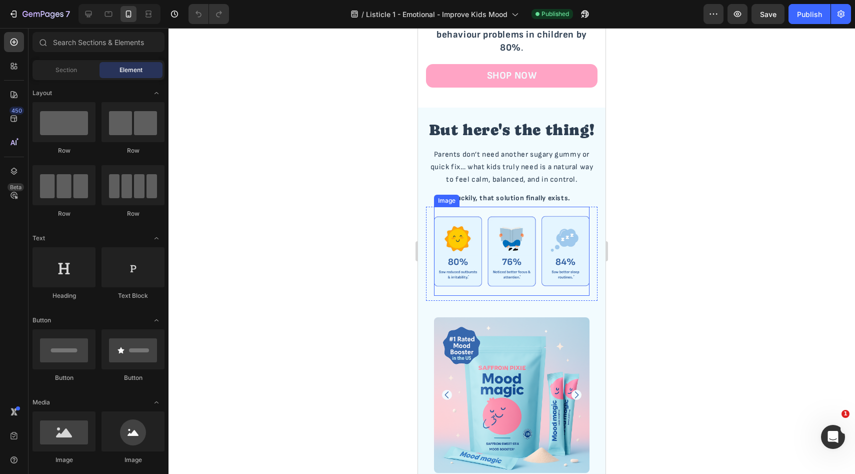
click at [566, 255] on img at bounding box center [512, 251] width 156 height 89
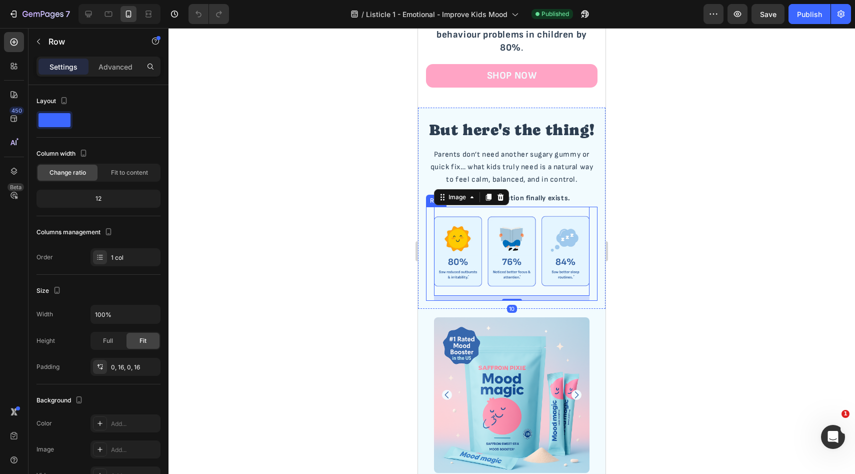
click at [597, 268] on div "Image 10 Row" at bounding box center [512, 254] width 172 height 94
click at [14, 172] on icon at bounding box center [14, 171] width 10 height 10
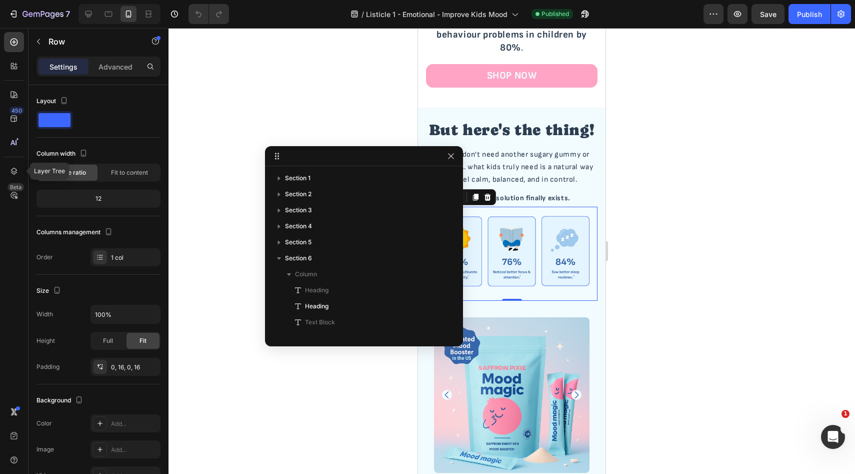
scroll to position [141, 0]
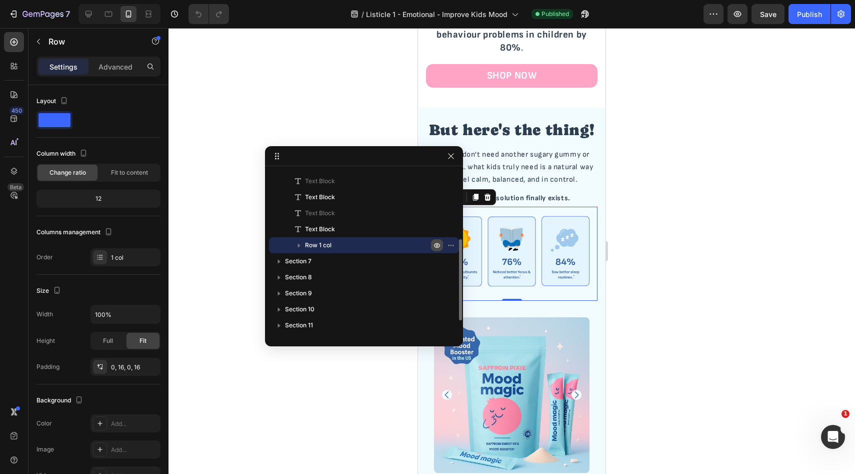
click at [437, 240] on button "button" at bounding box center [437, 245] width 12 height 12
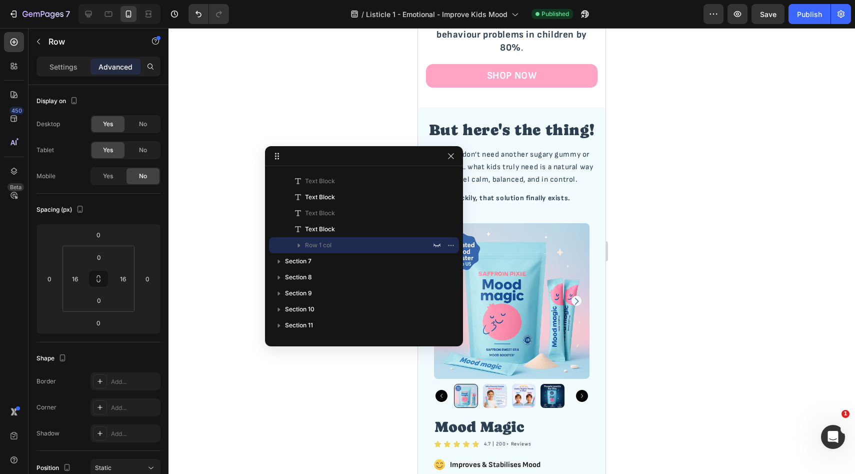
click at [661, 153] on div at bounding box center [512, 251] width 687 height 446
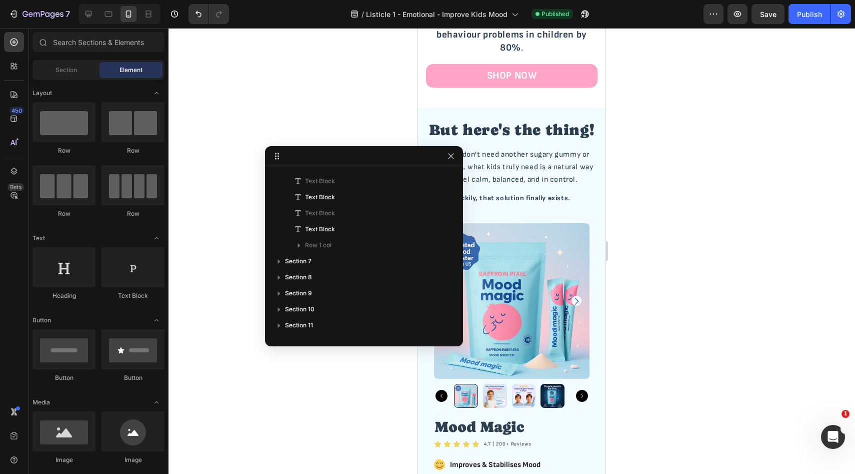
click at [667, 240] on div at bounding box center [512, 251] width 687 height 446
click at [452, 156] on icon "button" at bounding box center [451, 156] width 6 height 6
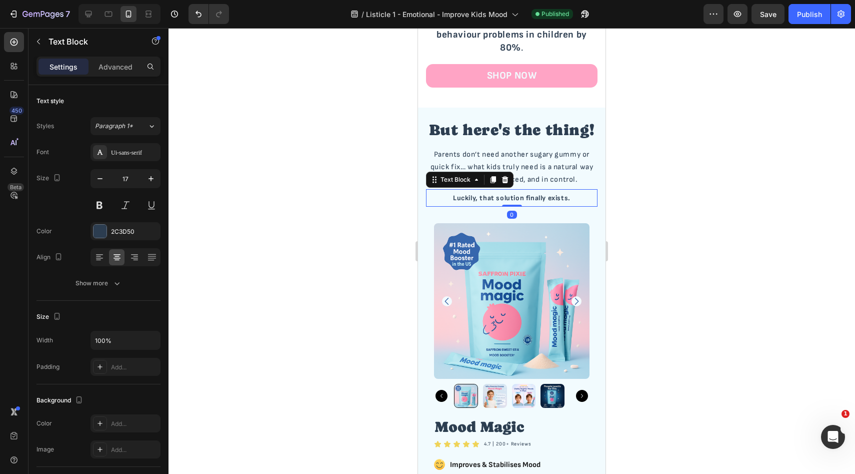
click at [527, 194] on p "Luckily, that solution finally exists." at bounding box center [512, 198] width 170 height 16
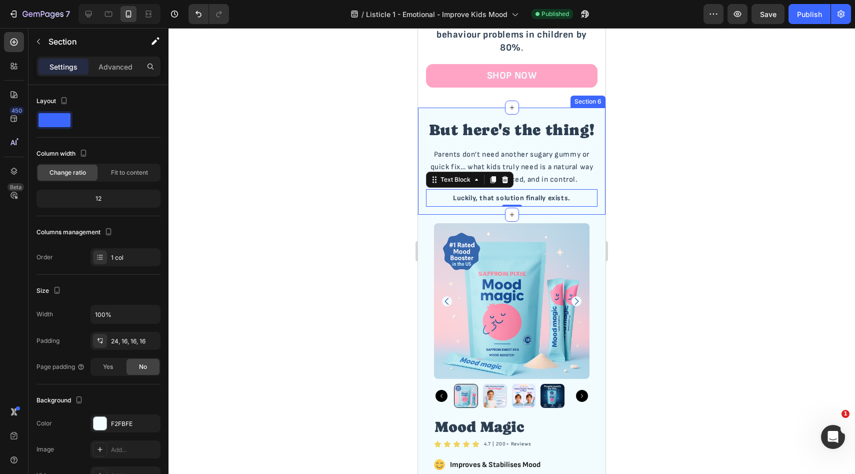
click at [532, 204] on div "But here's the thing! Heading But here's the thing! Heading Parents don’t need …" at bounding box center [512, 161] width 188 height 107
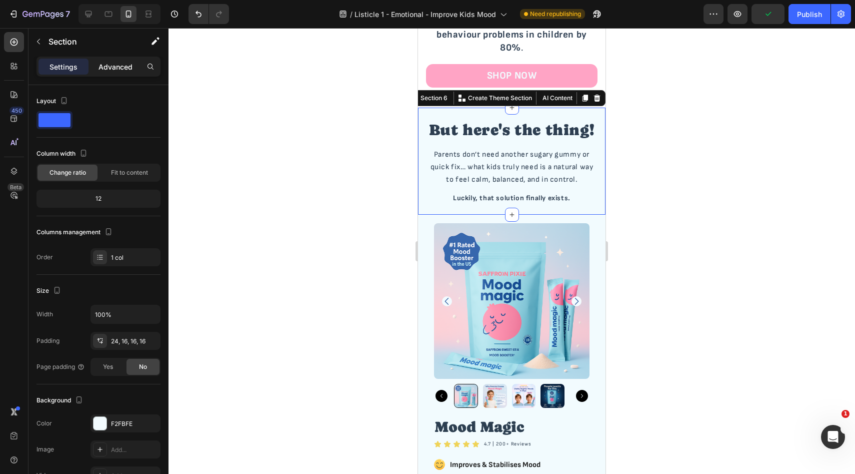
click at [117, 62] on p "Advanced" at bounding box center [116, 67] width 34 height 11
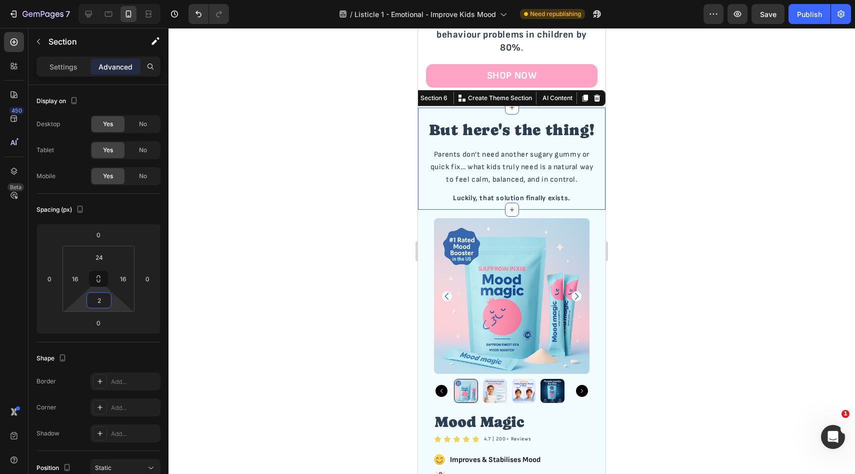
type input "0"
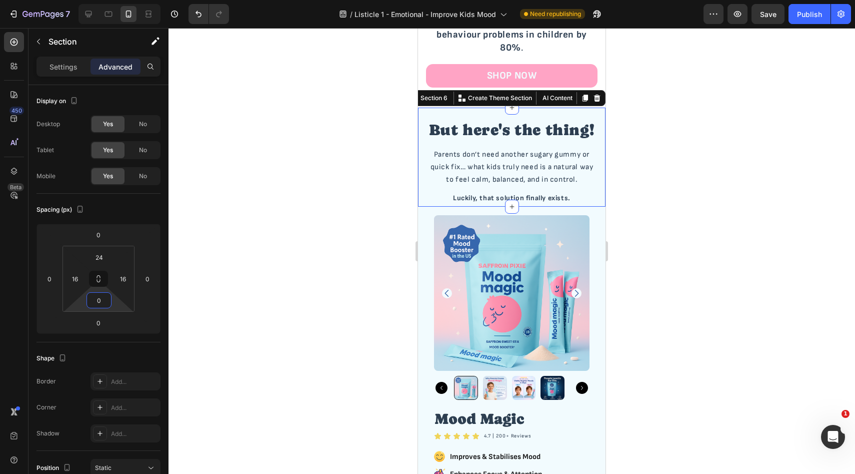
drag, startPoint x: 104, startPoint y: 290, endPoint x: 103, endPoint y: 299, distance: 9.1
click at [103, 0] on html "7 Version history / Listicle 1 - Emotional - Improve Kids Mood Need republishin…" at bounding box center [427, 0] width 855 height 0
click at [641, 231] on div at bounding box center [512, 251] width 687 height 446
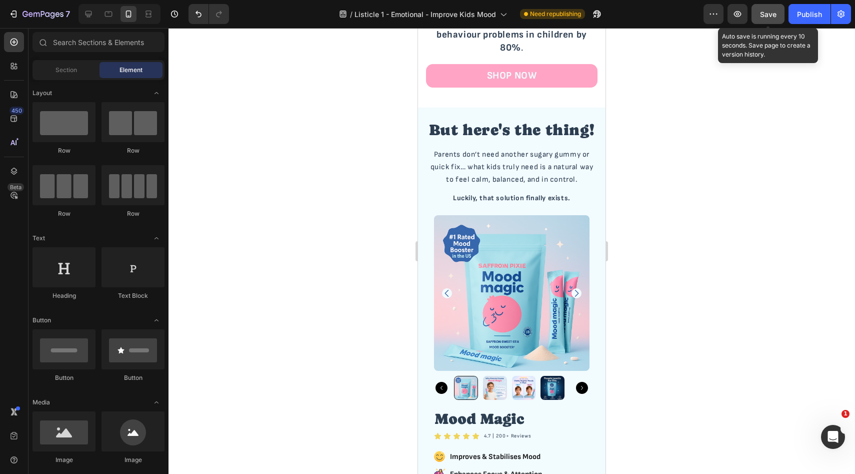
click at [772, 10] on span "Save" at bounding box center [768, 14] width 17 height 9
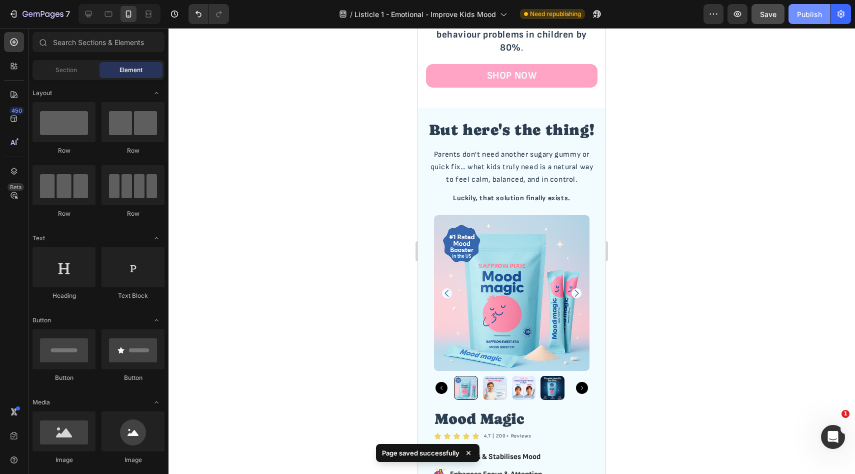
click at [813, 20] on button "Publish" at bounding box center [810, 14] width 42 height 20
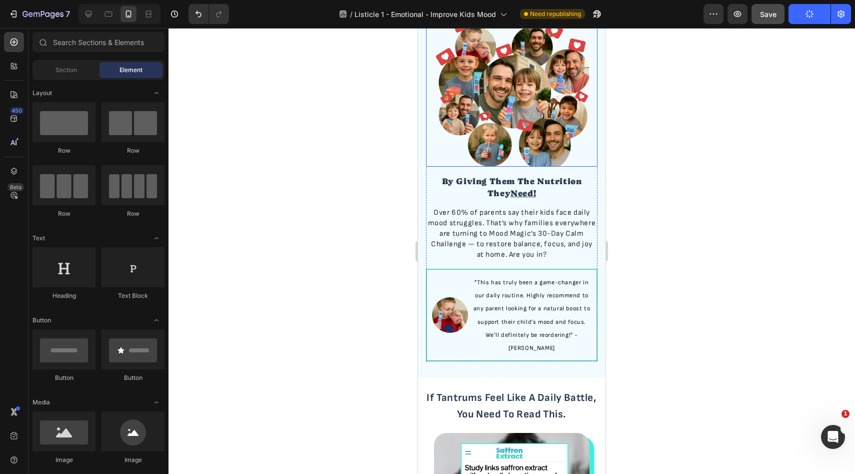
scroll to position [128, 0]
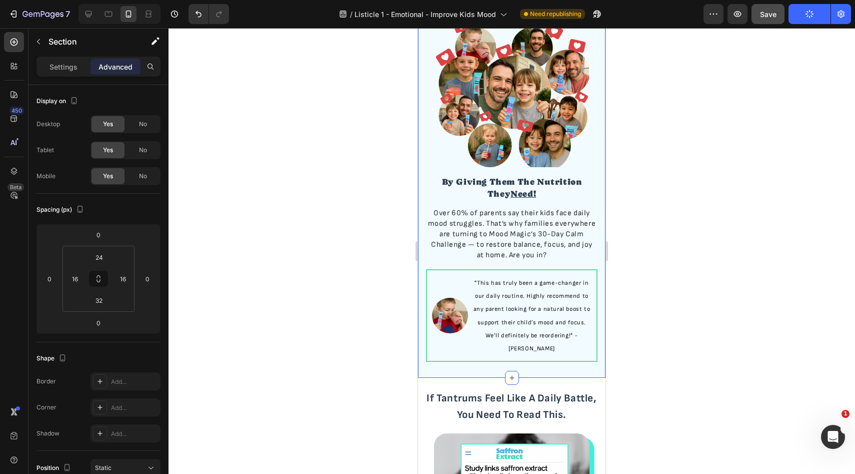
click at [528, 353] on div "23,000+ Parents Approve Text Block Help Improve Your Kid's Mood... Heading By G…" at bounding box center [512, 160] width 188 height 435
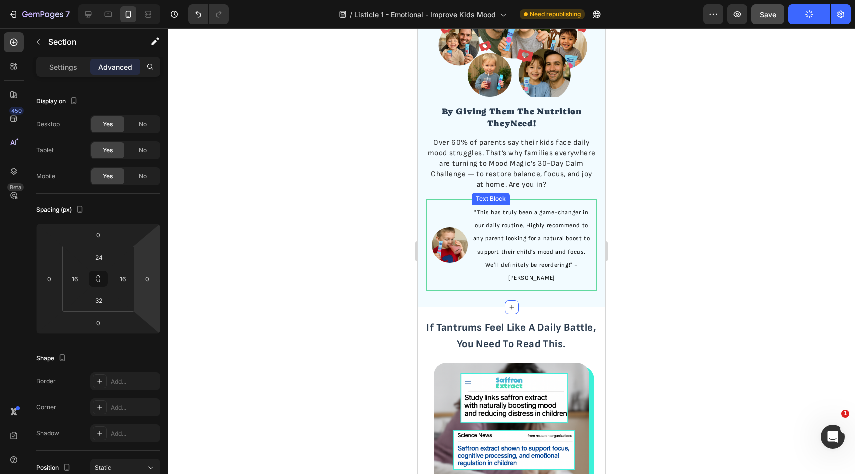
scroll to position [211, 0]
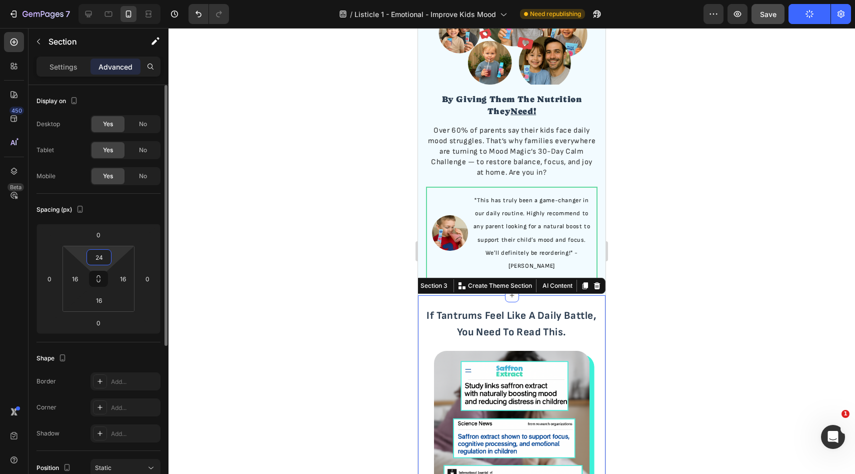
click at [99, 257] on input "24" at bounding box center [99, 257] width 20 height 15
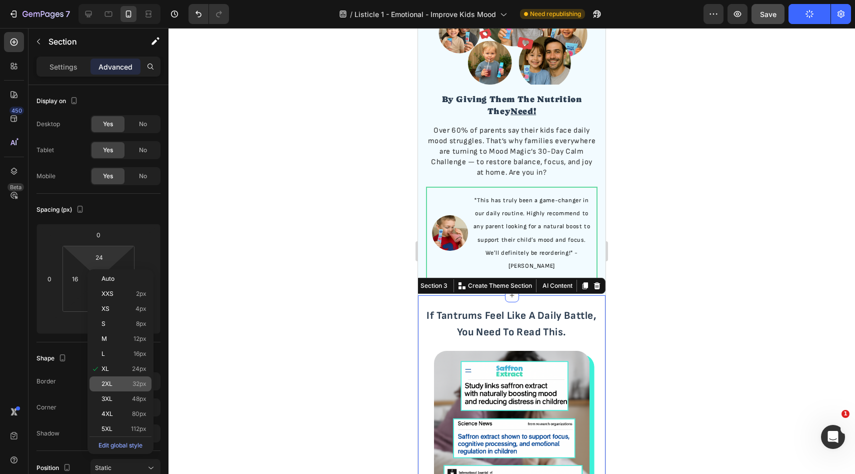
click at [134, 383] on span "32px" at bounding box center [140, 383] width 14 height 7
type input "32"
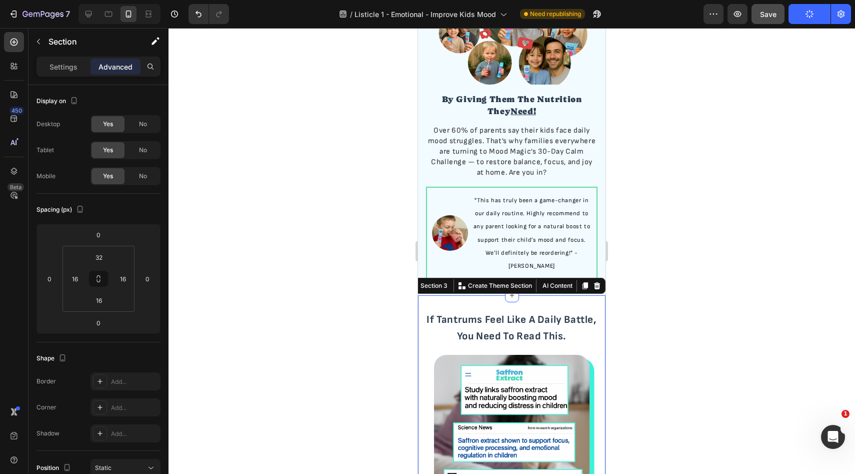
click at [639, 285] on div at bounding box center [512, 251] width 687 height 446
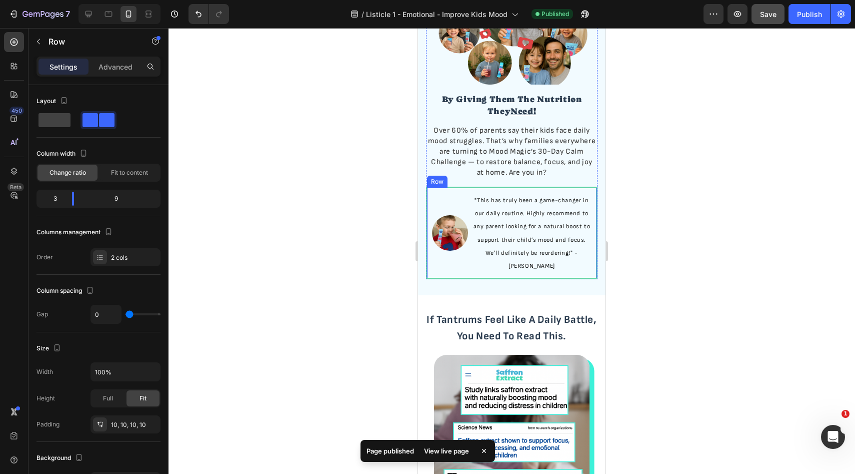
click at [562, 263] on div "Image "This has truly been a game-changer in our daily routine. Highly recommen…" at bounding box center [512, 233] width 172 height 93
click at [126, 70] on p "Advanced" at bounding box center [116, 67] width 34 height 11
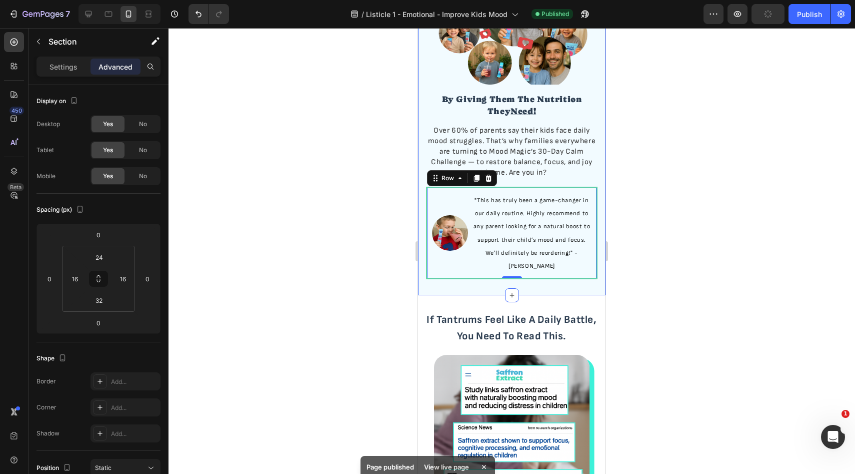
click at [463, 269] on div "23,000+ Parents Approve Text Block Help Improve Your Kid's Mood... Heading By G…" at bounding box center [512, 77] width 188 height 435
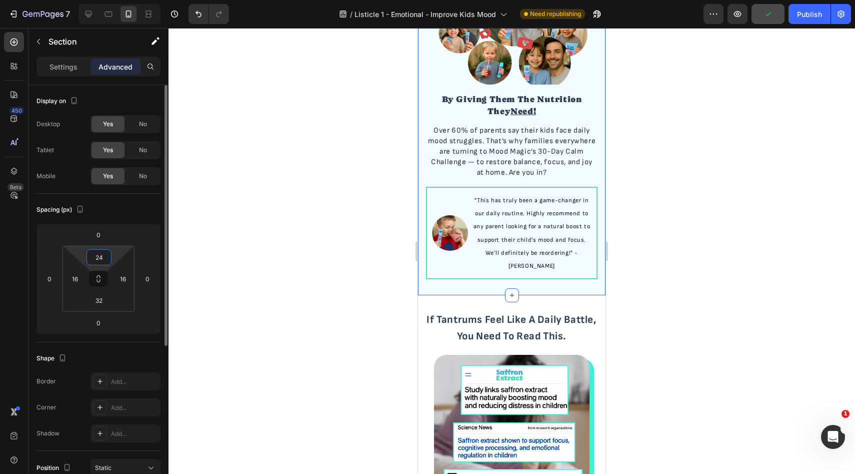
click at [98, 257] on input "24" at bounding box center [99, 257] width 20 height 15
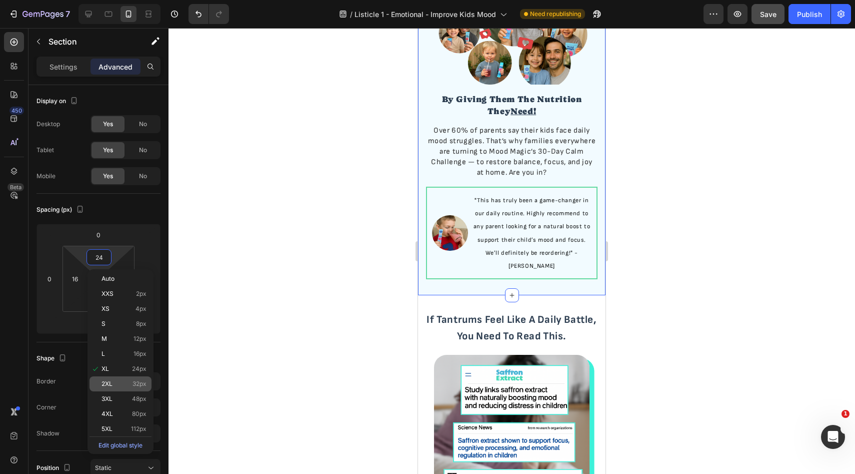
click at [124, 377] on div "2XL 32px" at bounding box center [121, 383] width 62 height 15
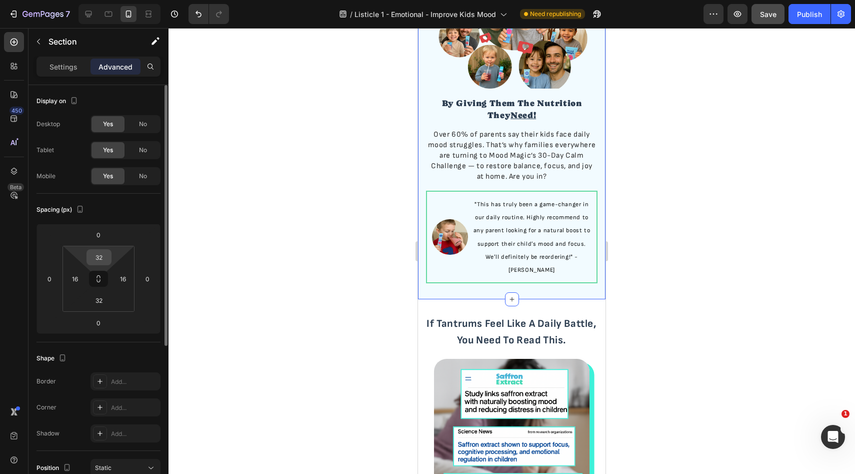
click at [106, 260] on input "32" at bounding box center [99, 257] width 20 height 15
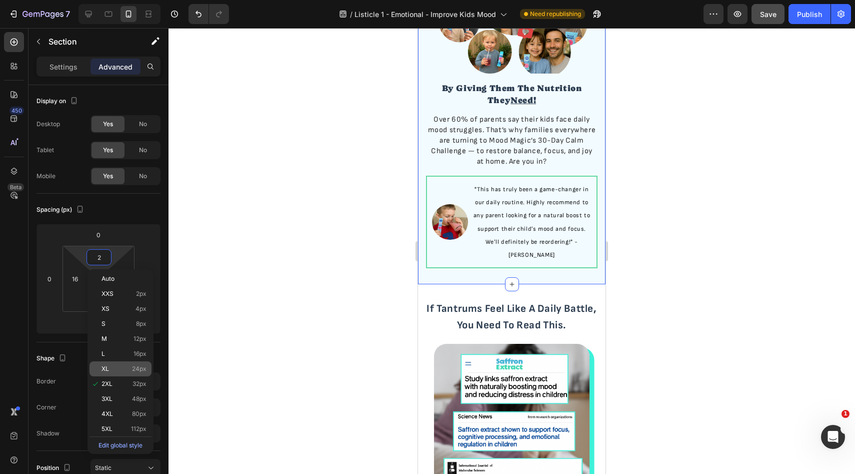
click at [116, 371] on p "XL 24px" at bounding box center [124, 368] width 45 height 7
type input "24"
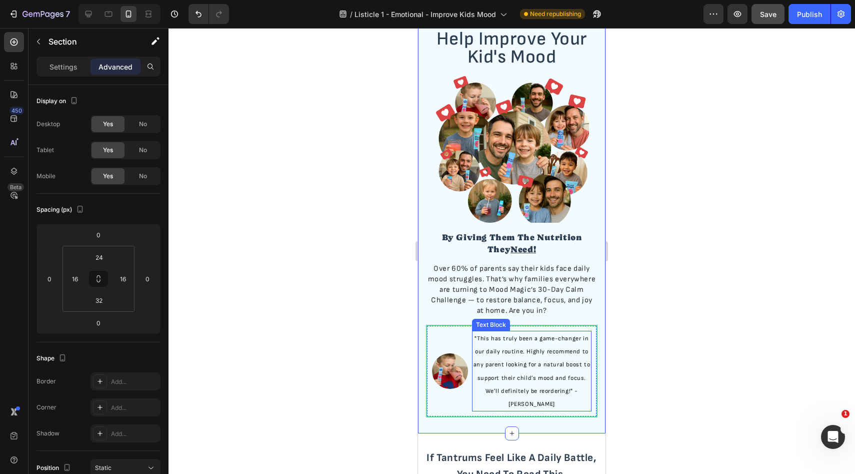
scroll to position [0, 0]
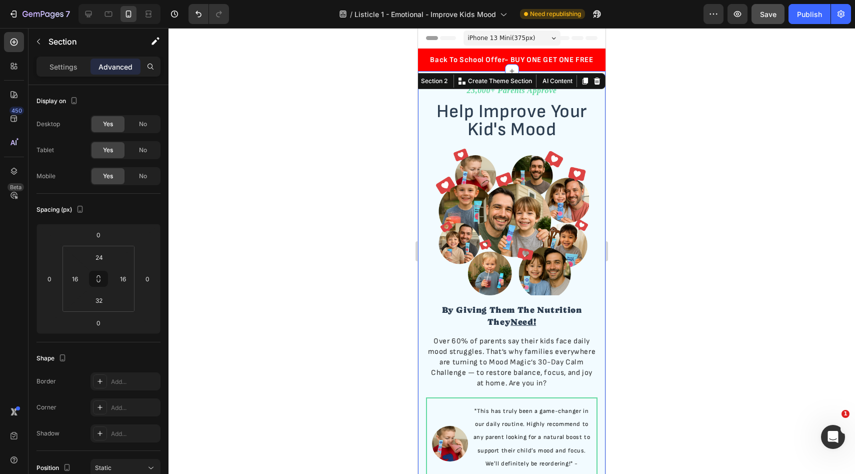
click at [717, 114] on div at bounding box center [512, 251] width 687 height 446
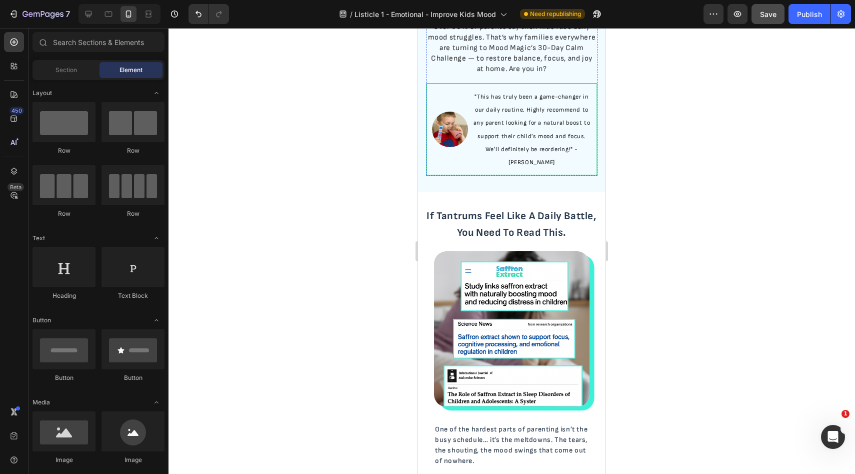
scroll to position [327, 0]
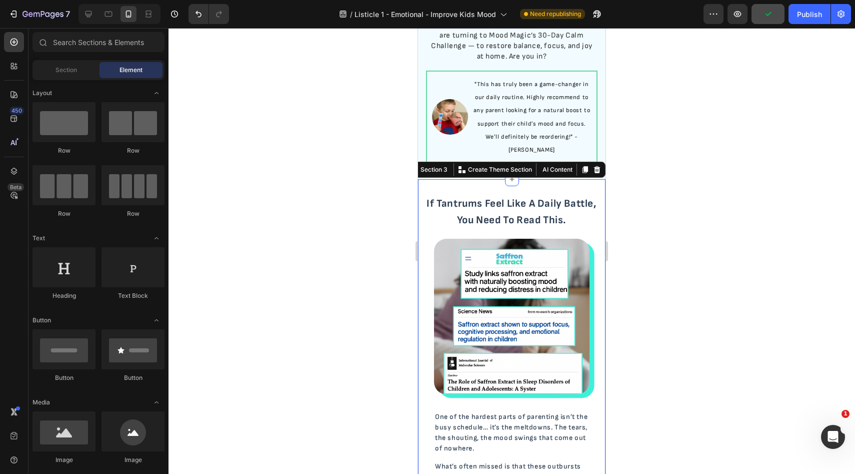
click at [509, 179] on div "If Tantrums Feel Like A Daily Battle, You Need To Read This. Heading If Tantrum…" at bounding box center [512, 460] width 188 height 563
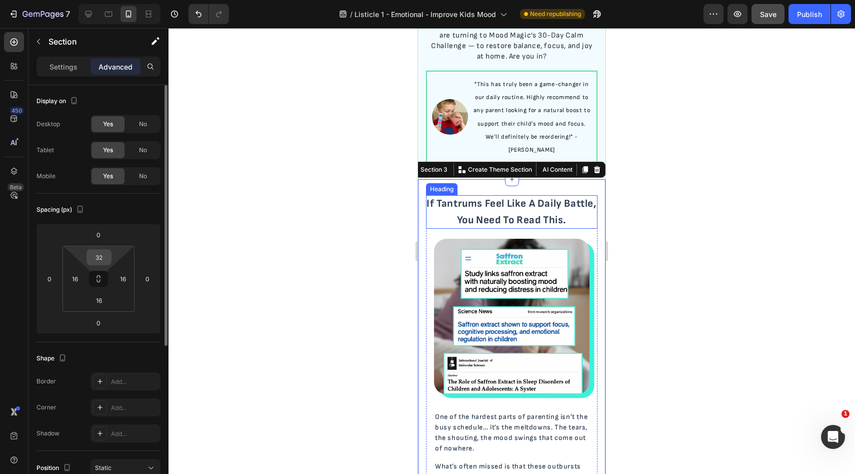
click at [108, 257] on input "32" at bounding box center [99, 257] width 20 height 15
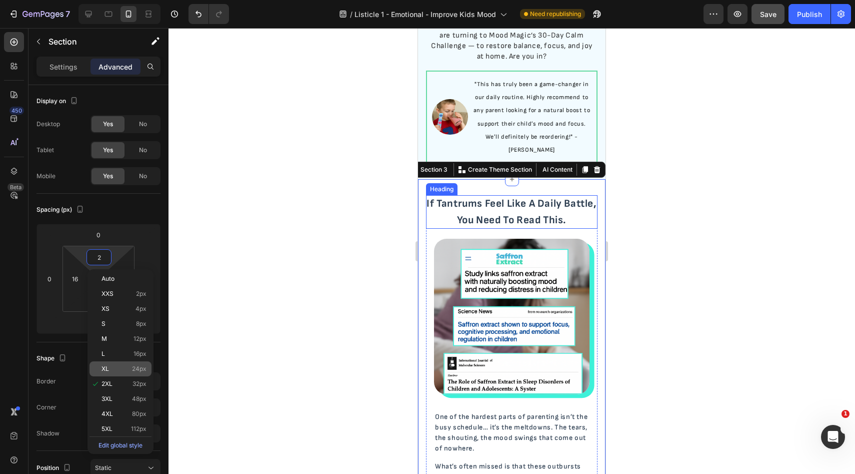
click at [117, 370] on p "XL 24px" at bounding box center [124, 368] width 45 height 7
type input "24"
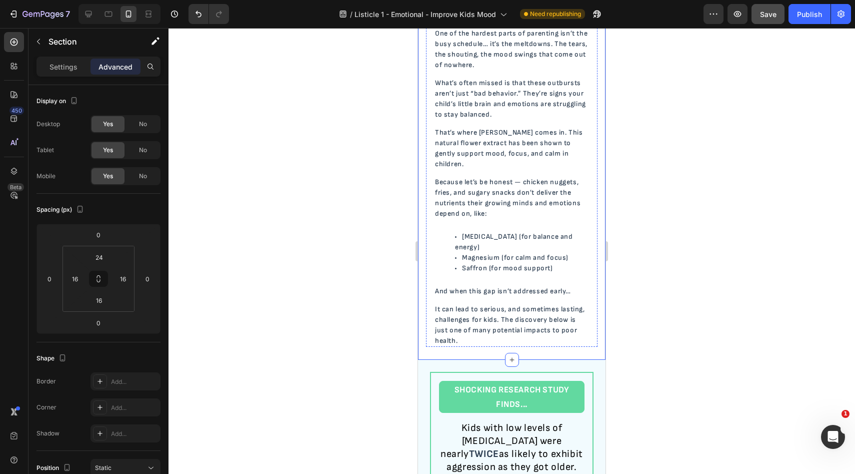
scroll to position [691, 0]
click at [94, 306] on input "16" at bounding box center [99, 300] width 20 height 15
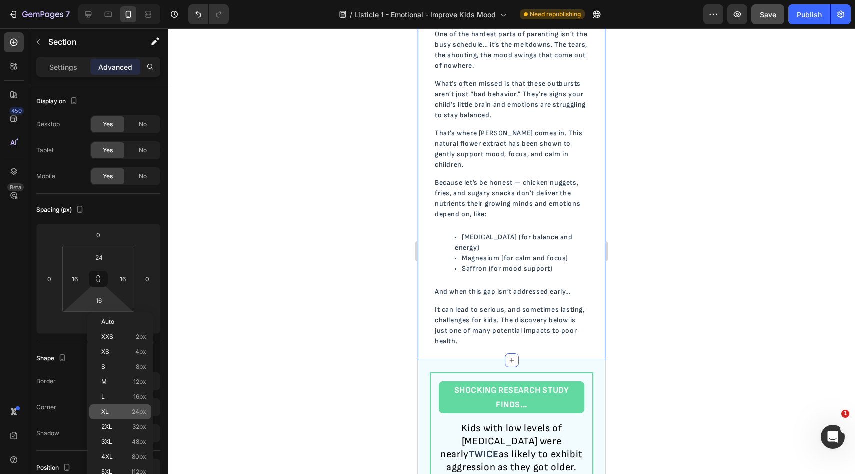
click at [133, 415] on div "XL 24px" at bounding box center [121, 411] width 62 height 15
type input "24"
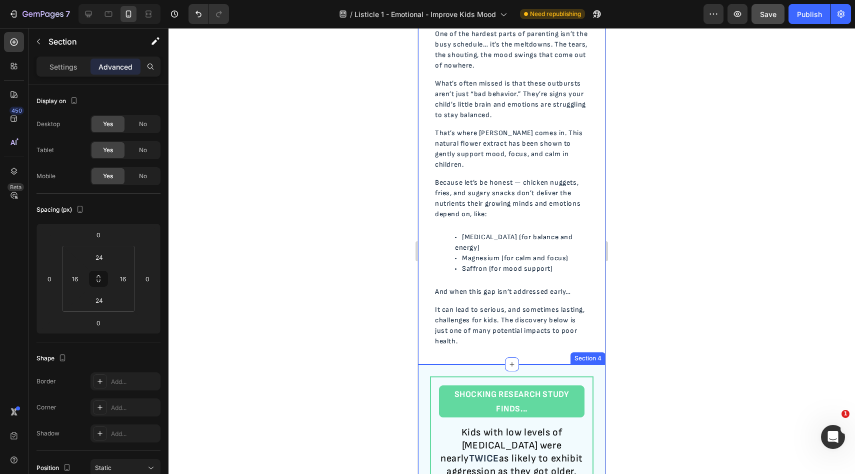
click at [539, 364] on div "SHOCKING RESEARCH STUDY FINDS... Heading Kids with low levels of vitamin D were…" at bounding box center [512, 451] width 188 height 174
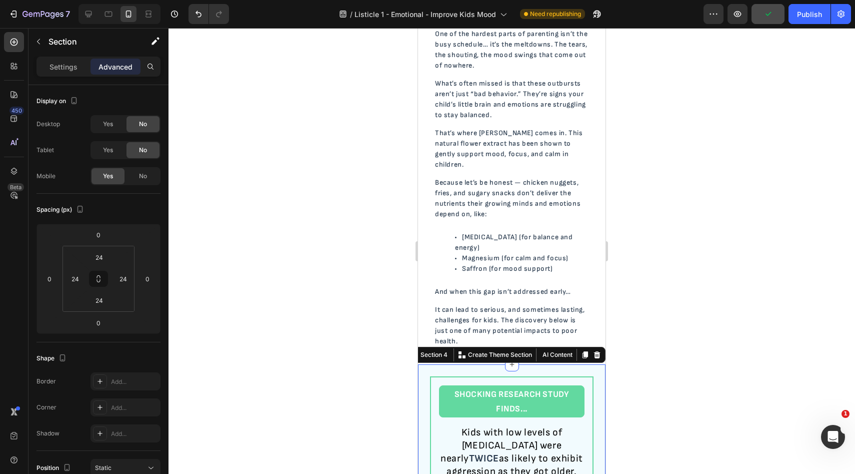
click at [699, 365] on div at bounding box center [512, 251] width 687 height 446
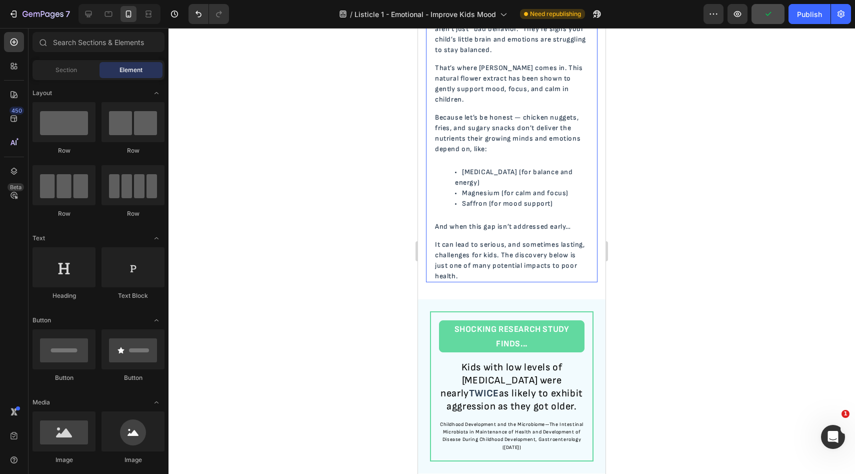
scroll to position [762, 0]
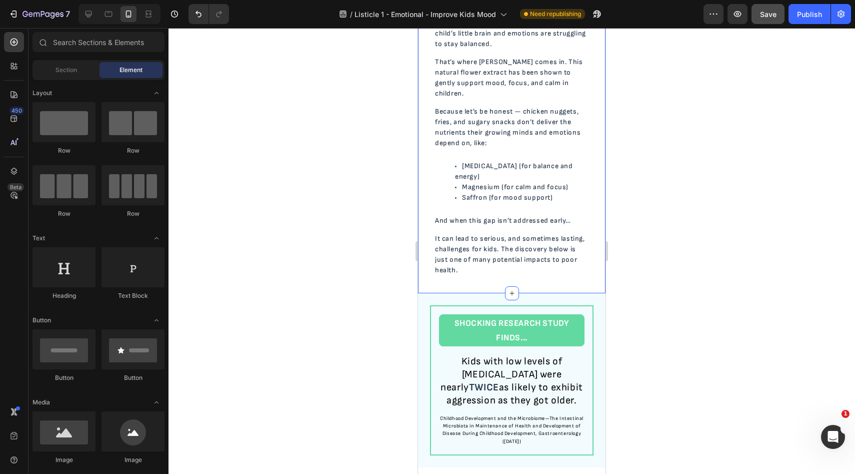
click at [466, 265] on div "If Tantrums Feel Like A Daily Battle, You Need To Read This. Heading If Tantrum…" at bounding box center [512, 10] width 188 height 563
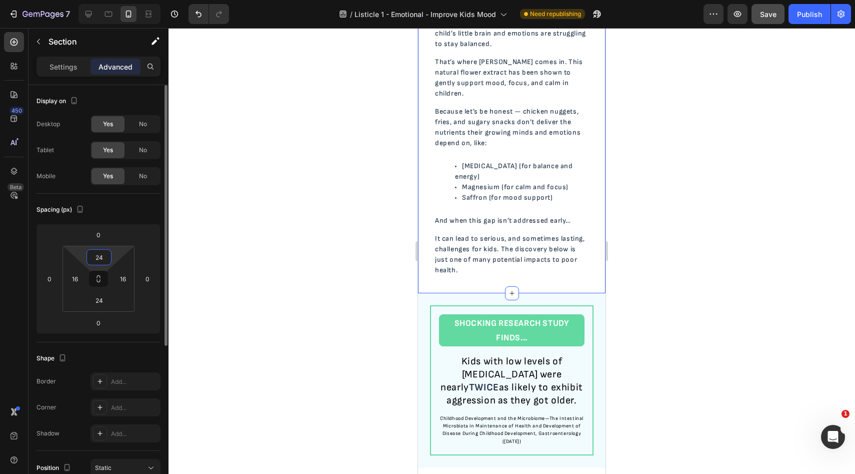
click at [96, 256] on input "24" at bounding box center [99, 257] width 20 height 15
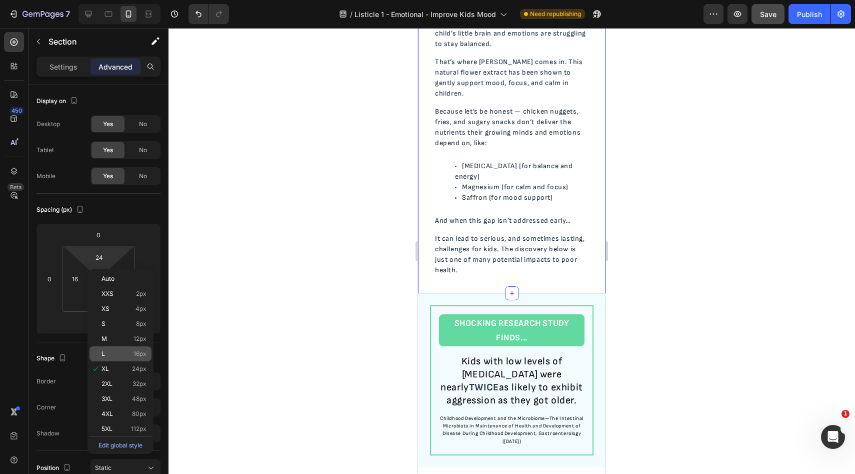
click at [118, 360] on div "L 16px" at bounding box center [121, 353] width 62 height 15
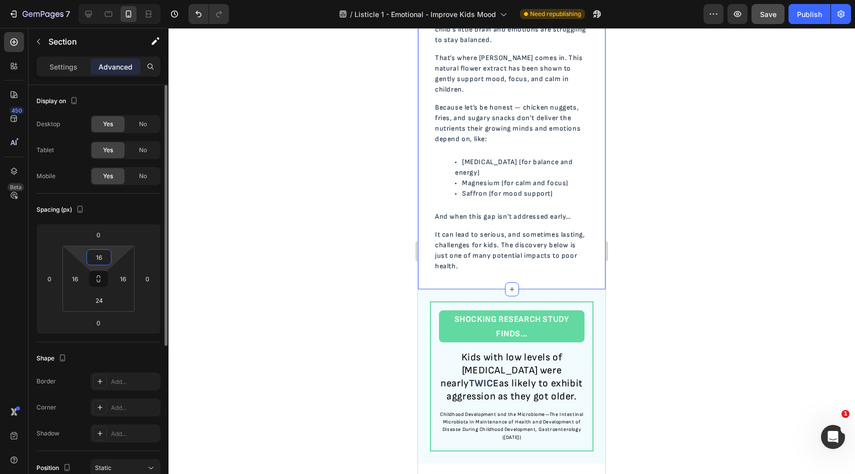
click at [97, 253] on input "16" at bounding box center [99, 257] width 20 height 15
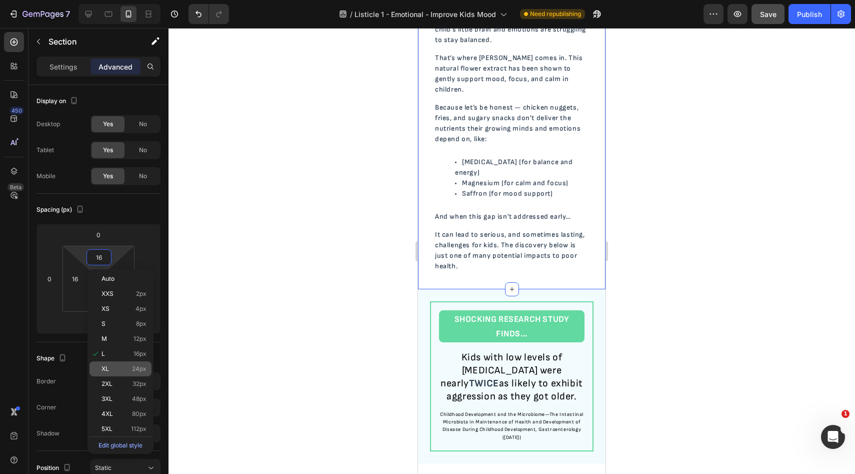
click at [107, 366] on span "XL" at bounding box center [106, 368] width 8 height 7
type input "24"
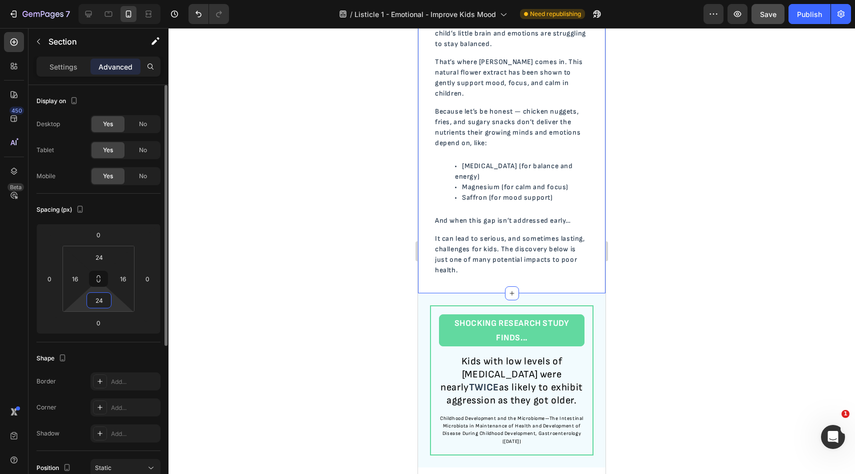
click at [101, 294] on input "24" at bounding box center [99, 300] width 20 height 15
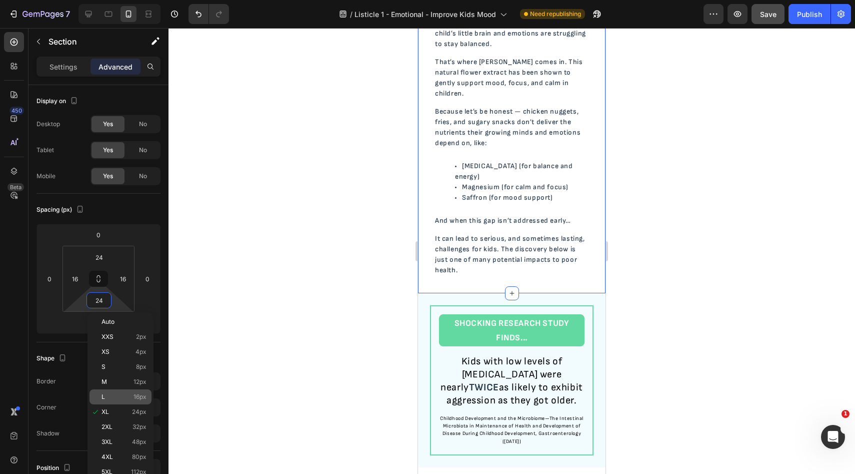
click at [121, 392] on div "L 16px" at bounding box center [121, 396] width 62 height 15
type input "16"
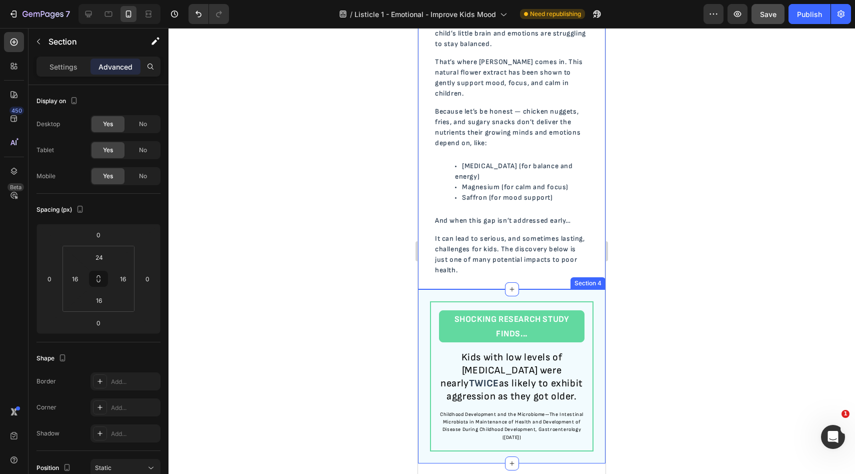
click at [465, 289] on div "SHOCKING RESEARCH STUDY FINDS... Heading Kids with low levels of vitamin D were…" at bounding box center [512, 376] width 188 height 174
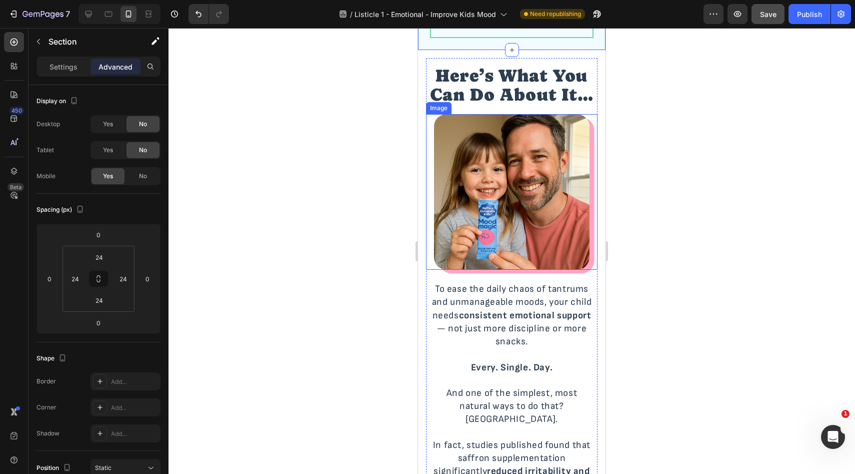
scroll to position [1161, 0]
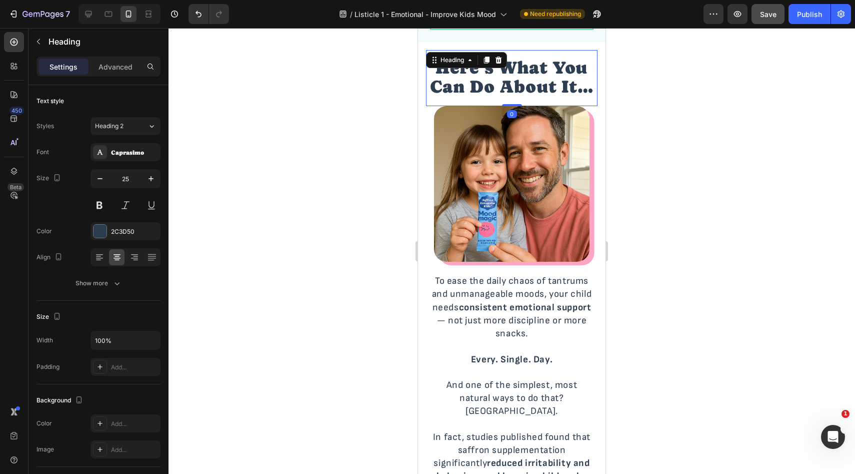
click at [531, 97] on span "Here’s What You Can Do About It…" at bounding box center [512, 77] width 164 height 39
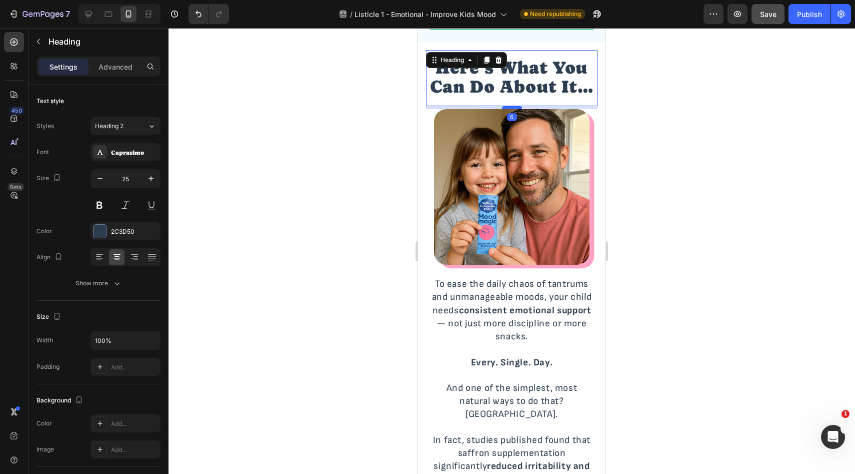
click at [518, 109] on div at bounding box center [512, 107] width 20 height 3
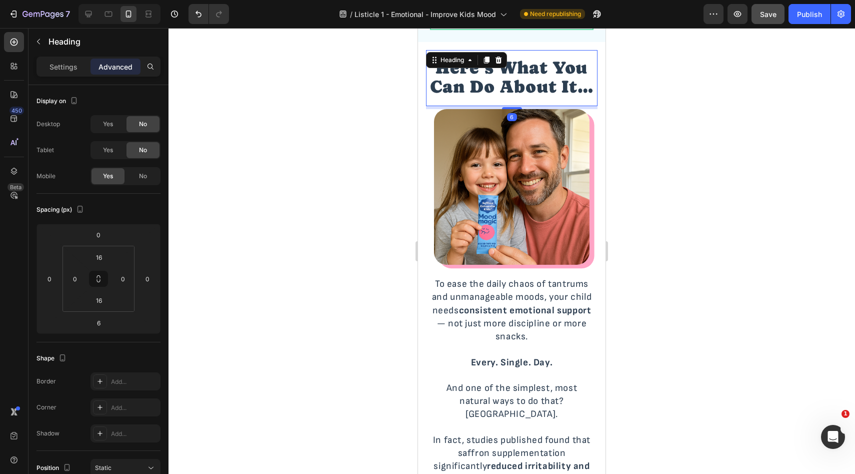
click at [701, 125] on div at bounding box center [512, 251] width 687 height 446
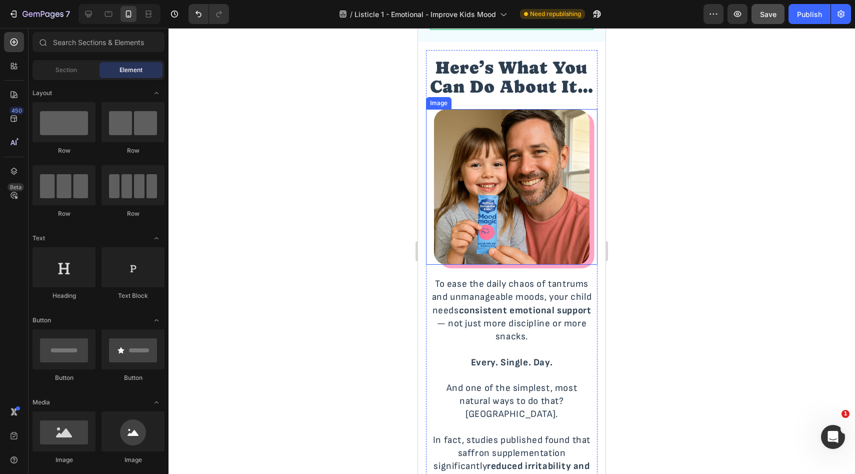
click at [550, 233] on img at bounding box center [512, 187] width 156 height 156
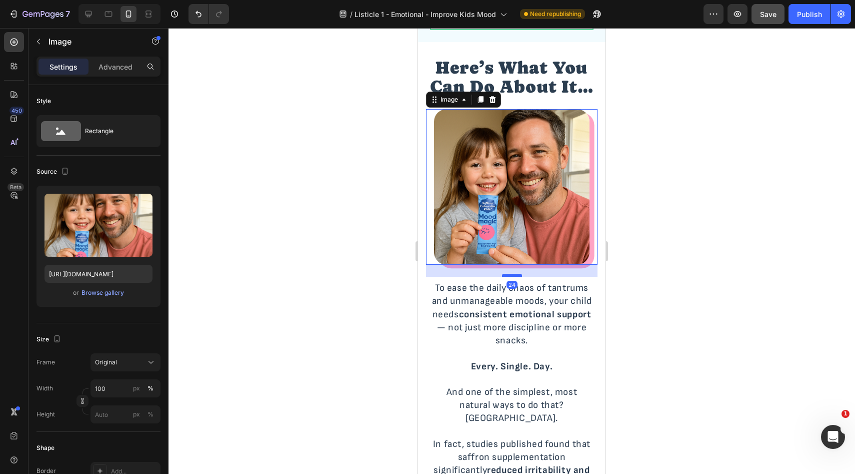
click at [515, 277] on div at bounding box center [512, 275] width 20 height 3
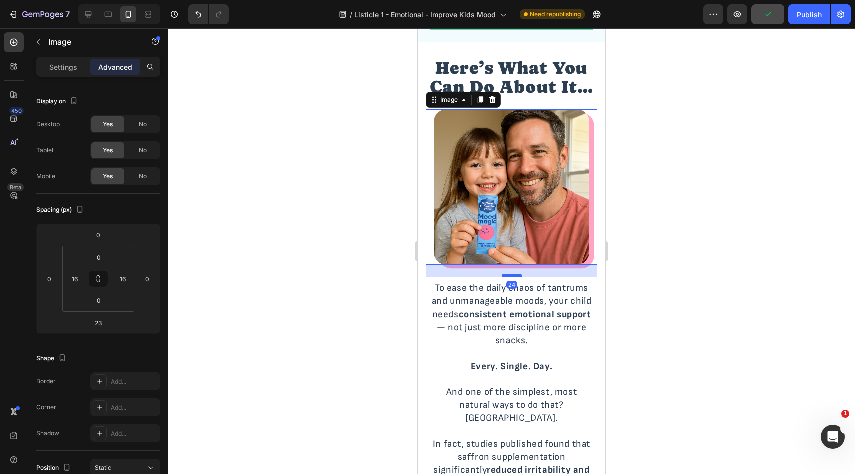
click at [517, 277] on div at bounding box center [512, 275] width 20 height 3
type input "24"
click at [628, 265] on div at bounding box center [512, 251] width 687 height 446
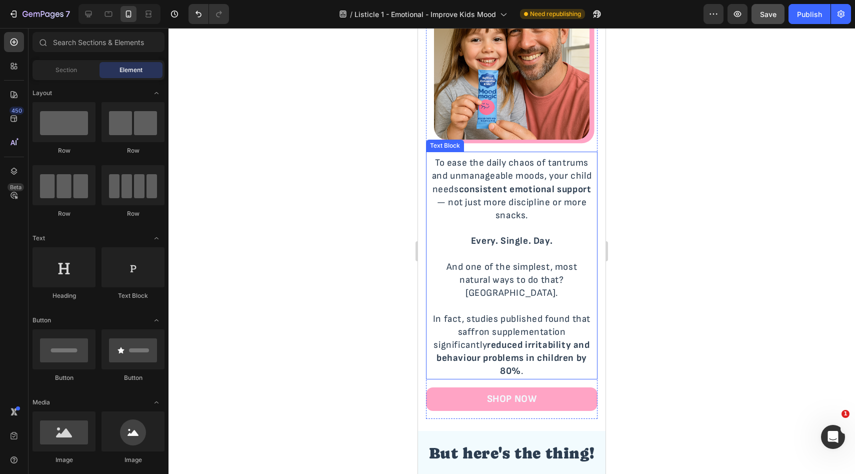
scroll to position [1307, 0]
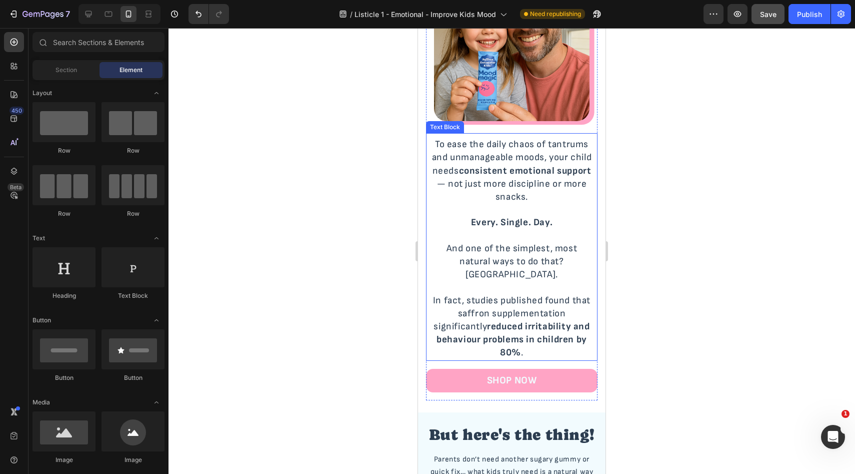
click at [528, 336] on p "In fact, studies published found that saffron supplementation significantly red…" at bounding box center [512, 327] width 162 height 66
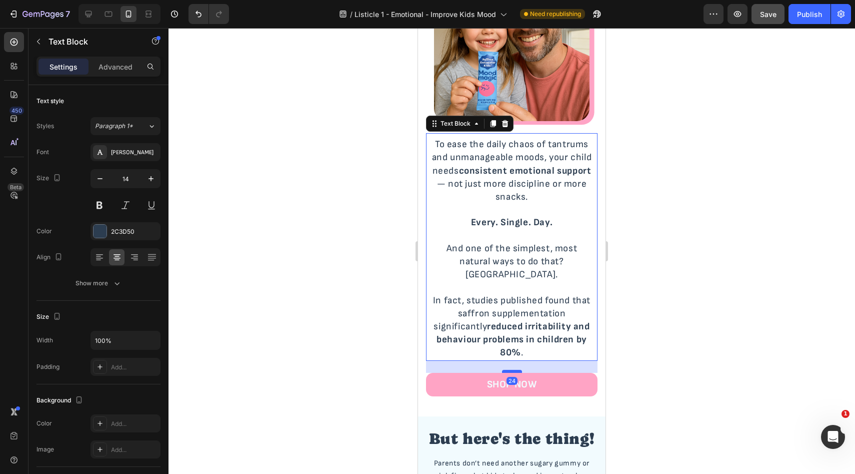
click at [513, 370] on div at bounding box center [512, 371] width 20 height 3
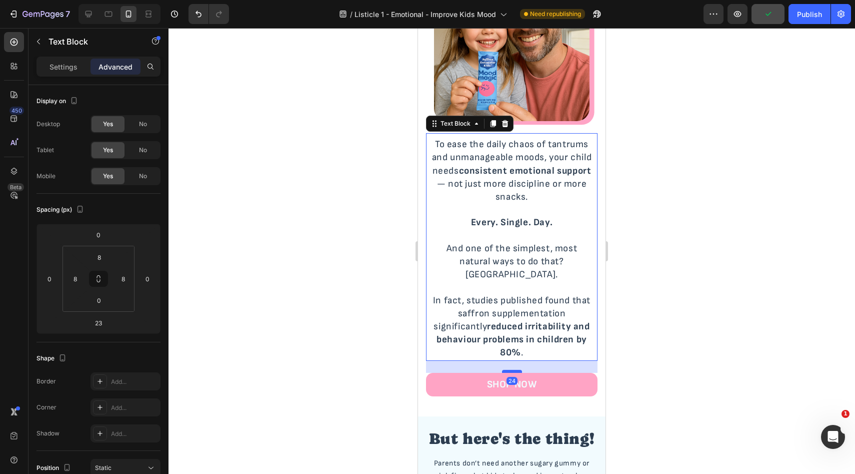
click at [517, 370] on div at bounding box center [512, 371] width 20 height 3
type input "24"
click at [616, 333] on div at bounding box center [512, 251] width 687 height 446
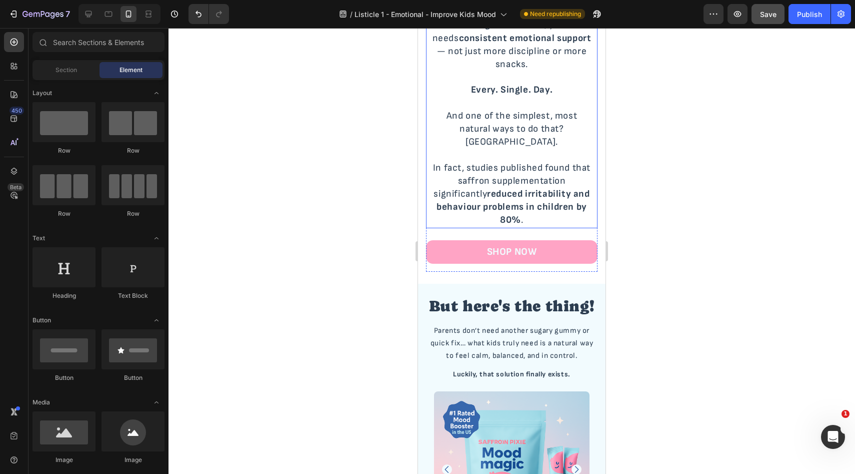
scroll to position [1451, 0]
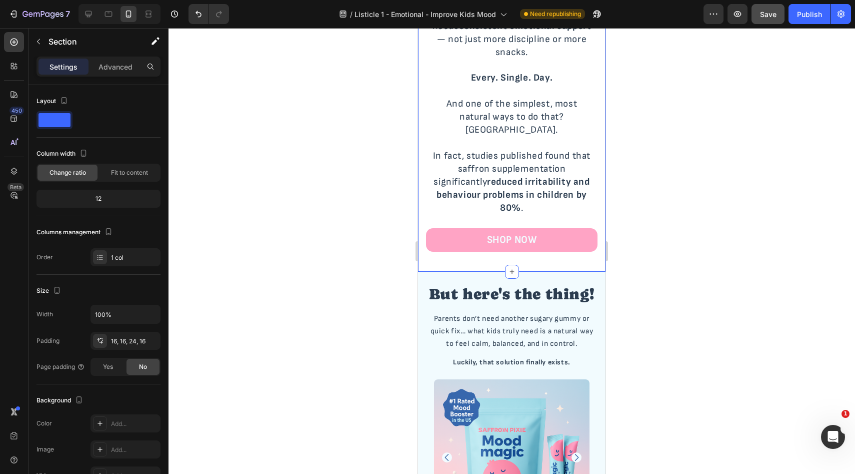
click at [488, 260] on div "Here’s What You Can Do About It… Heading To ease the daily chaos of tantrums an…" at bounding box center [512, 13] width 188 height 518
click at [113, 65] on p "Advanced" at bounding box center [116, 67] width 34 height 11
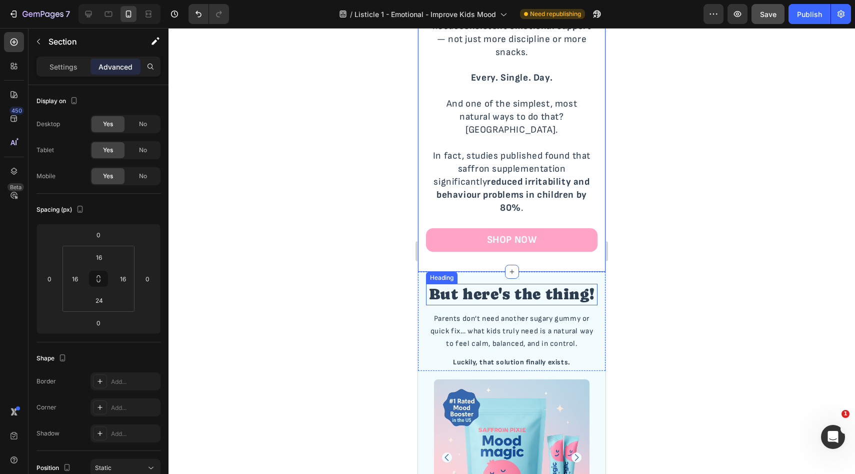
scroll to position [1452, 0]
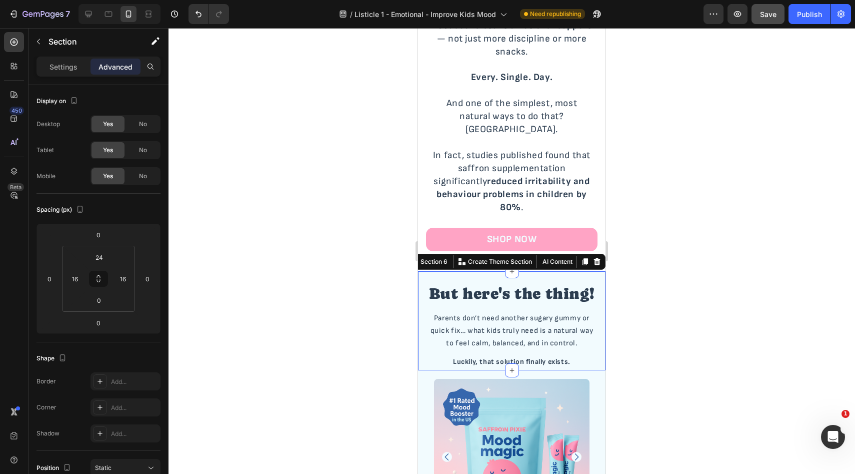
click at [671, 300] on div at bounding box center [512, 251] width 687 height 446
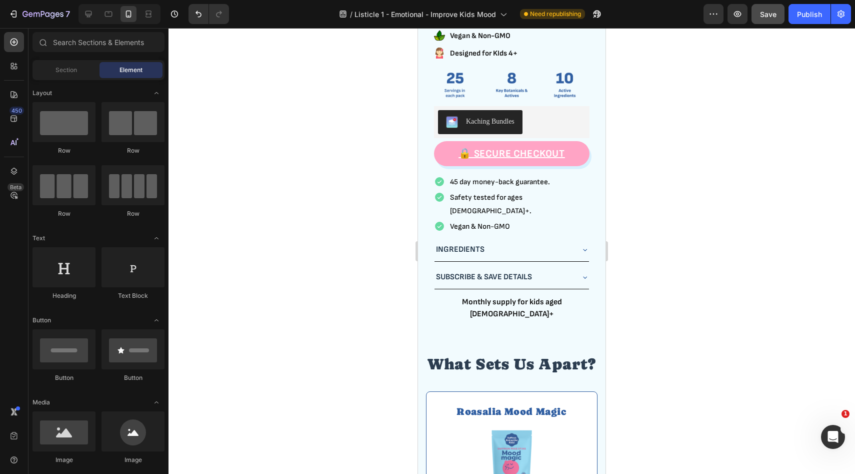
scroll to position [2070, 0]
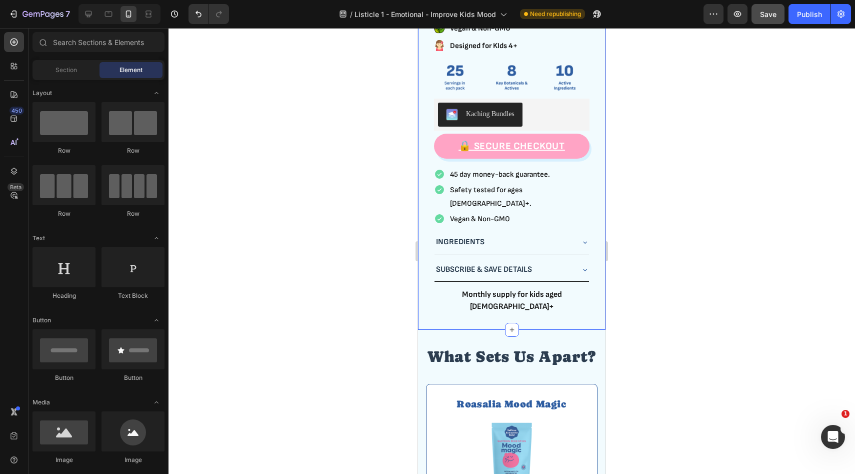
click at [558, 298] on div "Product Images Mood Magic Product Title Icon Icon Icon Icon Icon Icon List Row …" at bounding box center [512, 36] width 188 height 586
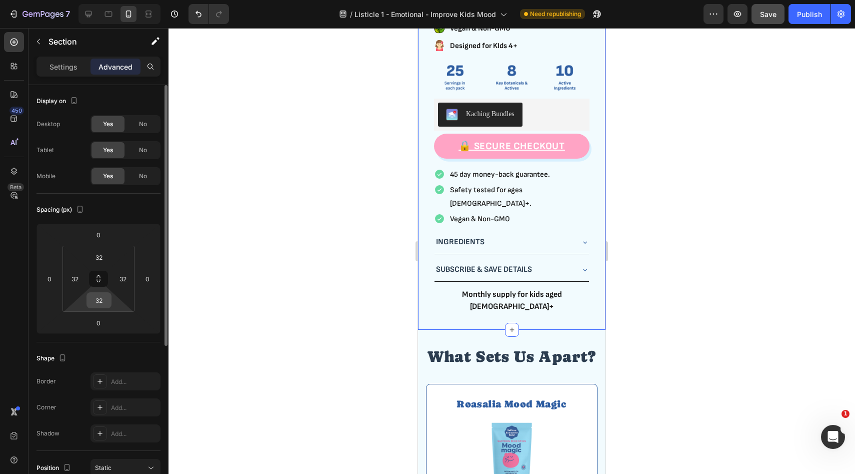
click at [92, 302] on input "32" at bounding box center [99, 300] width 20 height 15
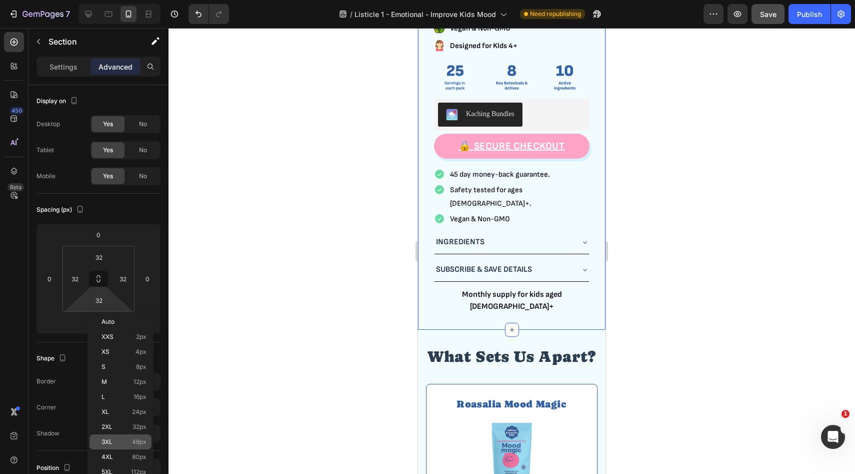
click at [136, 436] on div "3XL 48px" at bounding box center [121, 441] width 62 height 15
type input "48"
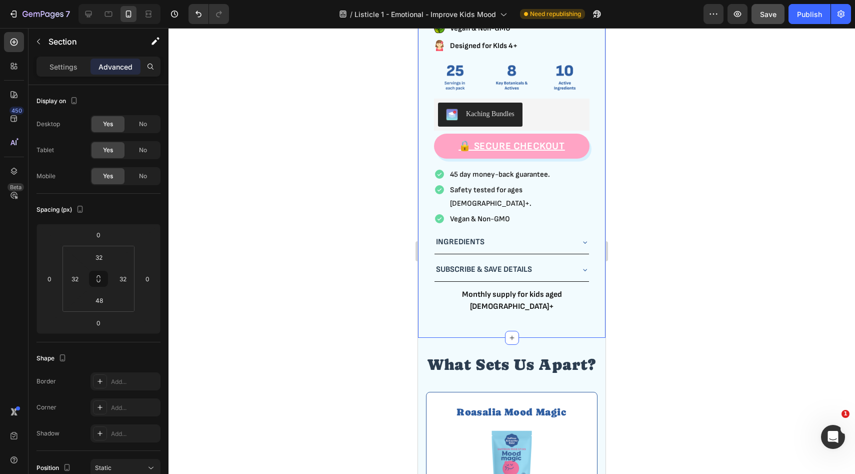
click at [699, 278] on div at bounding box center [512, 251] width 687 height 446
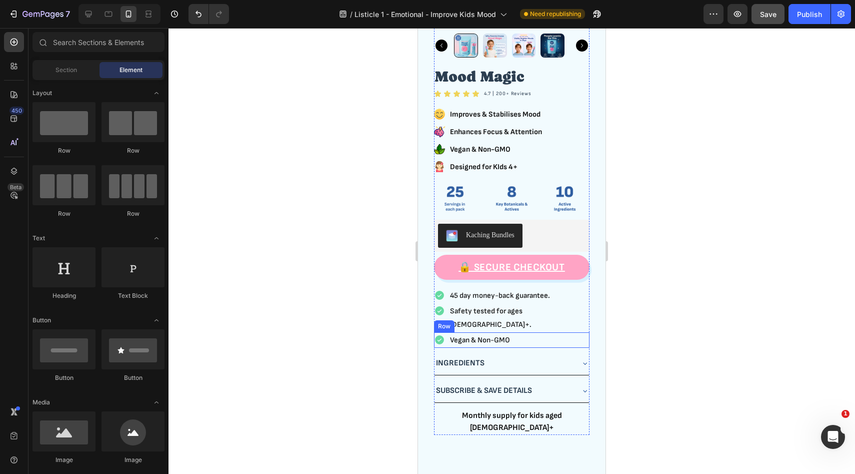
scroll to position [1930, 0]
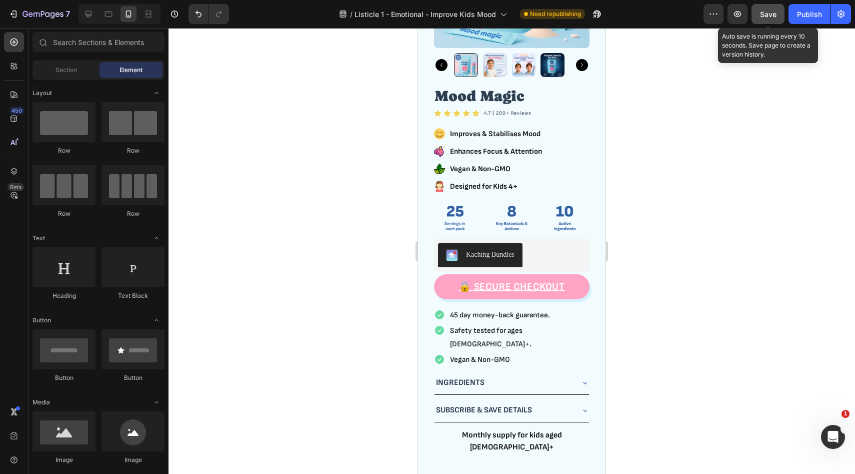
click at [759, 18] on button "Save" at bounding box center [768, 14] width 33 height 20
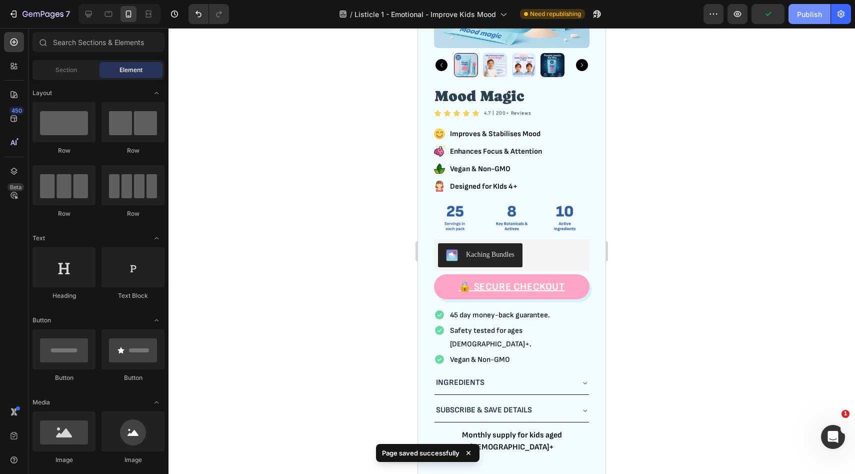
click at [803, 12] on div "Publish" at bounding box center [809, 14] width 25 height 11
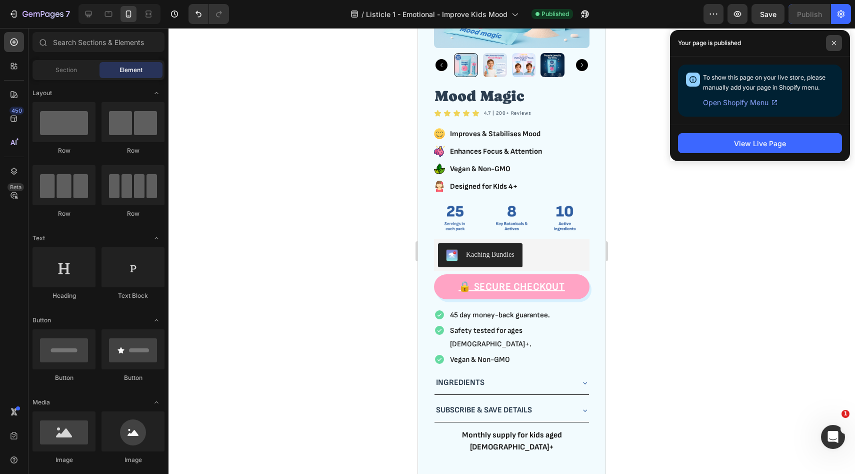
click at [840, 43] on span at bounding box center [834, 43] width 16 height 16
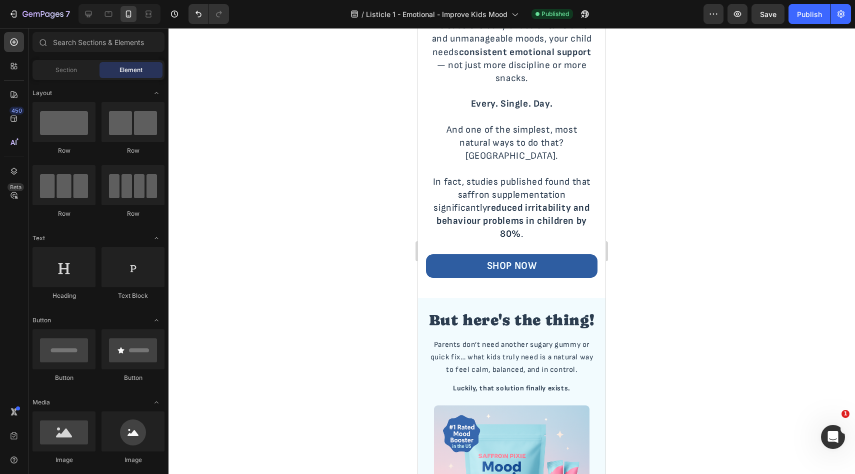
scroll to position [1428, 0]
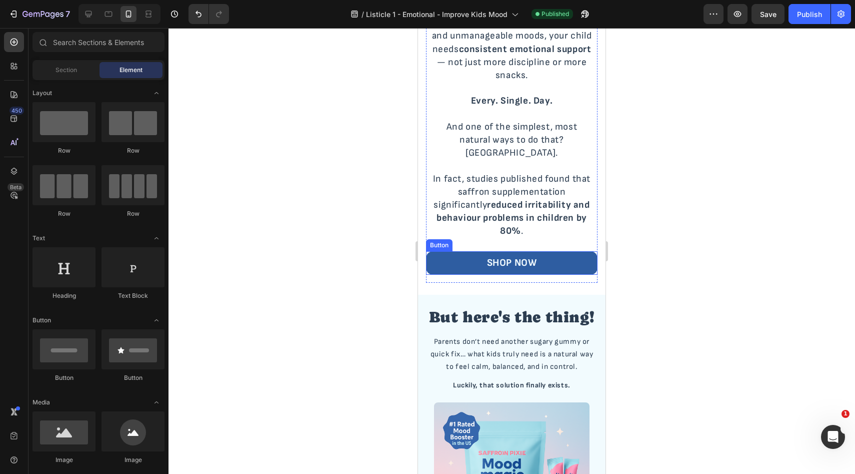
click at [576, 251] on link "SHOP NOW" at bounding box center [512, 263] width 172 height 24
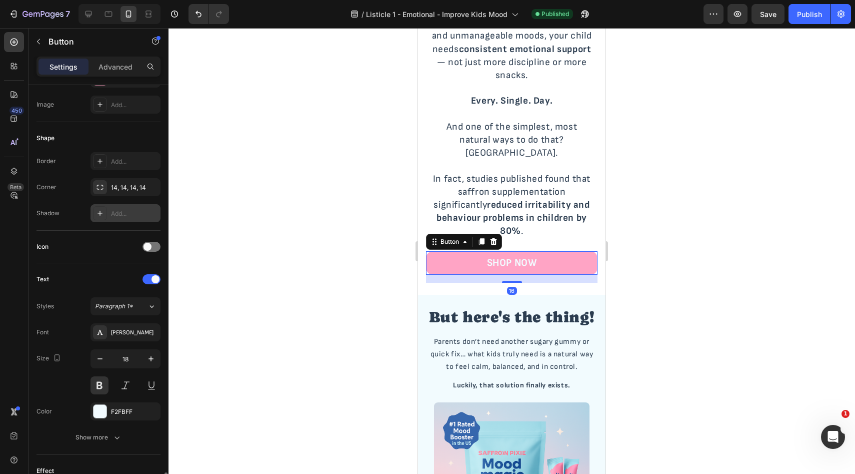
scroll to position [352, 0]
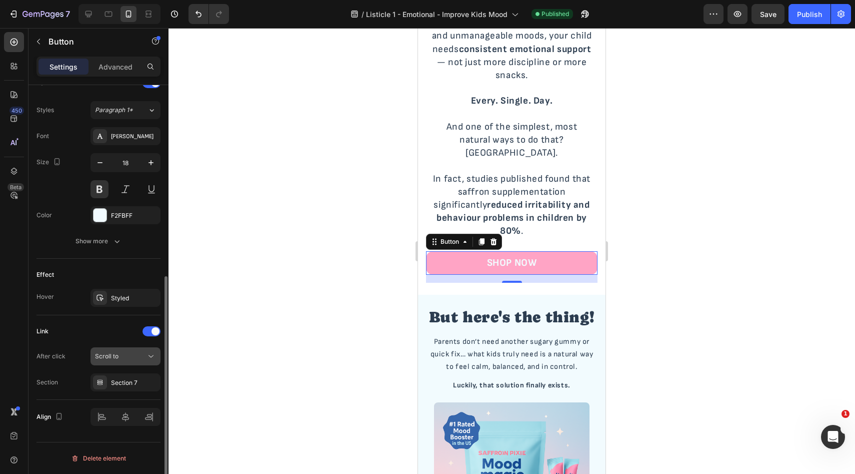
click at [130, 353] on div "Scroll to" at bounding box center [120, 356] width 51 height 9
click at [83, 330] on div "Link" at bounding box center [99, 331] width 124 height 16
click at [666, 182] on div at bounding box center [512, 251] width 687 height 446
